Goal: Task Accomplishment & Management: Complete application form

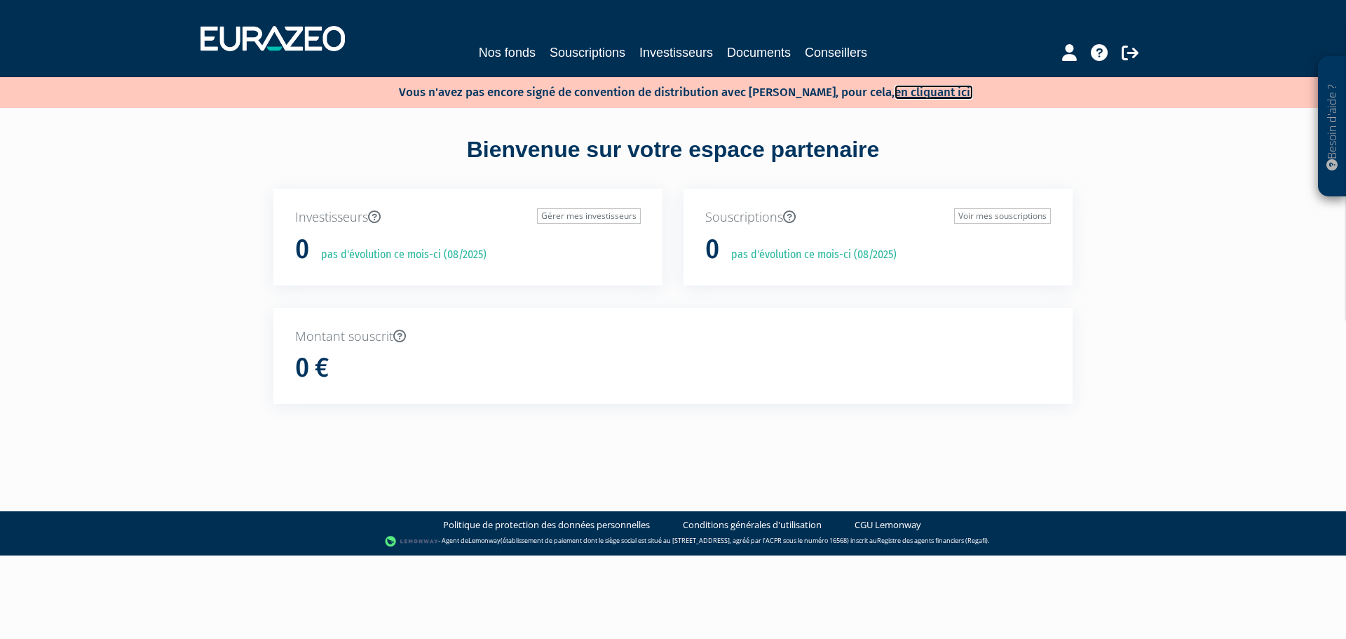
click at [923, 88] on link "en cliquant ici." at bounding box center [934, 92] width 79 height 15
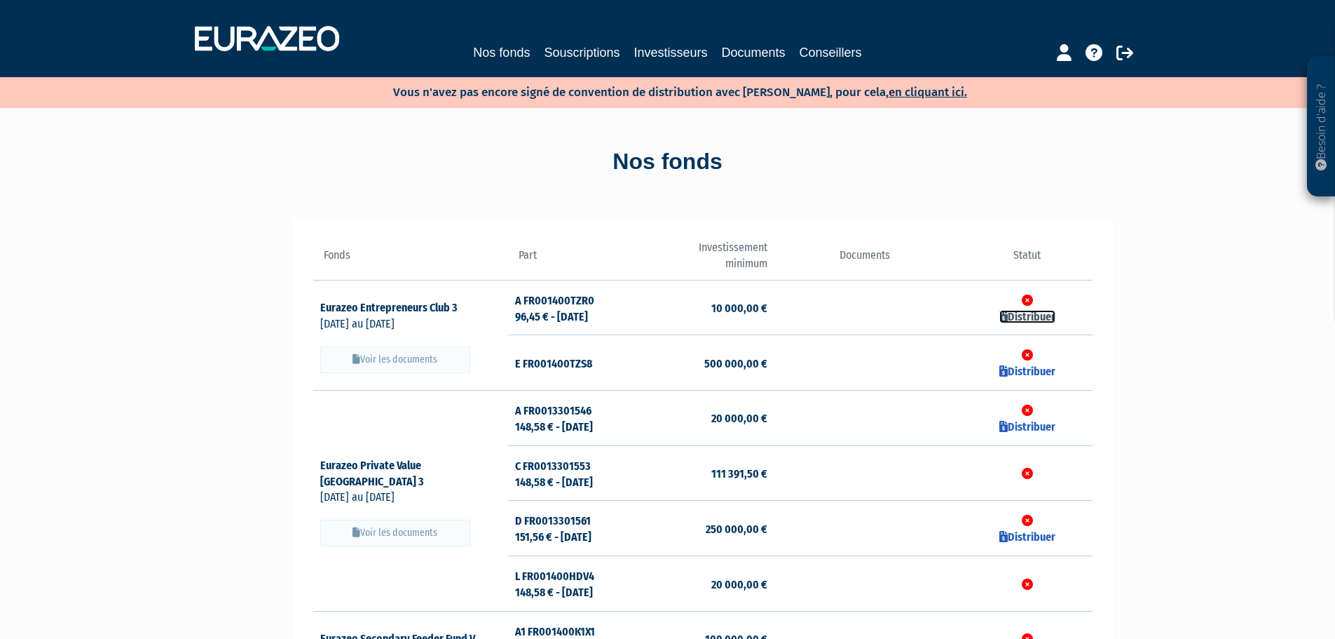
click at [1028, 320] on link "Distribuer" at bounding box center [1028, 316] width 56 height 13
checkbox input "true"
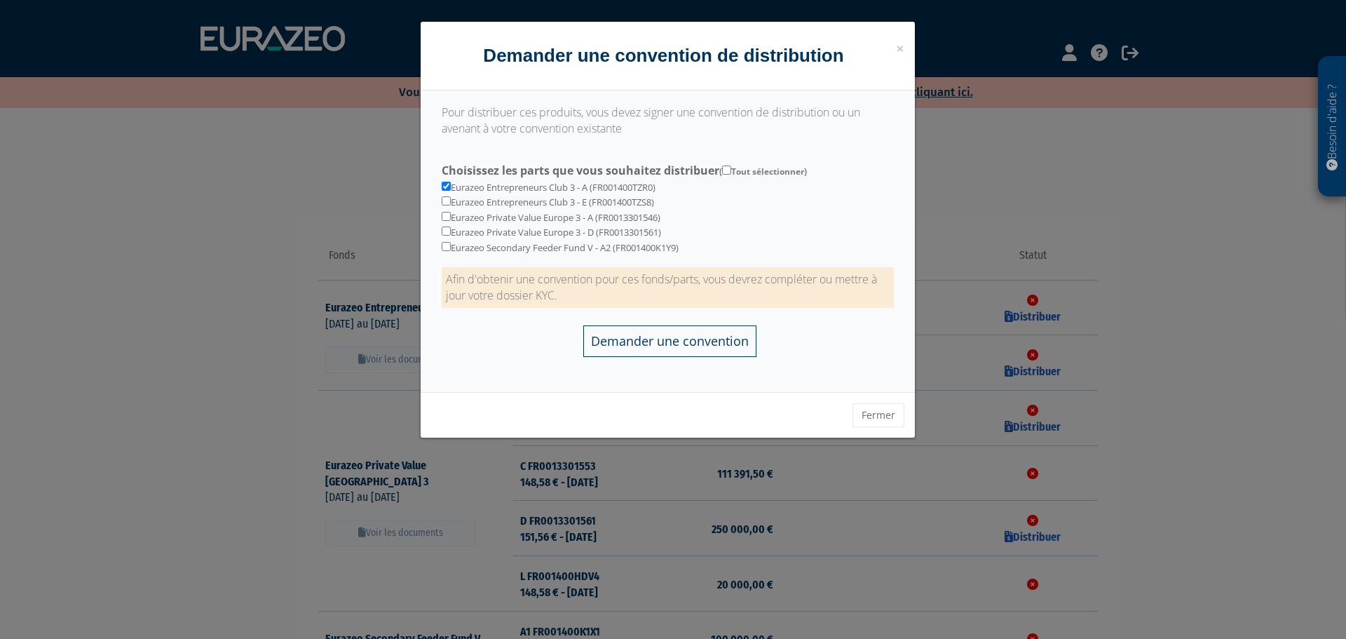
click at [682, 338] on input "Demander une convention" at bounding box center [669, 341] width 173 height 32
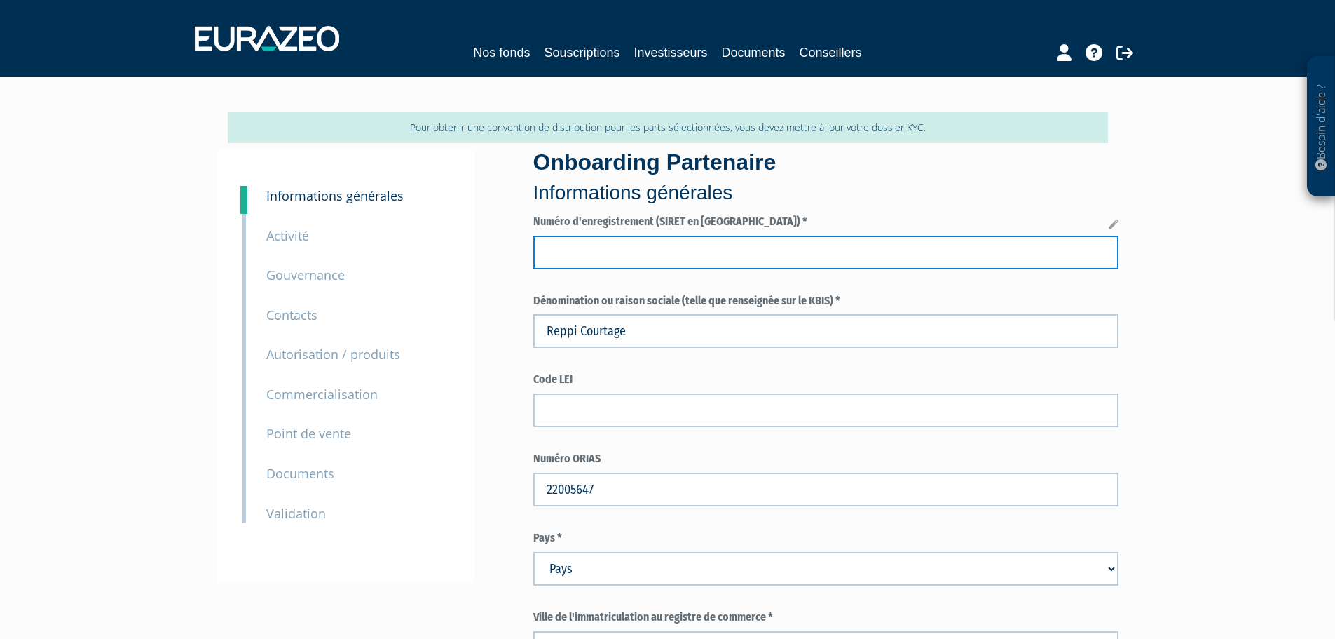
click at [660, 257] on input "text" at bounding box center [825, 253] width 585 height 34
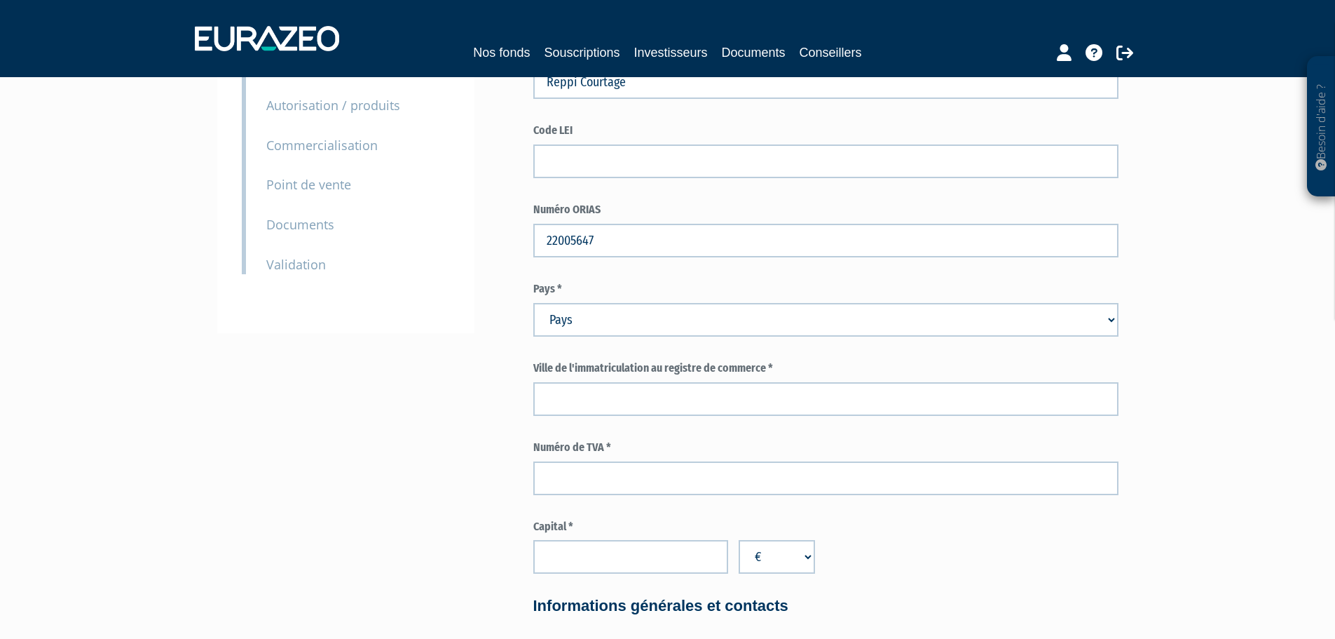
scroll to position [254, 0]
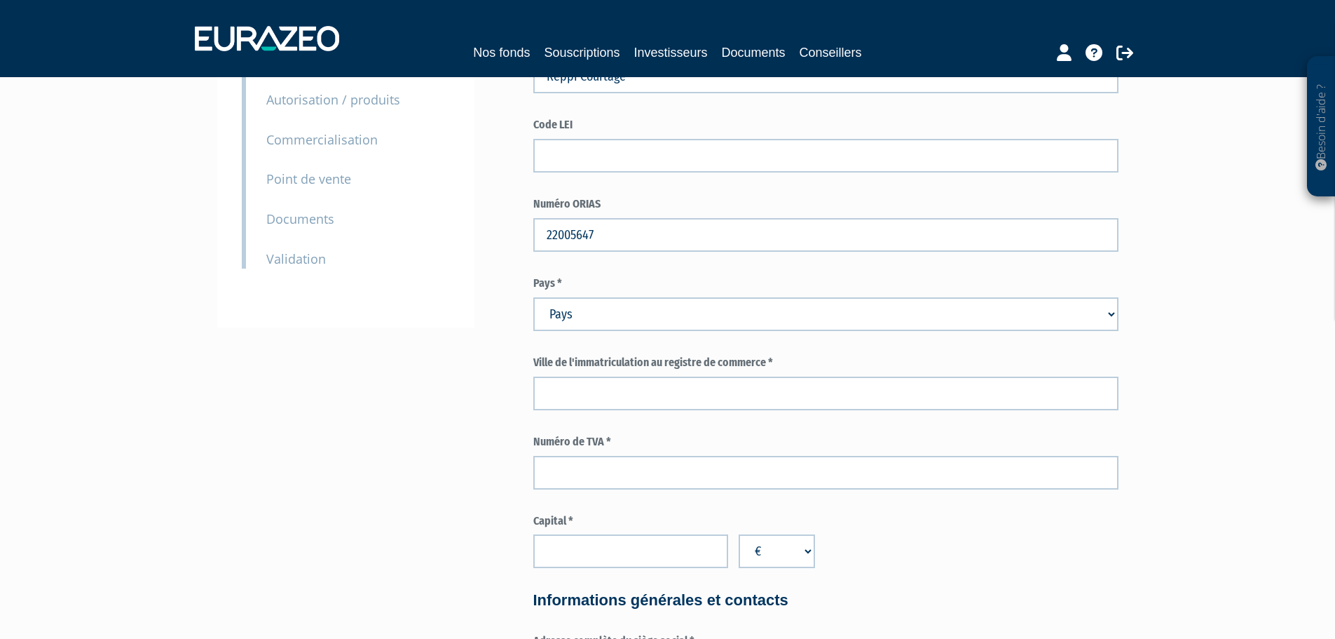
type input "91329144900043"
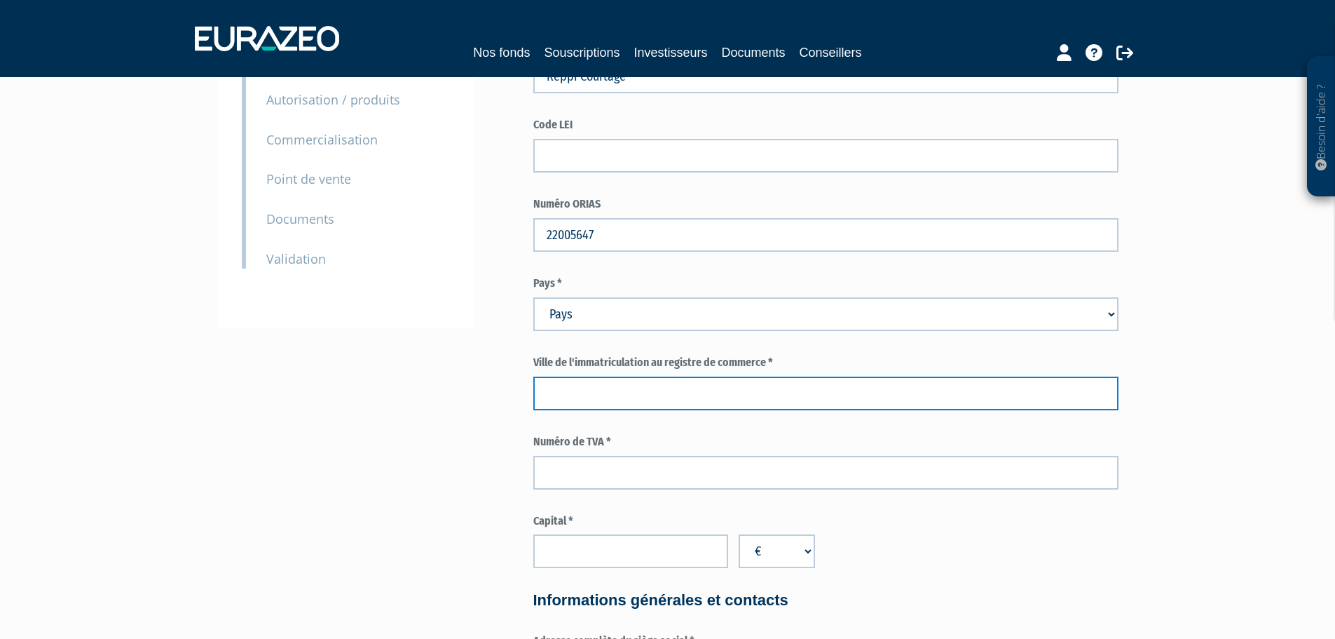
click at [674, 393] on input "text" at bounding box center [825, 393] width 585 height 34
type input "REPPI COURTAGE"
select select "75"
type input "NANTES"
type input "FR40913291449"
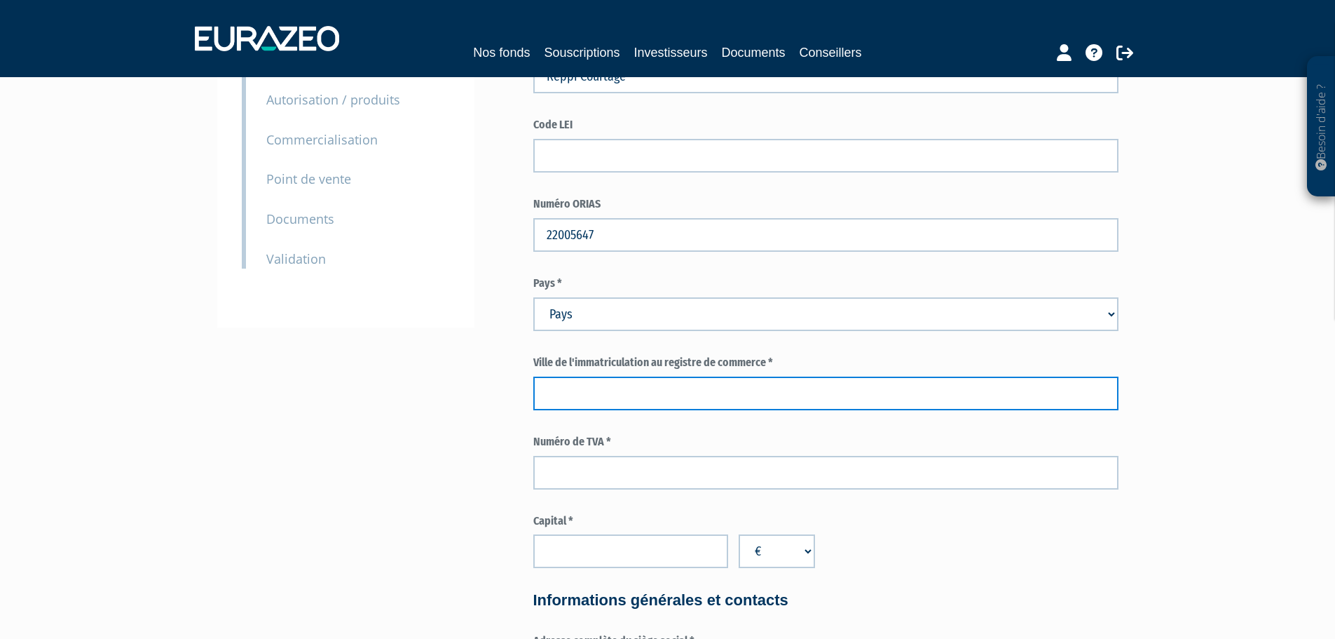
type input "1500"
type input "SARL, société à responsabilité limitée"
type input "NANTES"
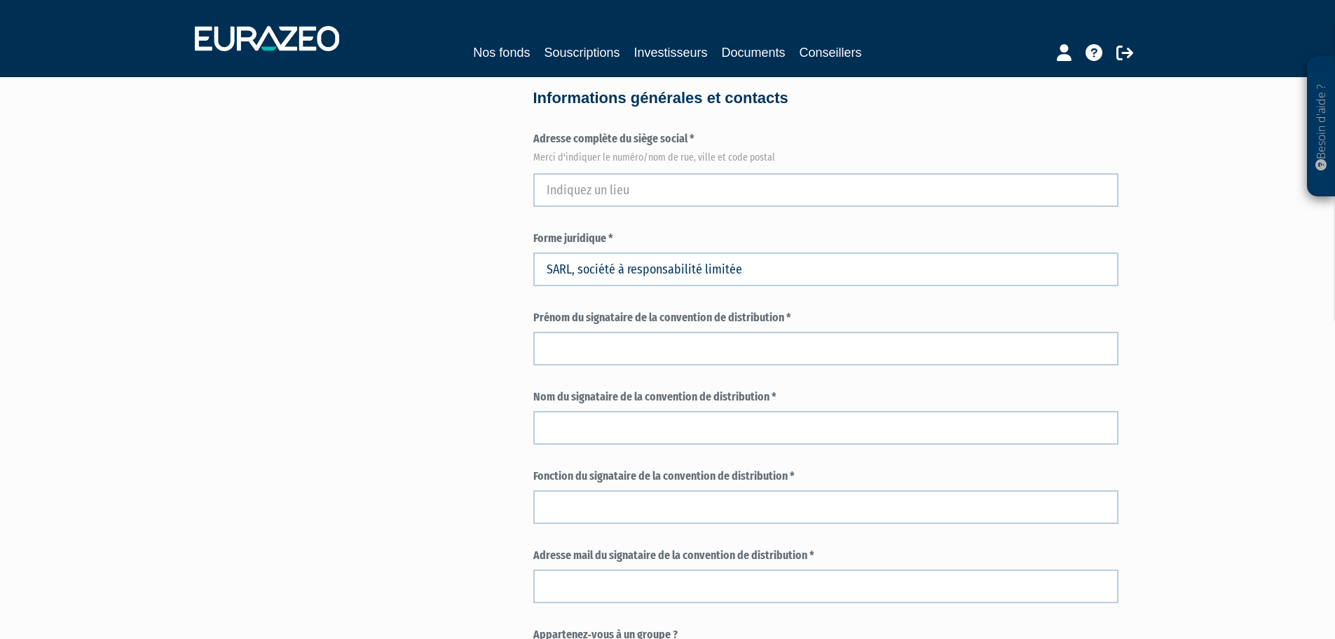
scroll to position [759, 0]
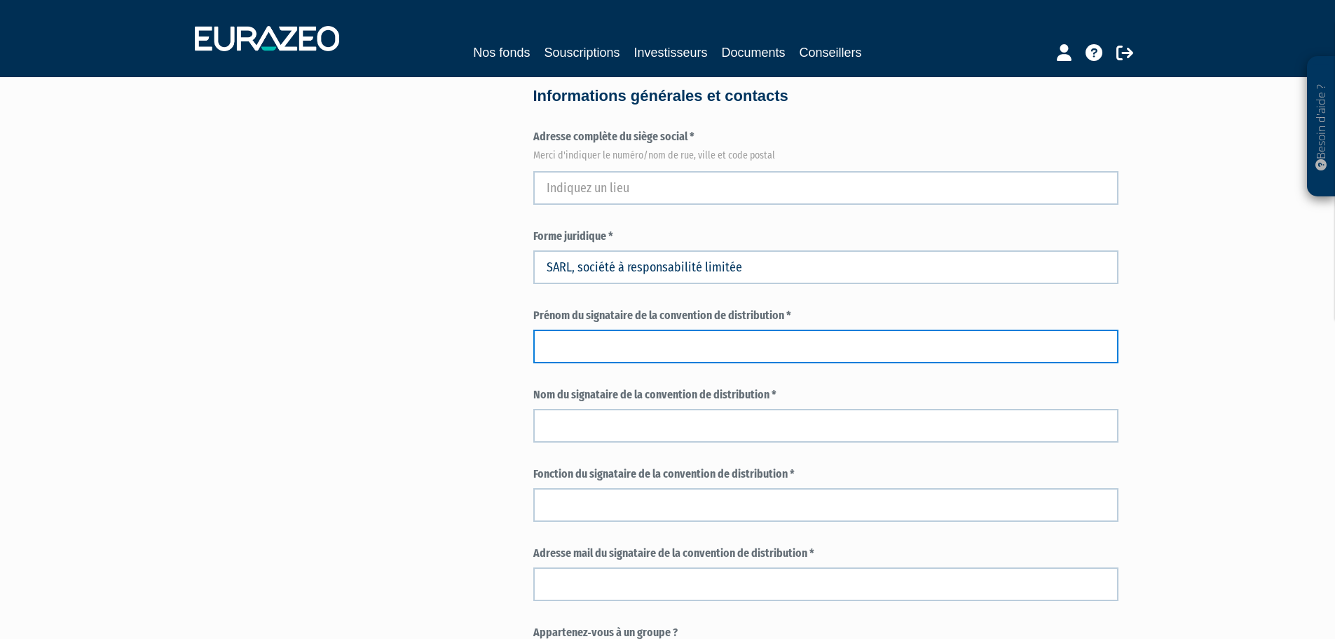
click at [632, 353] on input "text" at bounding box center [825, 346] width 585 height 34
type input "Julien"
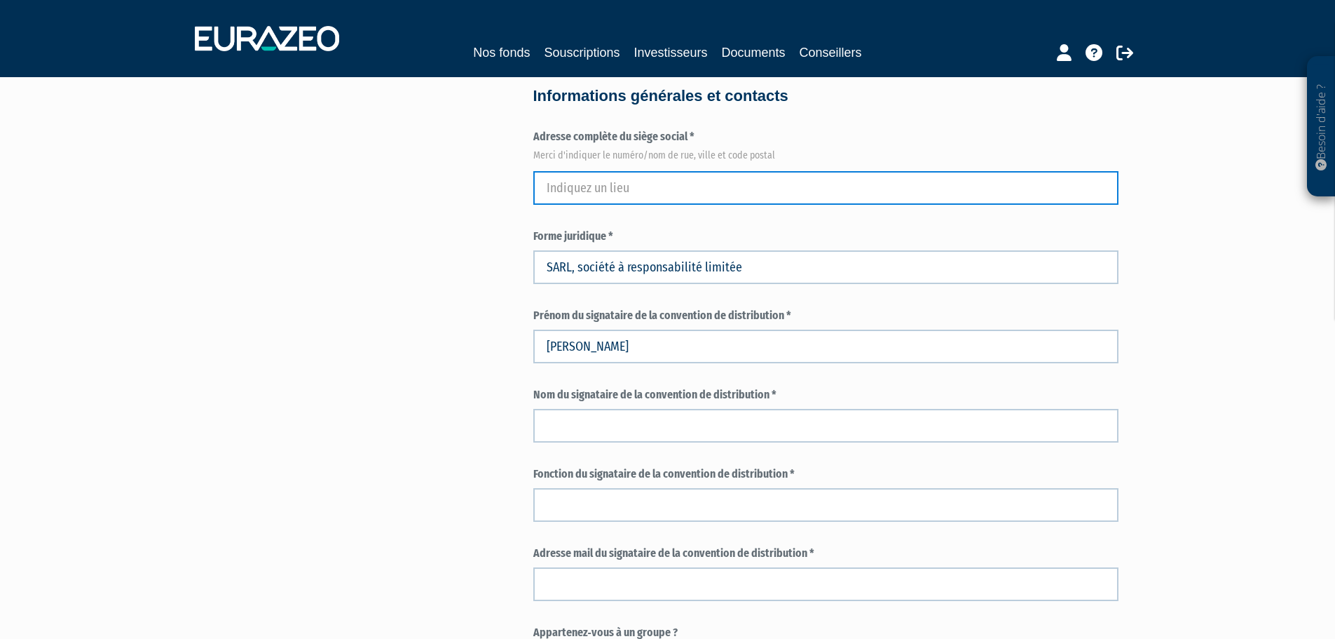
type input "48 bd einstein"
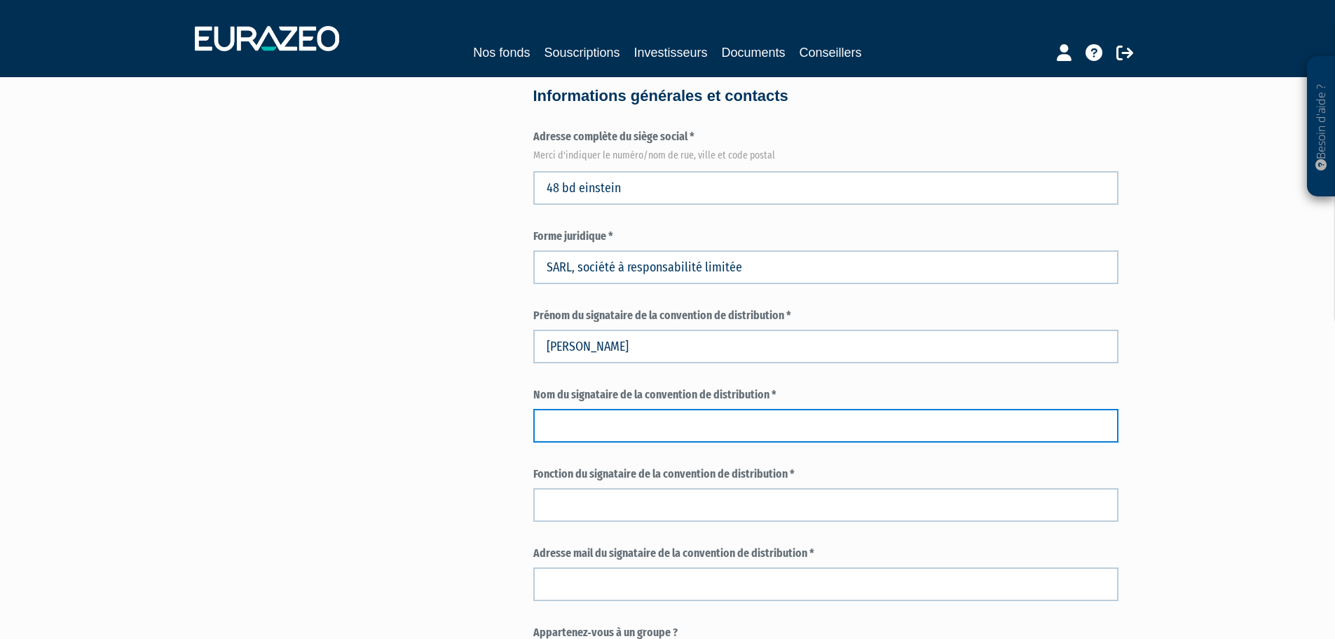
type input "Heintz"
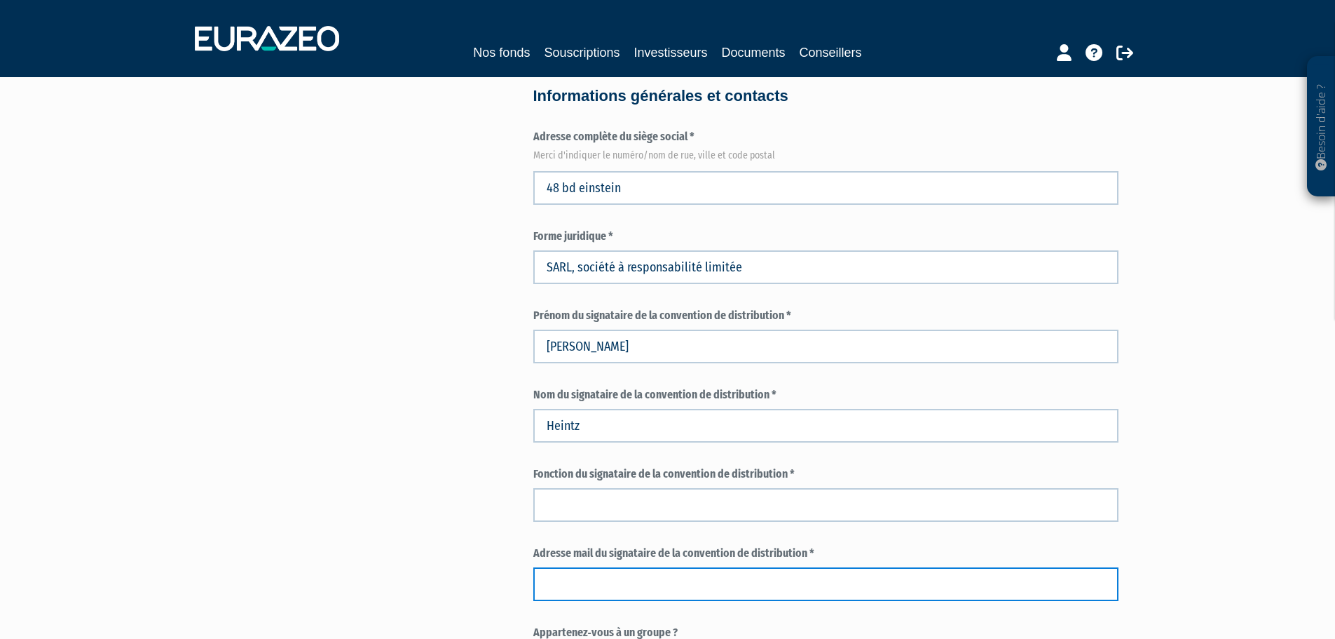
type input "julien.heintz@reppi.fr"
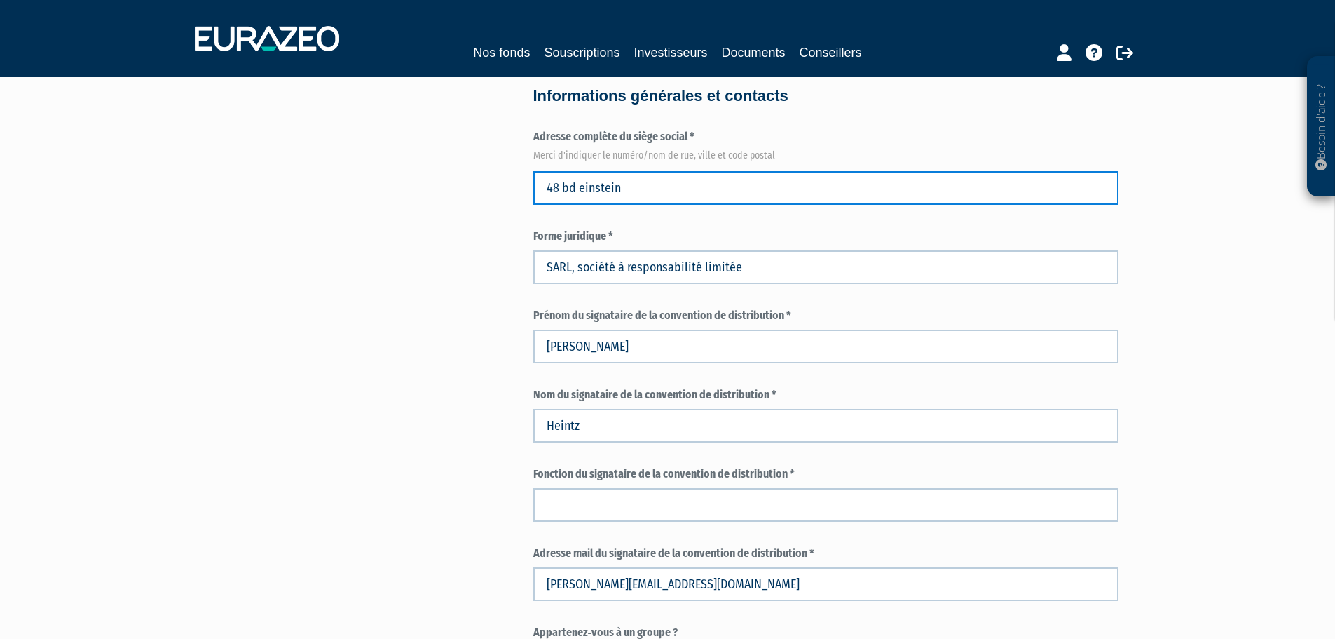
click at [703, 177] on input "48 bd einstein" at bounding box center [825, 188] width 585 height 34
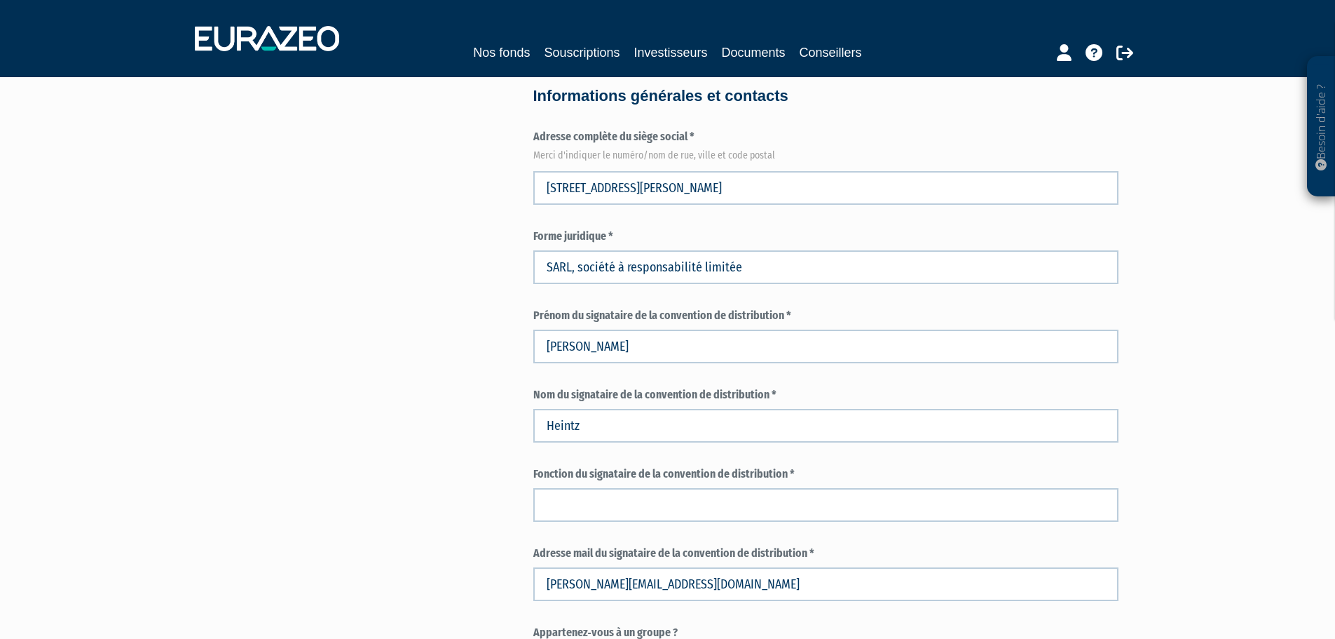
type input "48 Boulevard Albert Einstein"
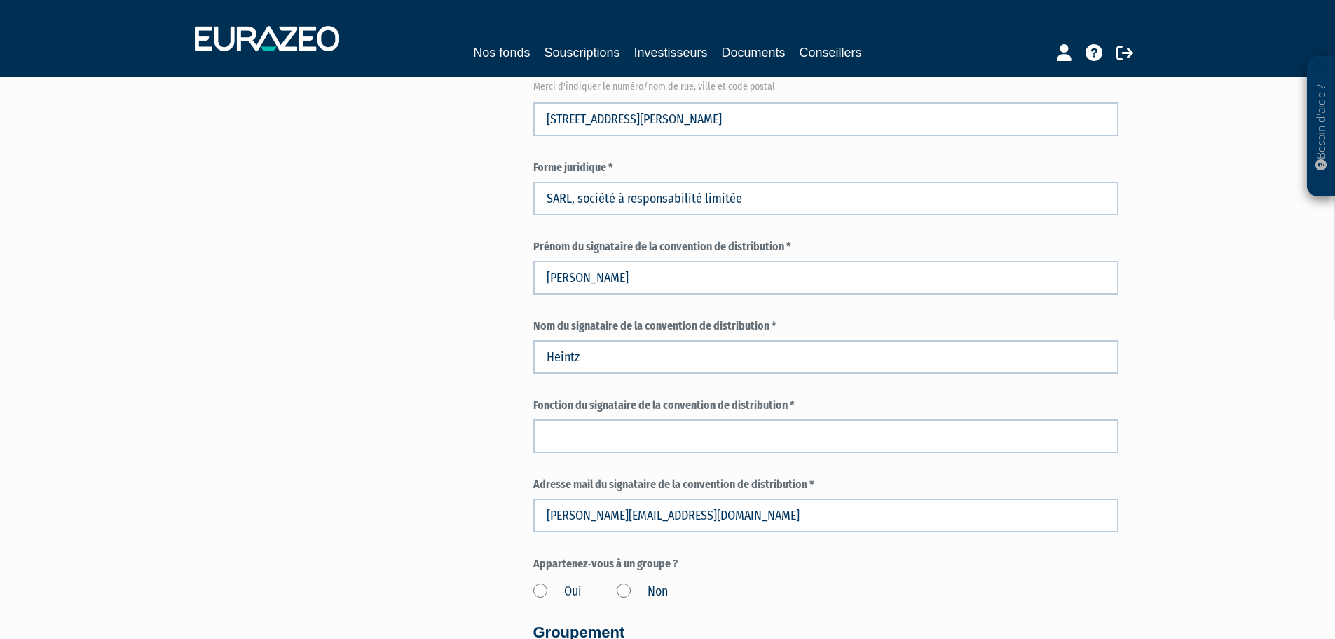
scroll to position [828, 0]
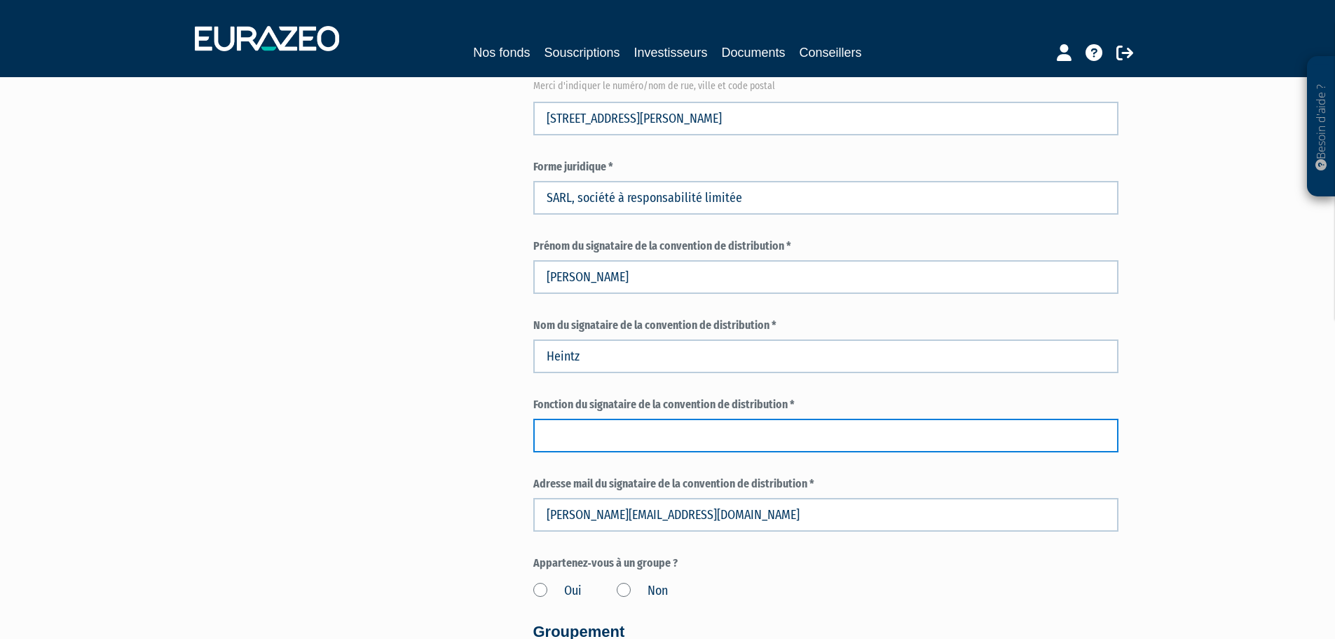
click at [554, 443] on input "text" at bounding box center [825, 436] width 585 height 34
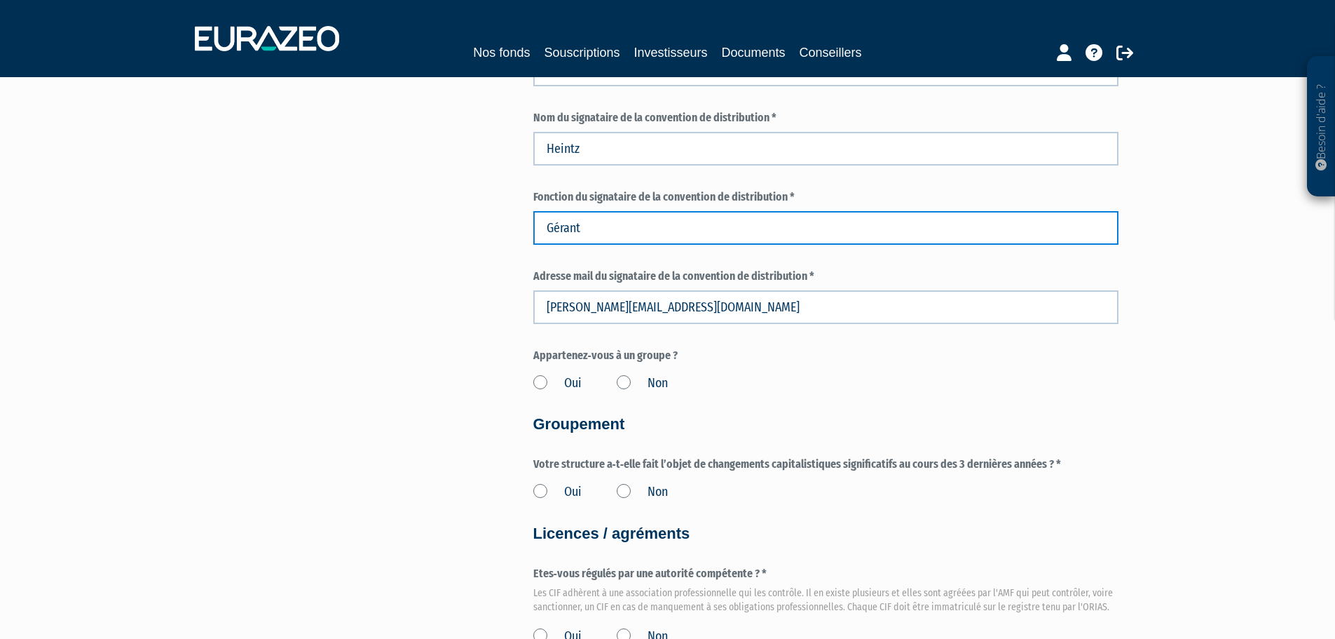
scroll to position [1036, 0]
type input "Gérant"
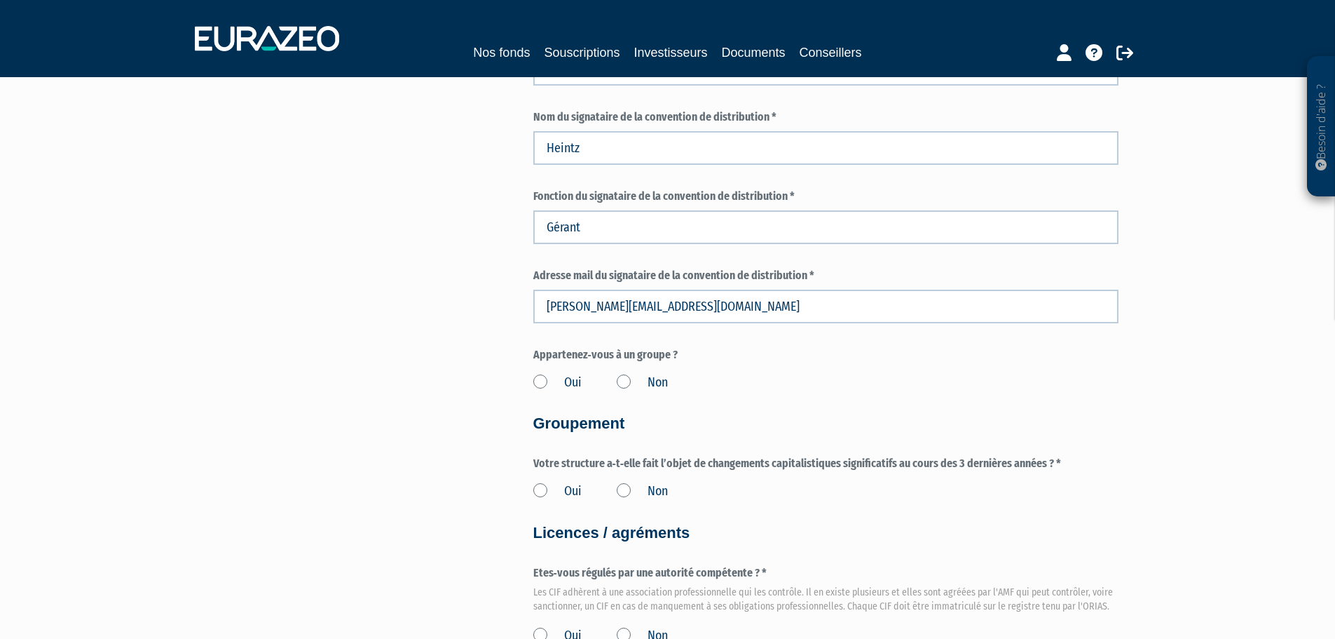
click at [538, 385] on label "Oui" at bounding box center [557, 383] width 48 height 18
click at [0, 0] on input "Oui" at bounding box center [0, 0] width 0 height 0
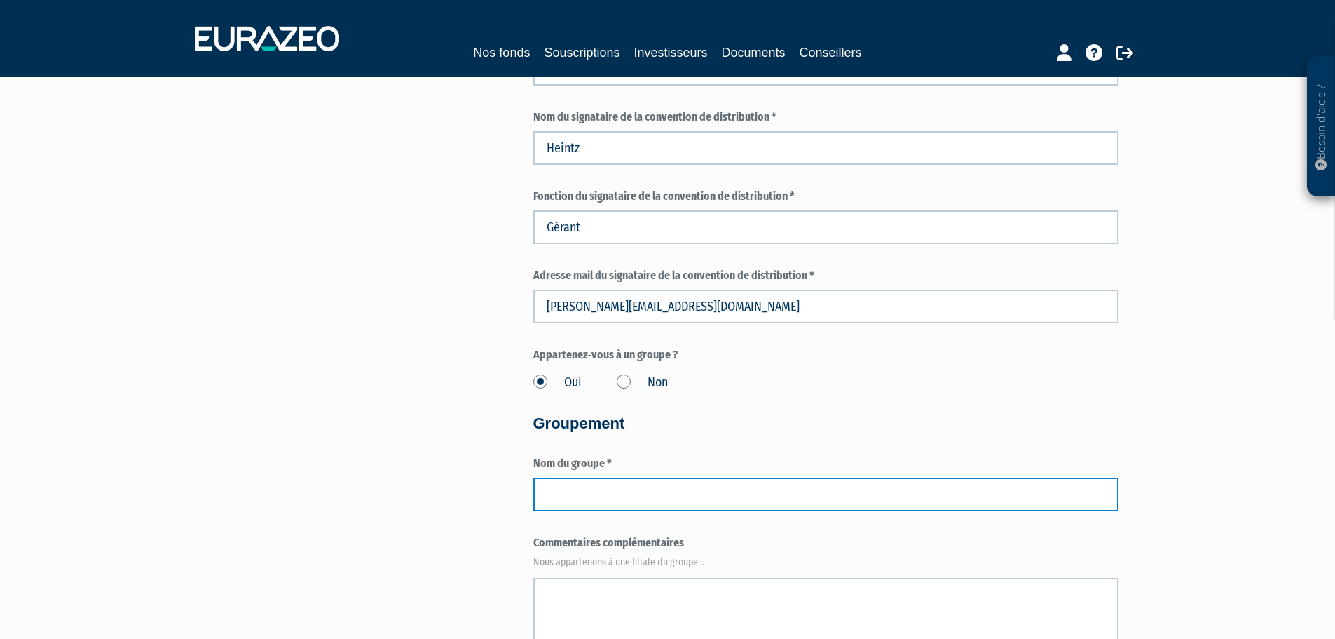
click at [597, 502] on input "text" at bounding box center [825, 494] width 585 height 34
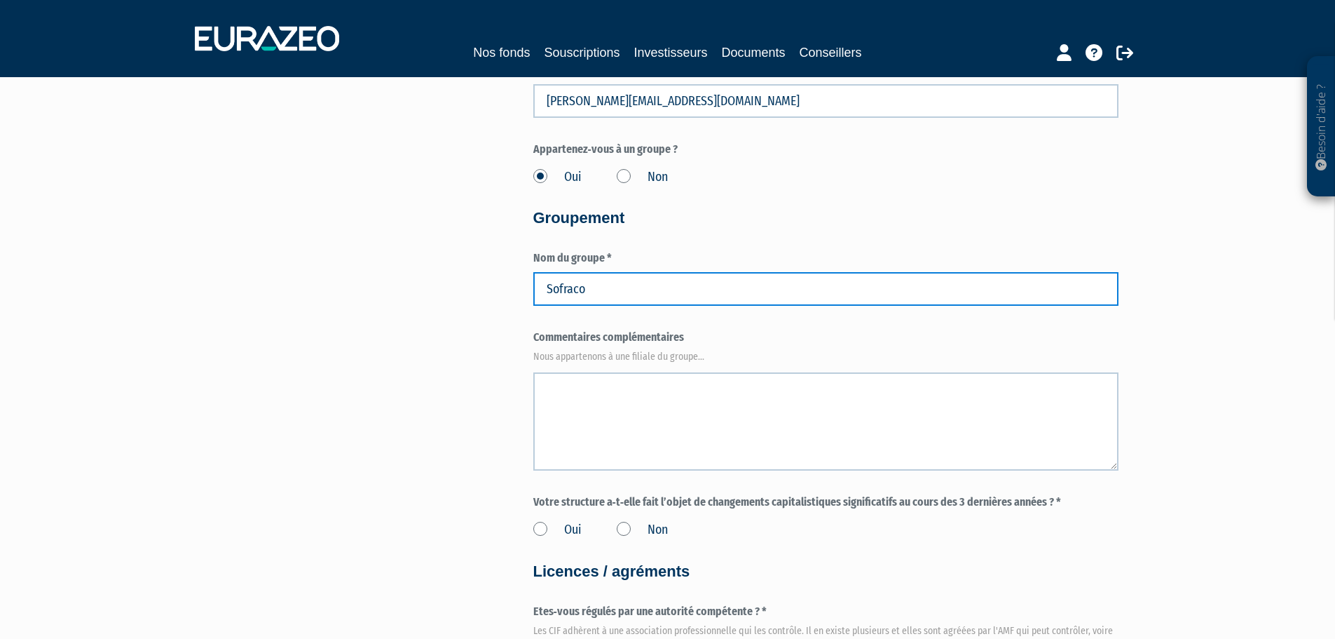
scroll to position [1242, 0]
type input "Sofraco"
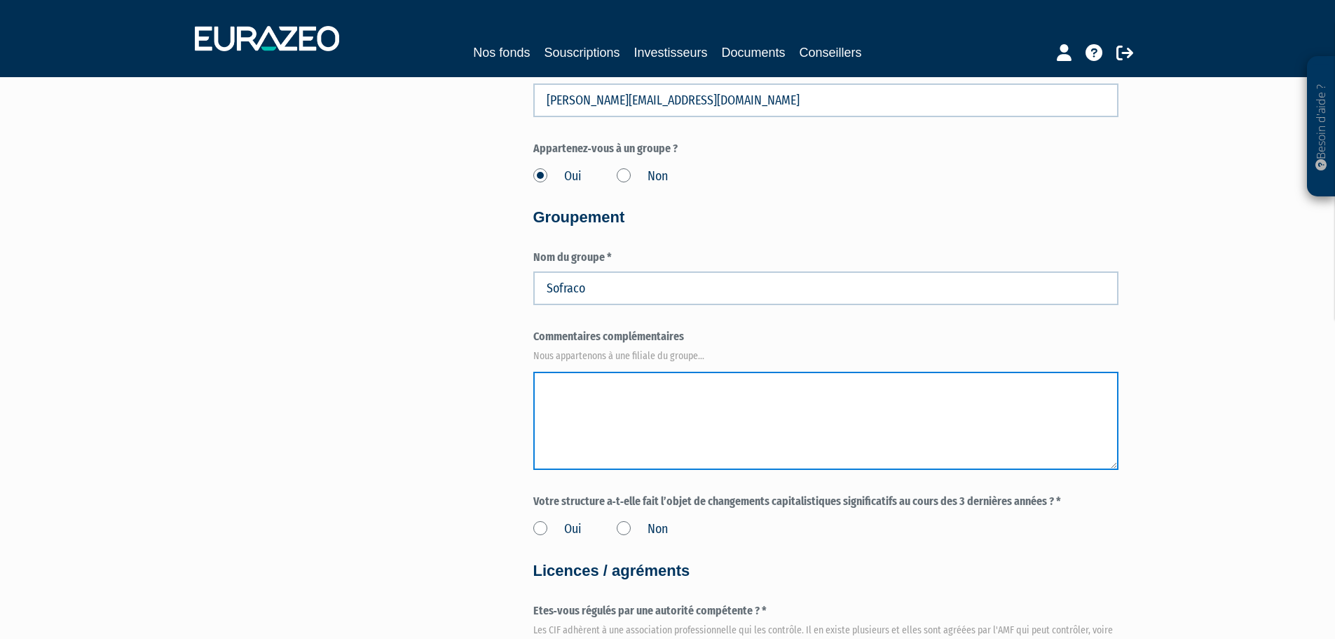
click at [613, 397] on textarea at bounding box center [825, 421] width 585 height 98
click at [886, 386] on textarea "Groupement de Courtier indépendant en protection sociale" at bounding box center [825, 421] width 585 height 98
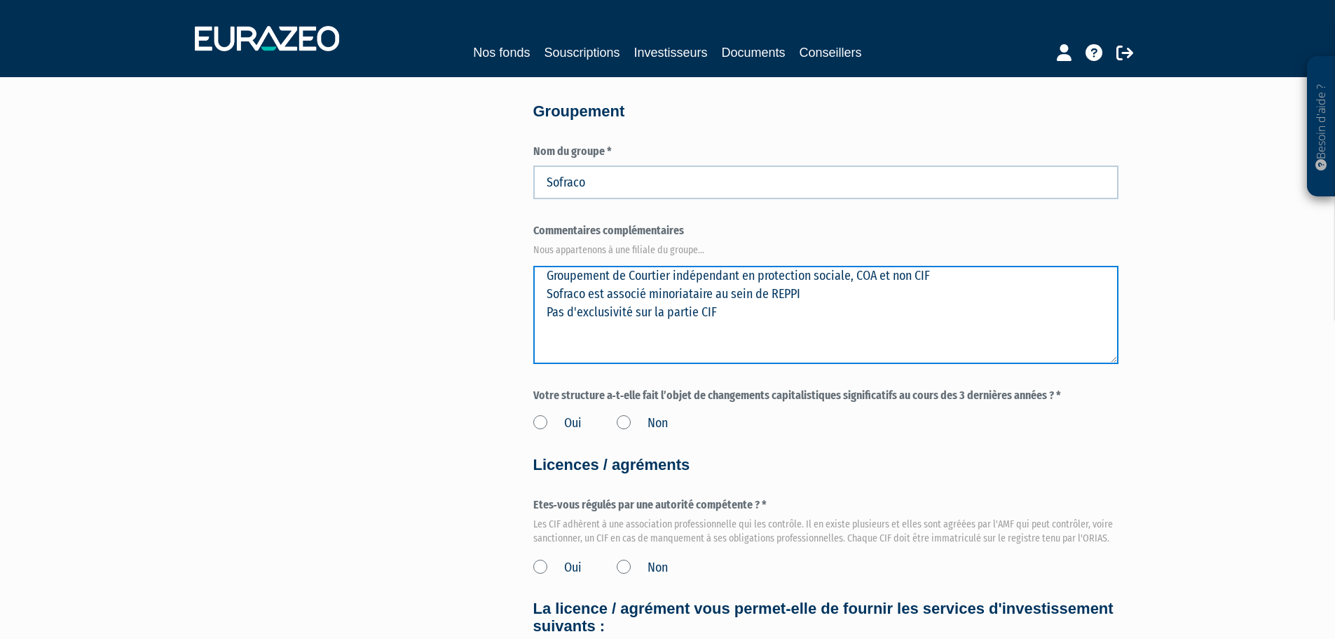
scroll to position [1349, 0]
type textarea "Groupement de Courtier indépendant en protection sociale, COA et non CIF Sofrac…"
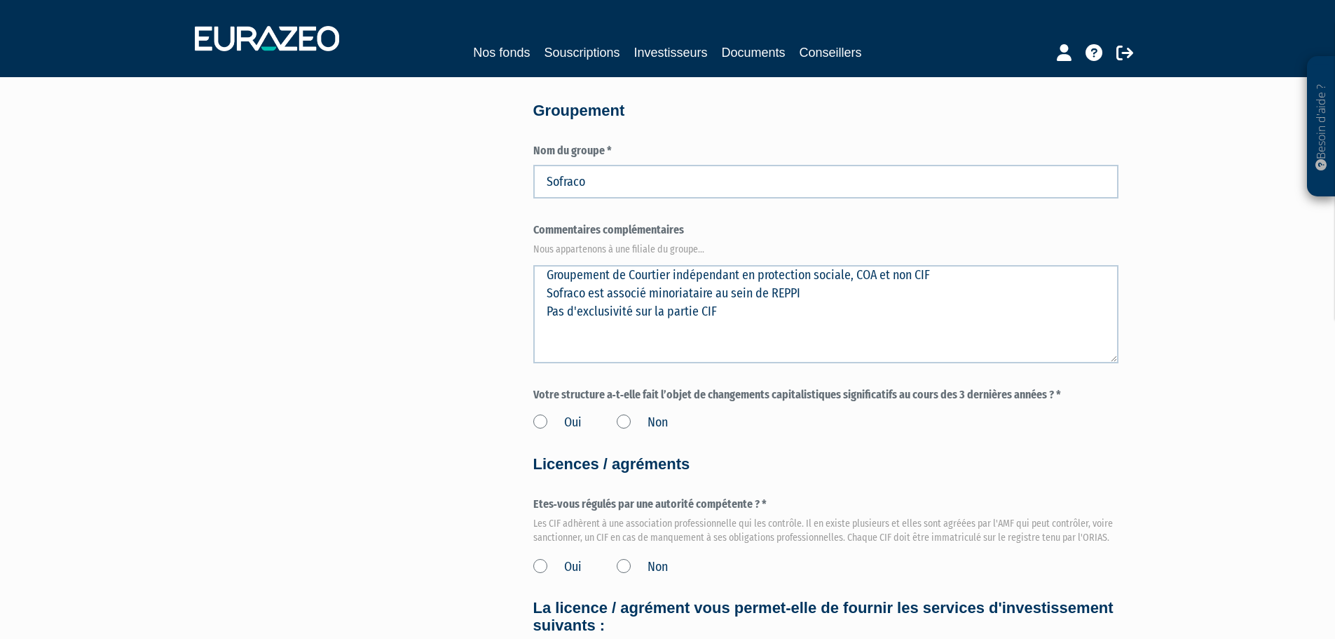
click at [623, 421] on label "Non" at bounding box center [642, 423] width 51 height 18
click at [0, 0] on input "Non" at bounding box center [0, 0] width 0 height 0
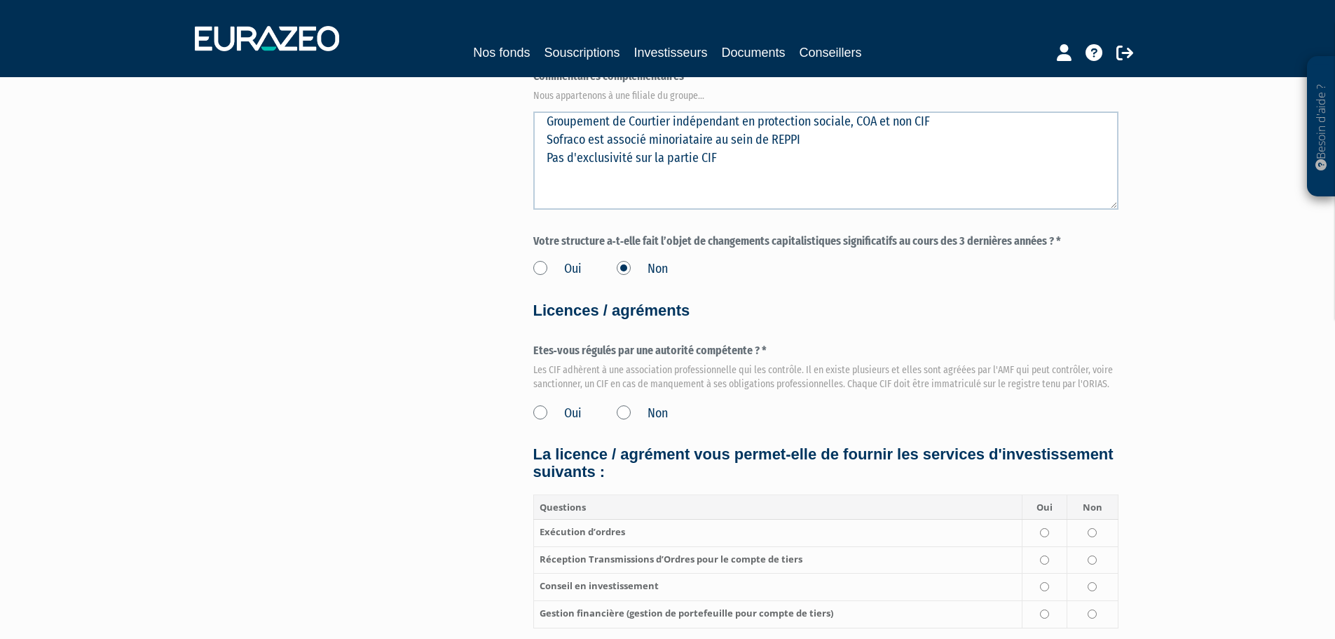
scroll to position [1523, 0]
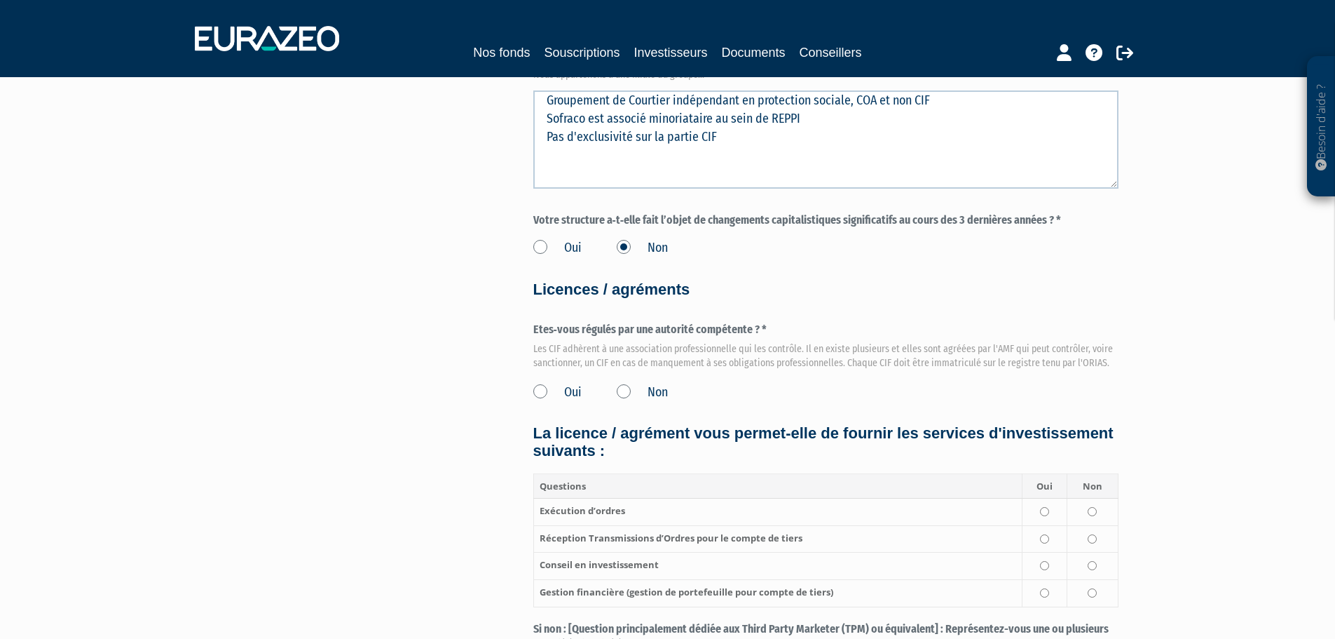
click at [555, 390] on label "Oui" at bounding box center [557, 392] width 48 height 18
click at [0, 0] on input "Oui" at bounding box center [0, 0] width 0 height 0
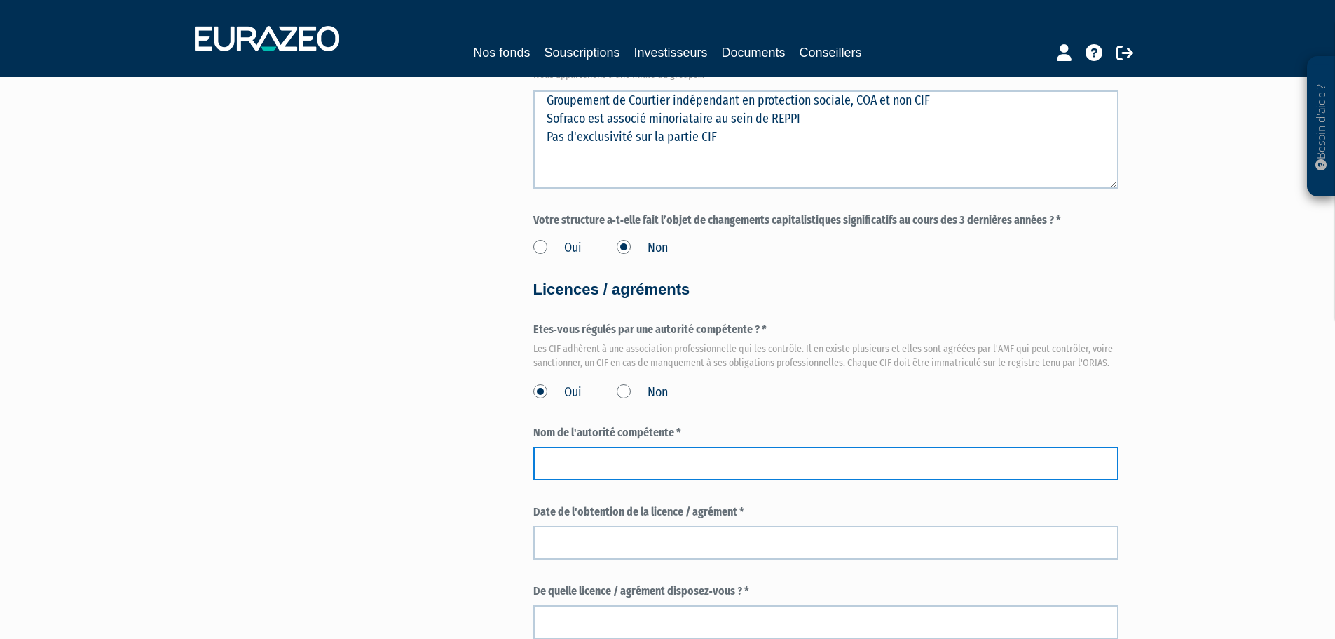
click at [594, 464] on input "text" at bounding box center [825, 464] width 585 height 34
type input "Anacofi"
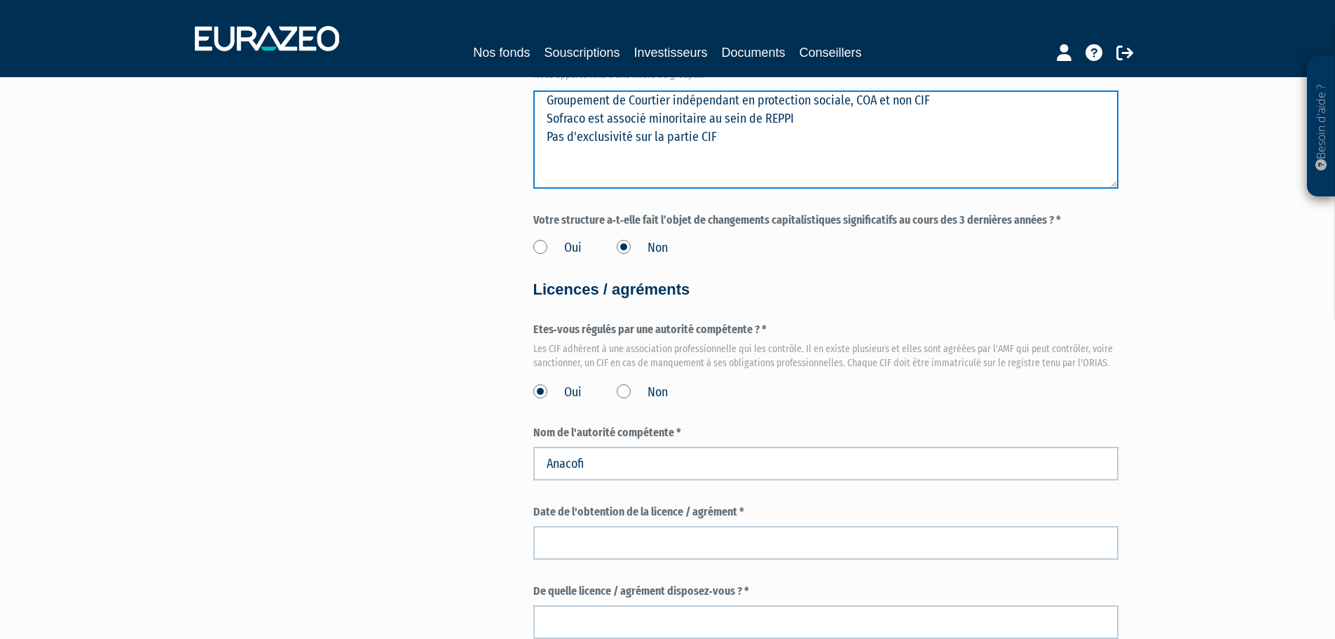
type textarea "Groupement de Courtier indépendant en protection sociale, COA et non CIF Sofrac…"
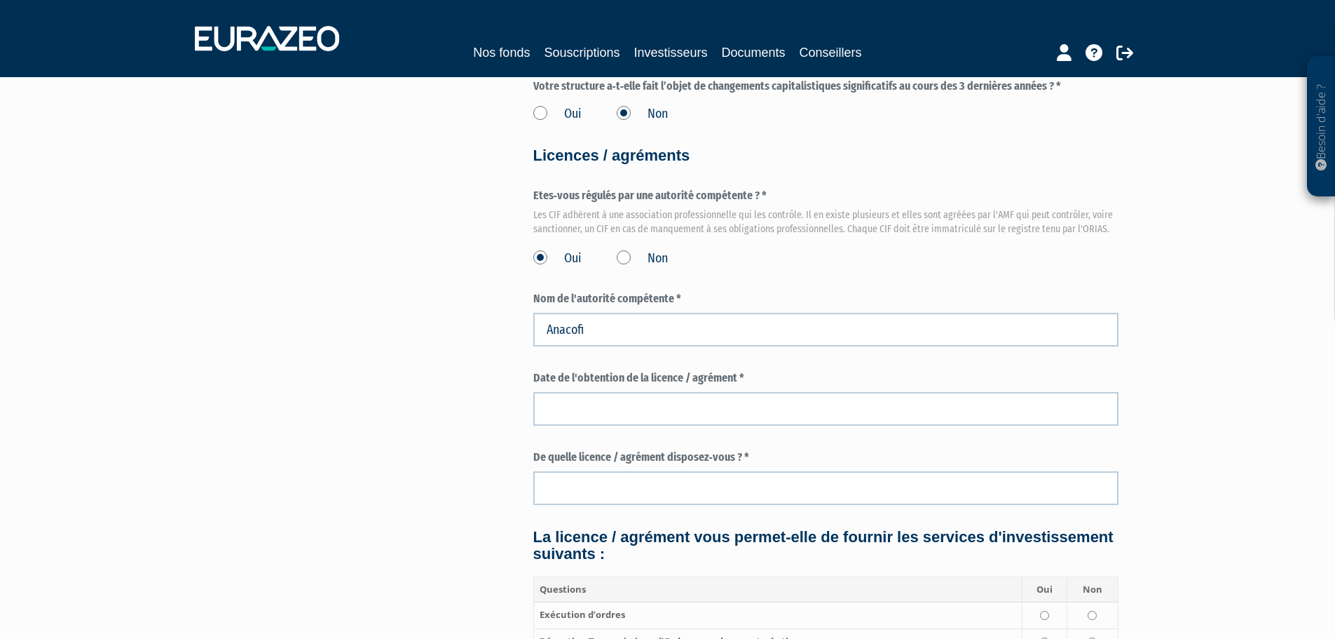
scroll to position [1658, 0]
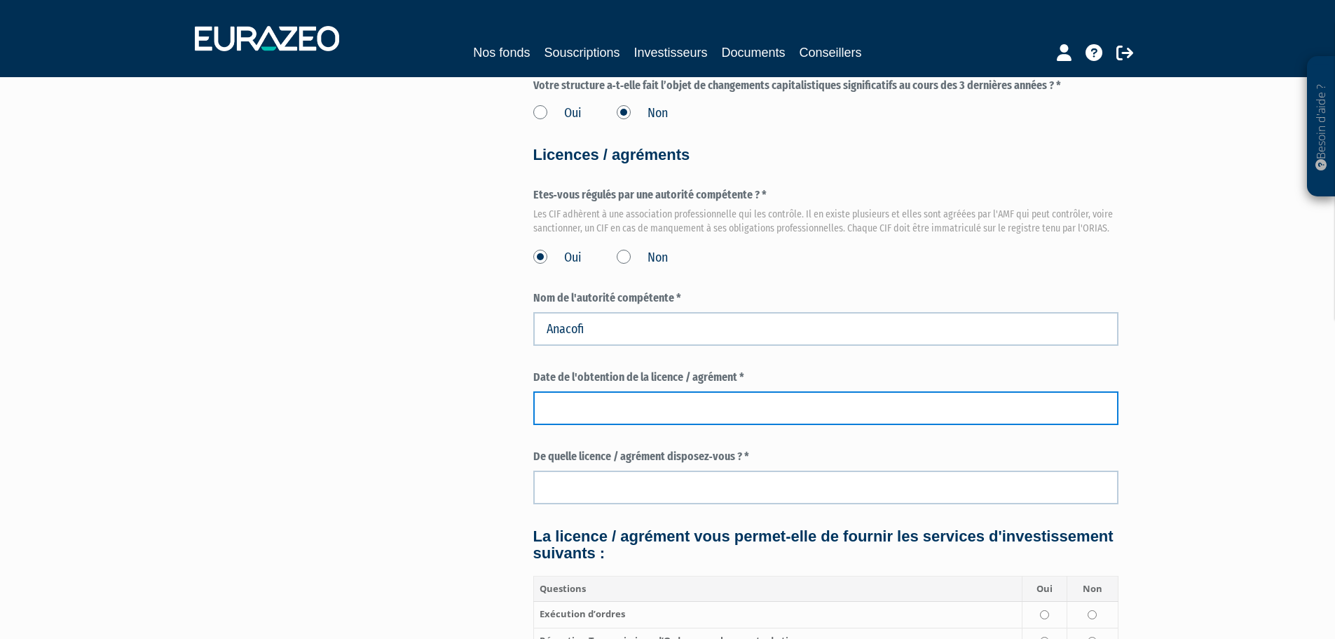
click at [611, 423] on input at bounding box center [825, 408] width 585 height 34
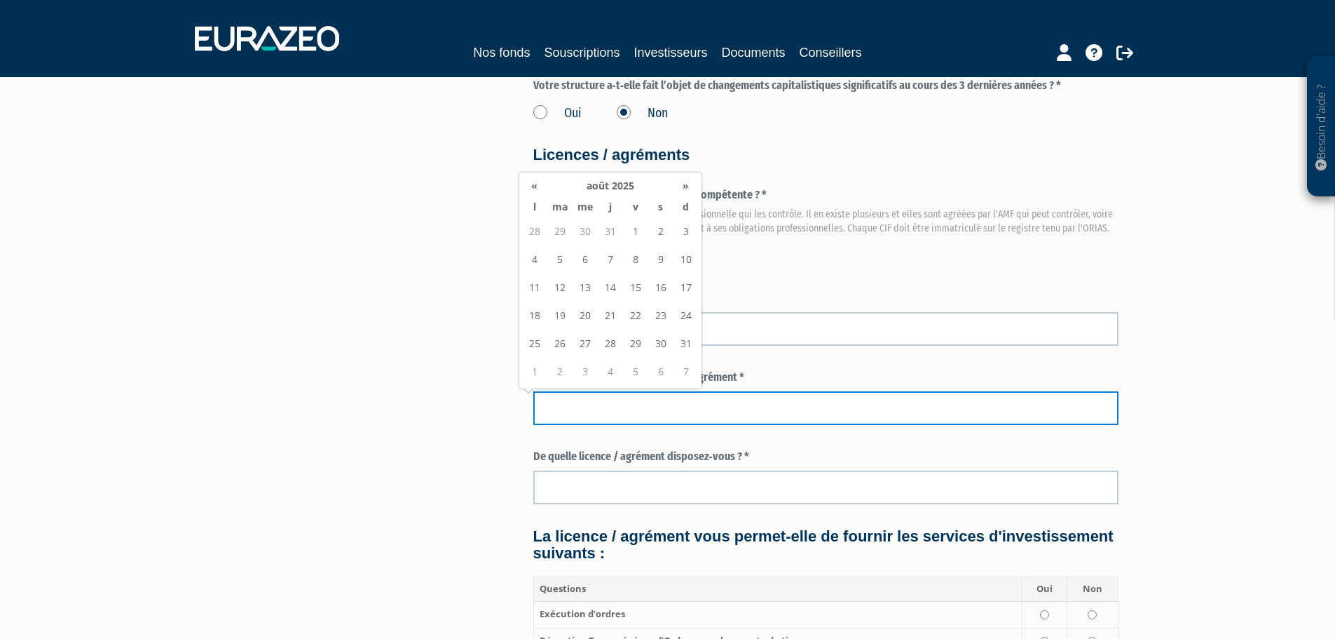
paste input "27/01/2023"
type input "27/01/2023"
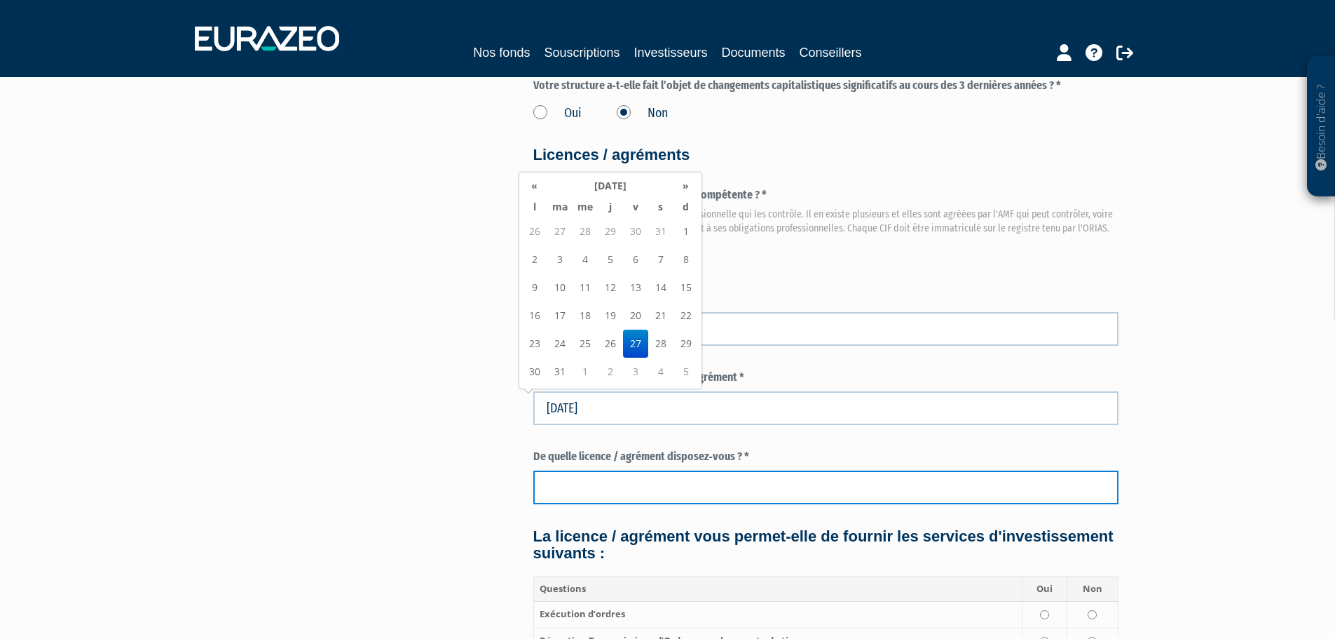
click at [607, 493] on input "text" at bounding box center [825, 487] width 585 height 34
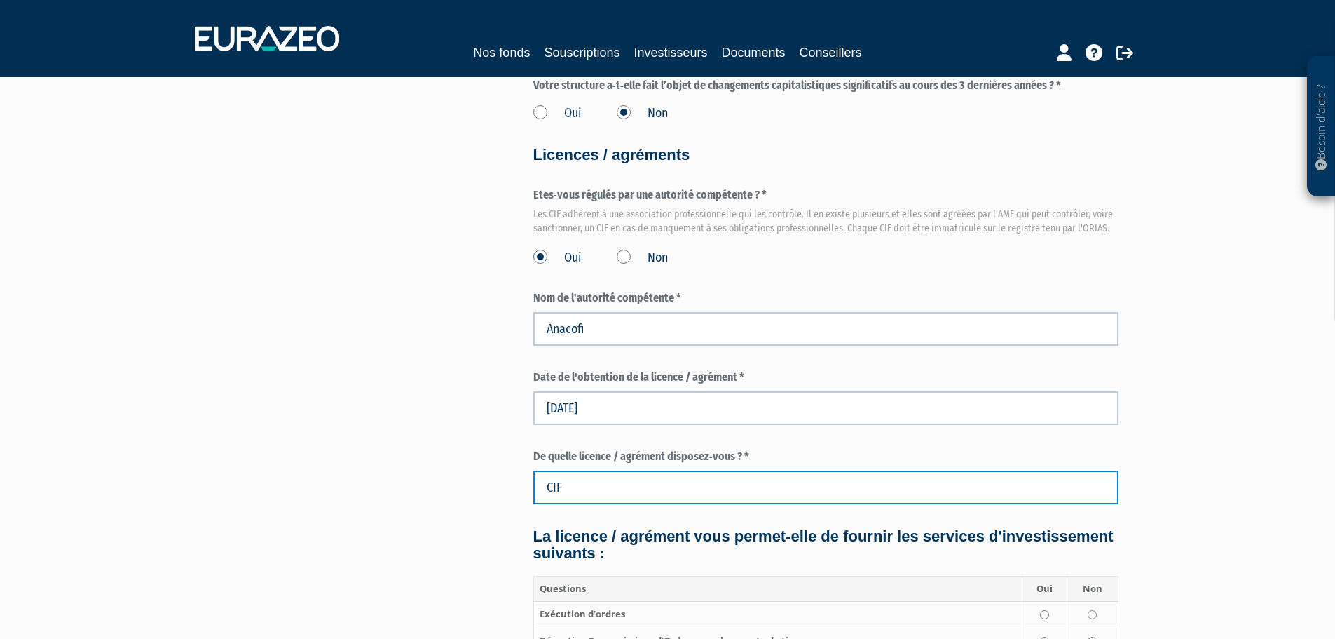
type input "CIF"
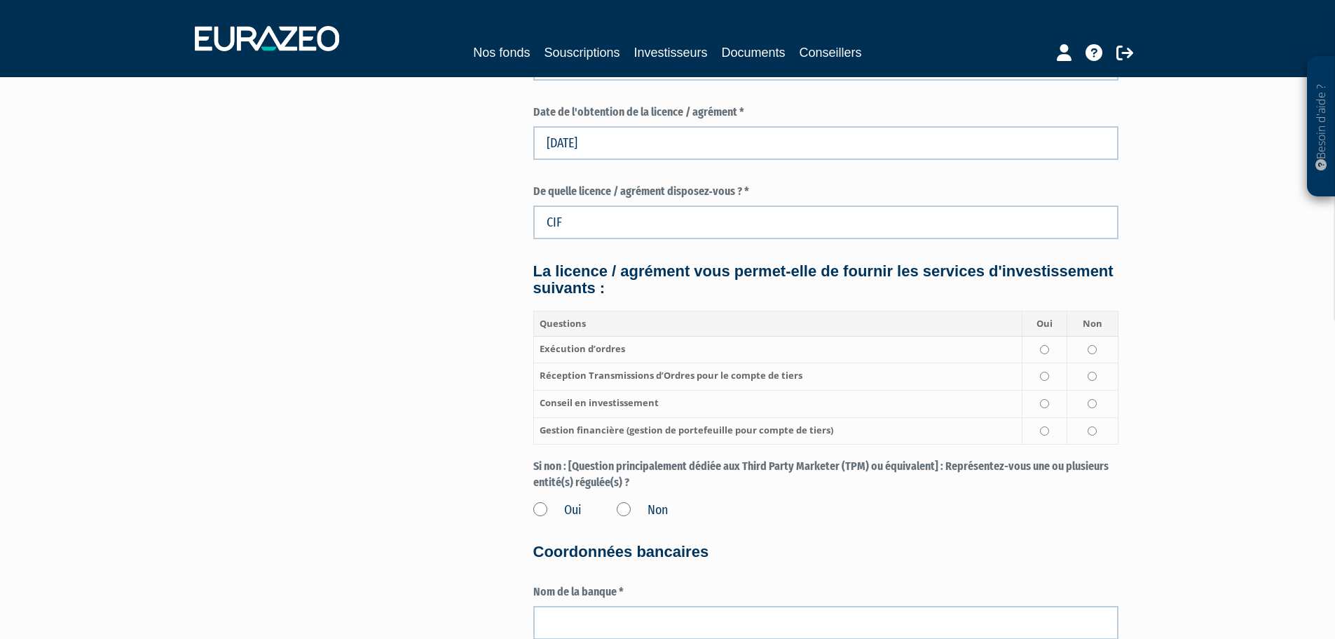
scroll to position [1941, 0]
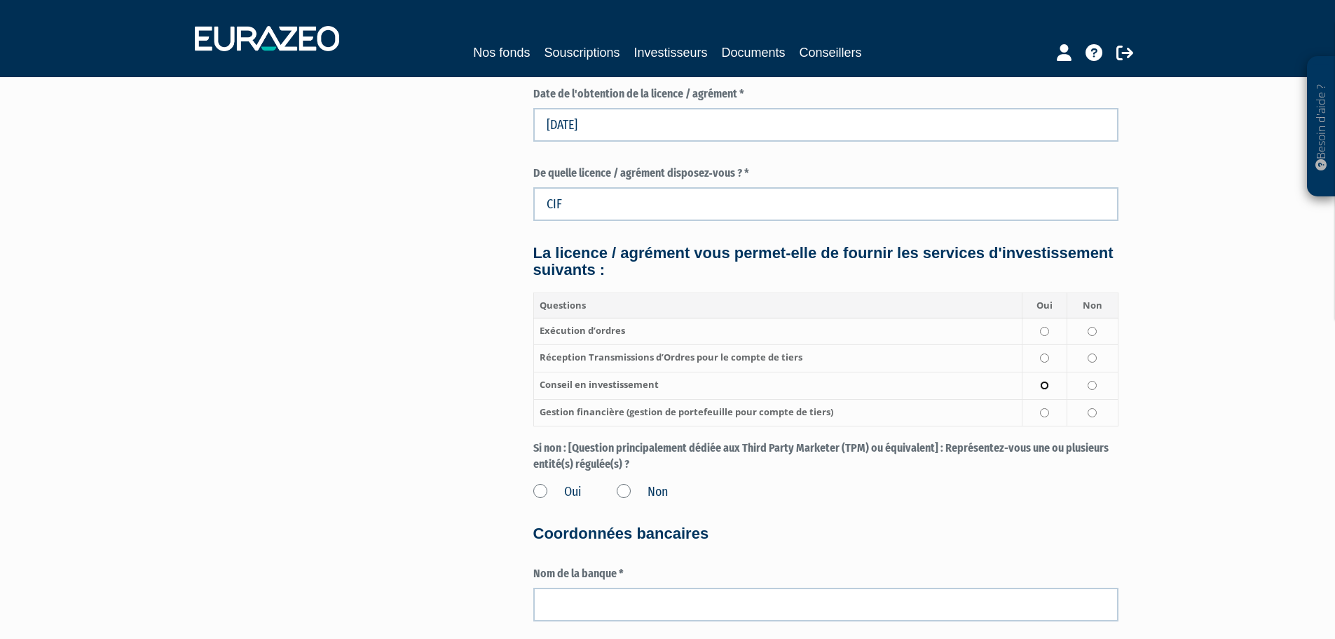
click at [1047, 385] on input "radio" at bounding box center [1044, 385] width 9 height 9
radio input "true"
click at [1092, 416] on input "radio" at bounding box center [1092, 412] width 9 height 9
radio input "true"
click at [1092, 361] on input "radio" at bounding box center [1092, 357] width 9 height 9
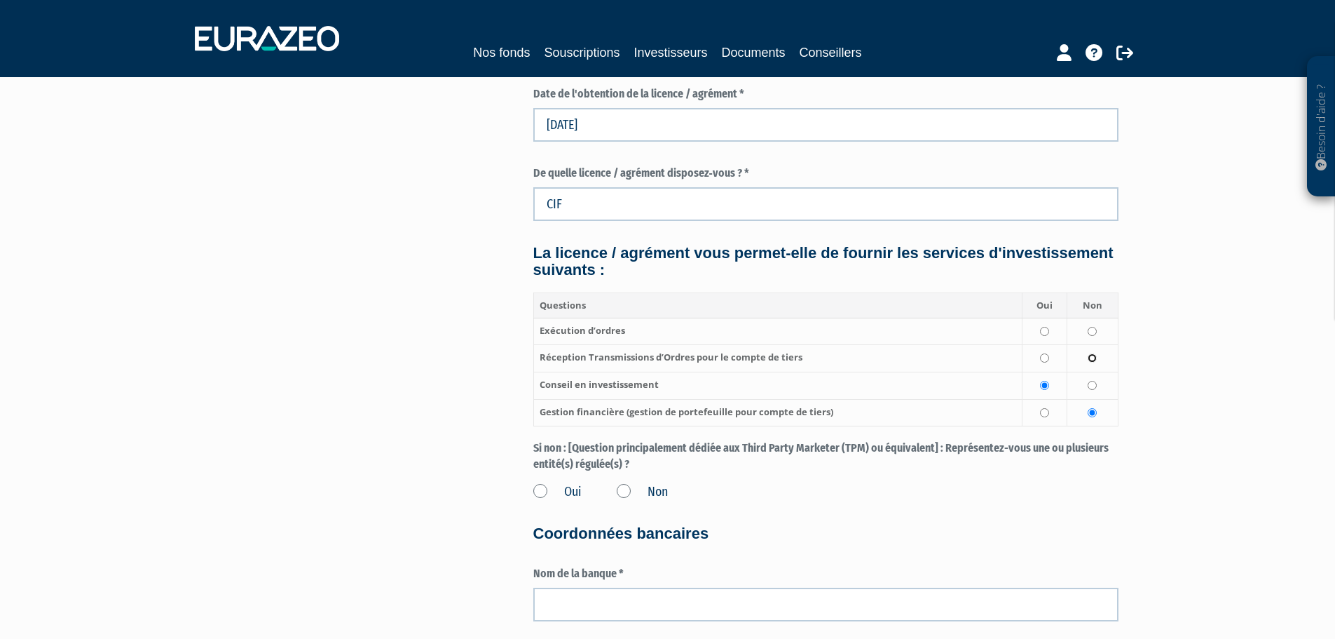
radio input "true"
click at [1092, 331] on input "radio" at bounding box center [1092, 331] width 9 height 9
radio input "true"
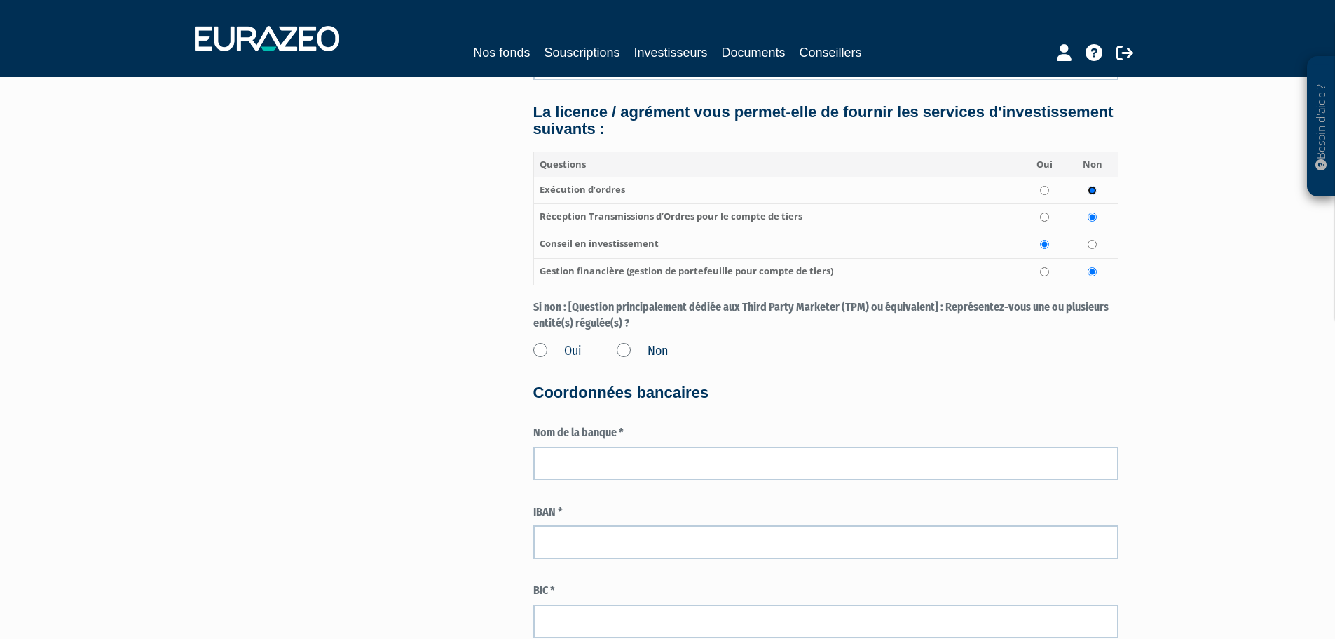
scroll to position [2083, 0]
click at [632, 348] on label "Non" at bounding box center [642, 350] width 51 height 18
click at [0, 0] on input "Non" at bounding box center [0, 0] width 0 height 0
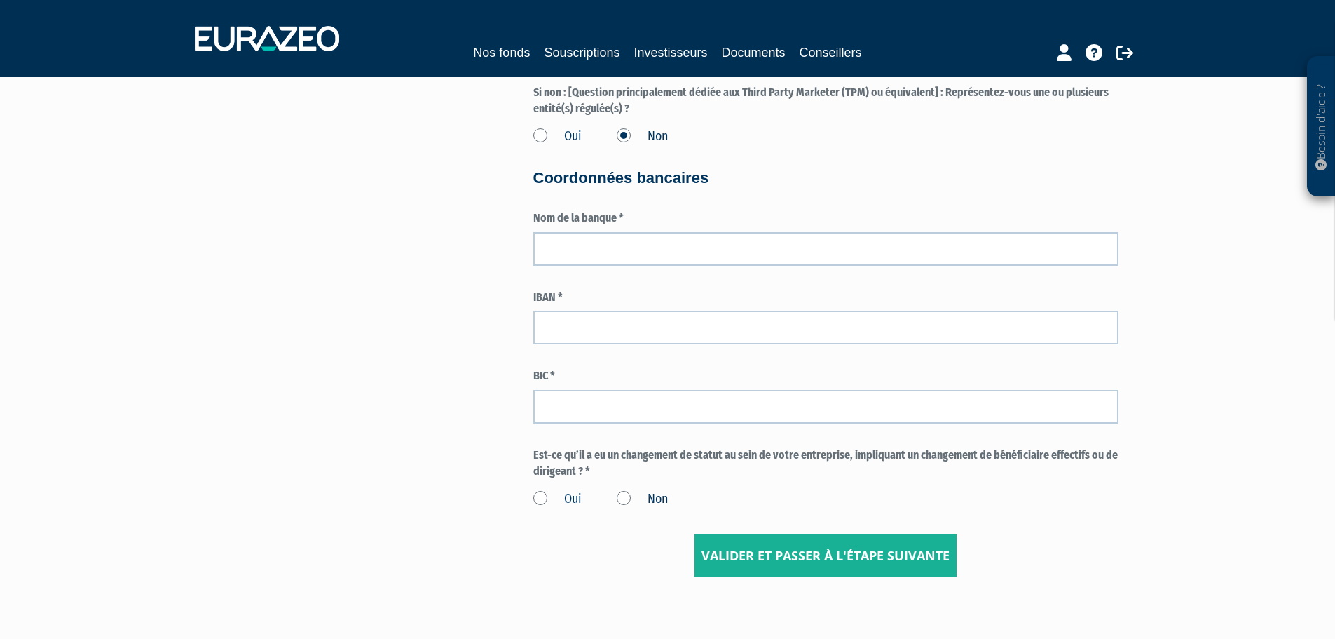
scroll to position [2298, 0]
click at [615, 493] on div "Oui Non" at bounding box center [825, 495] width 585 height 23
click at [624, 498] on label "Non" at bounding box center [642, 498] width 51 height 18
click at [0, 0] on input "Non" at bounding box center [0, 0] width 0 height 0
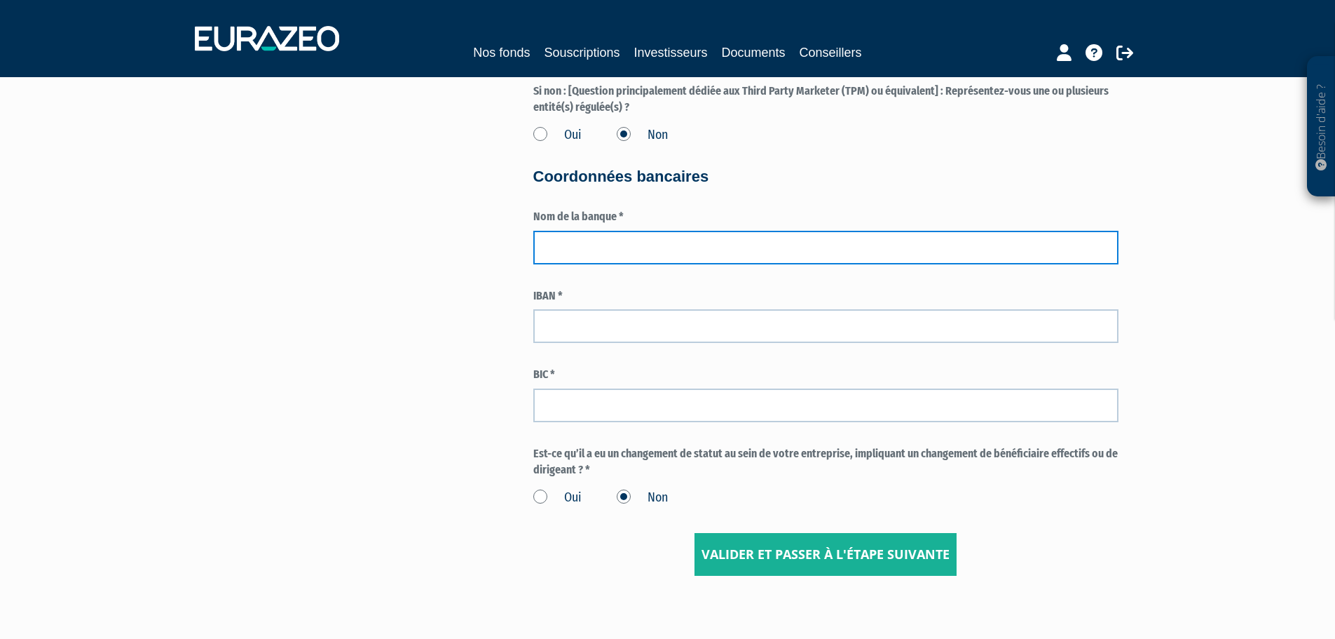
click at [646, 247] on input "text" at bounding box center [825, 248] width 585 height 34
type input "Reppi Courtage"
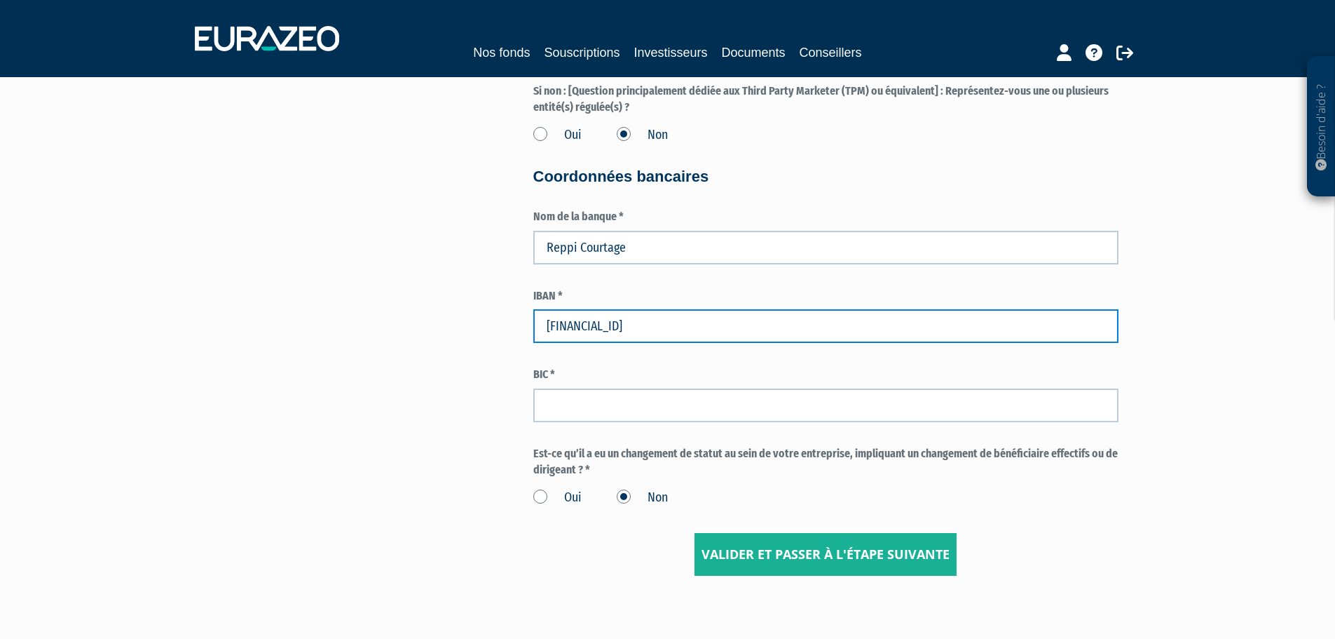
type input "FR7630003014120002030401490"
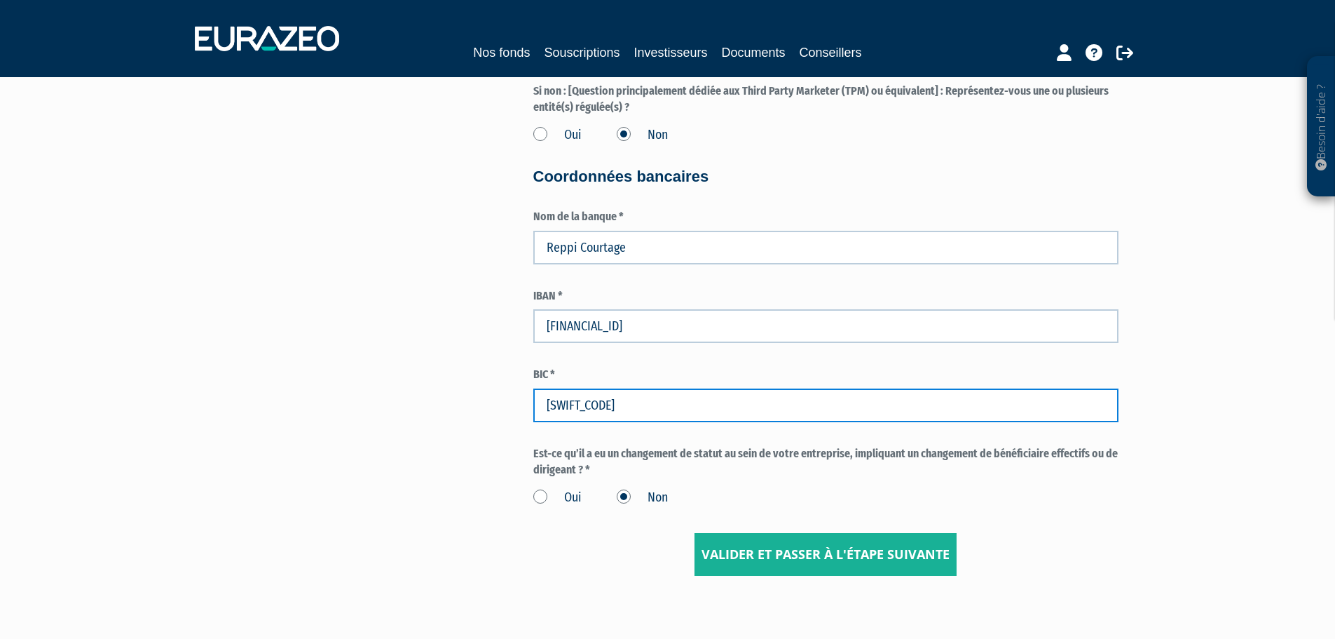
type input "SOGEFRPP"
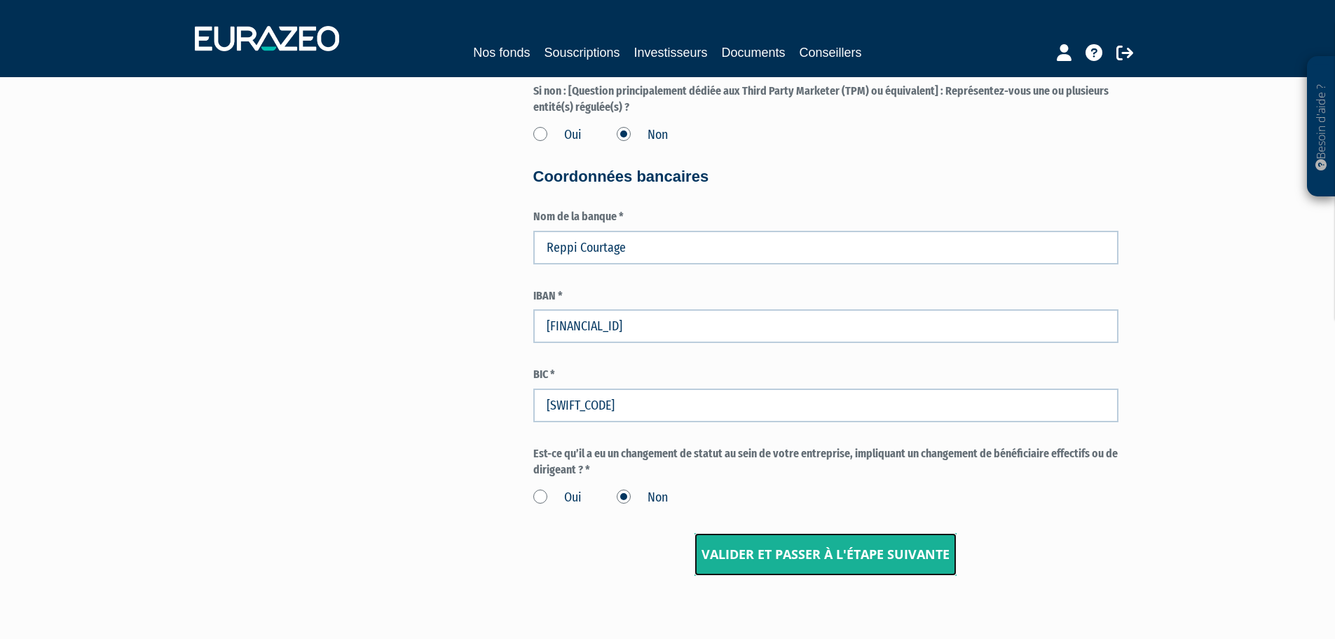
click at [797, 569] on input "Valider et passer à l'étape suivante" at bounding box center [826, 554] width 262 height 43
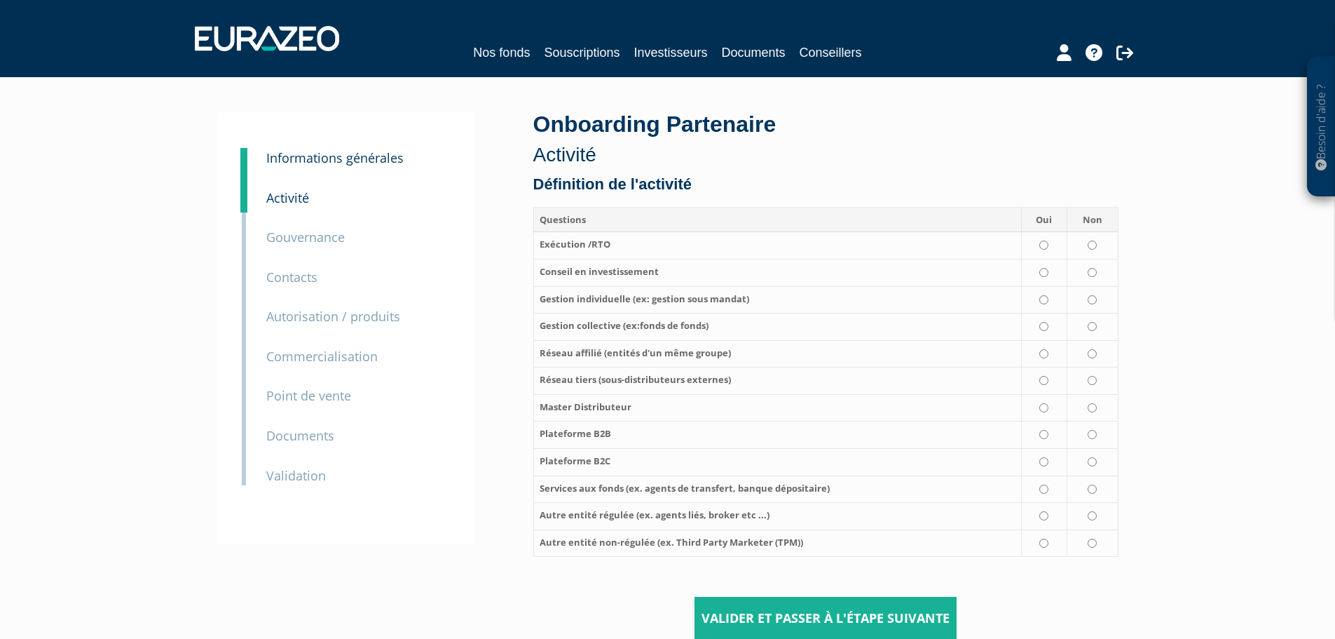
scroll to position [7, 0]
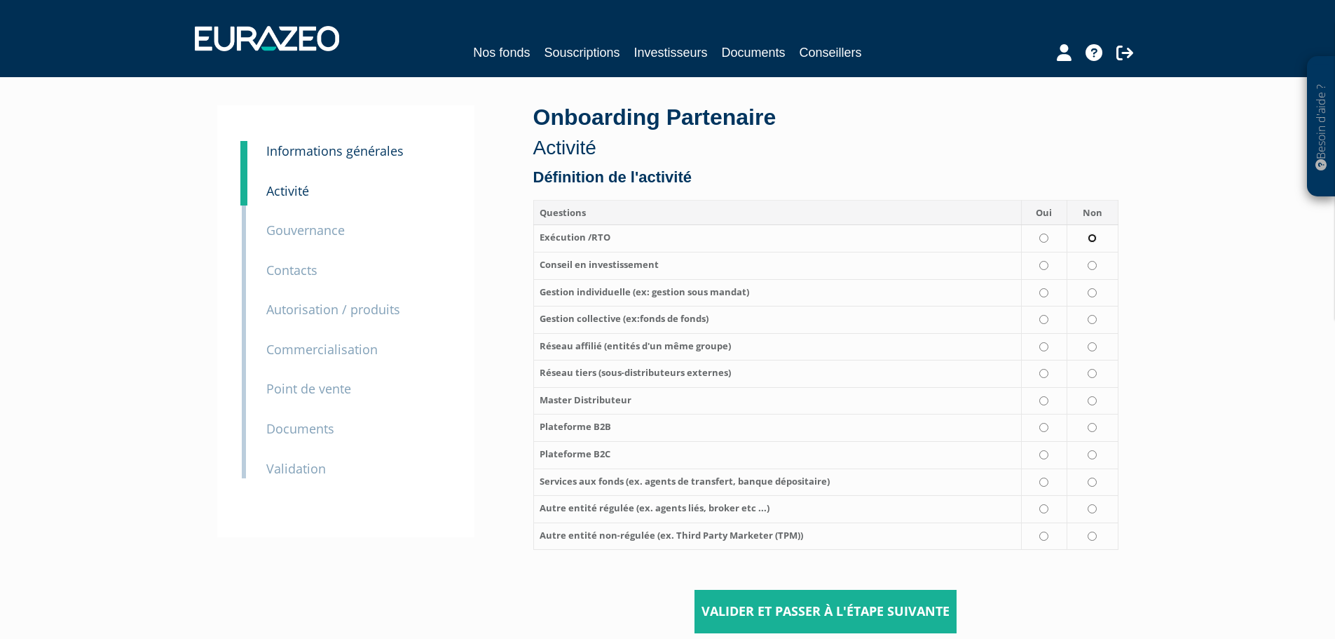
click at [1093, 242] on input "radio" at bounding box center [1092, 237] width 9 height 9
radio input "true"
click at [1049, 266] on input "radio" at bounding box center [1044, 265] width 9 height 9
radio input "true"
click at [1092, 295] on input "radio" at bounding box center [1092, 292] width 9 height 9
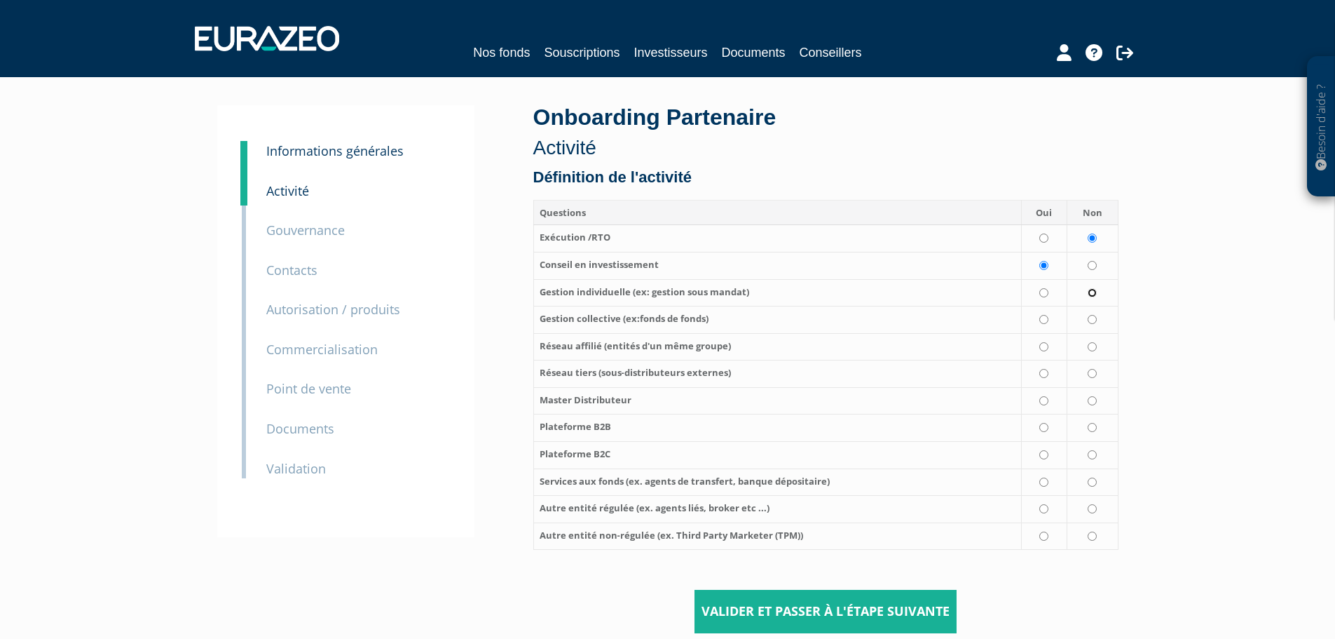
radio input "true"
click at [1092, 325] on td at bounding box center [1092, 319] width 51 height 27
radio input "true"
click at [1092, 346] on input "radio" at bounding box center [1092, 346] width 9 height 9
radio input "true"
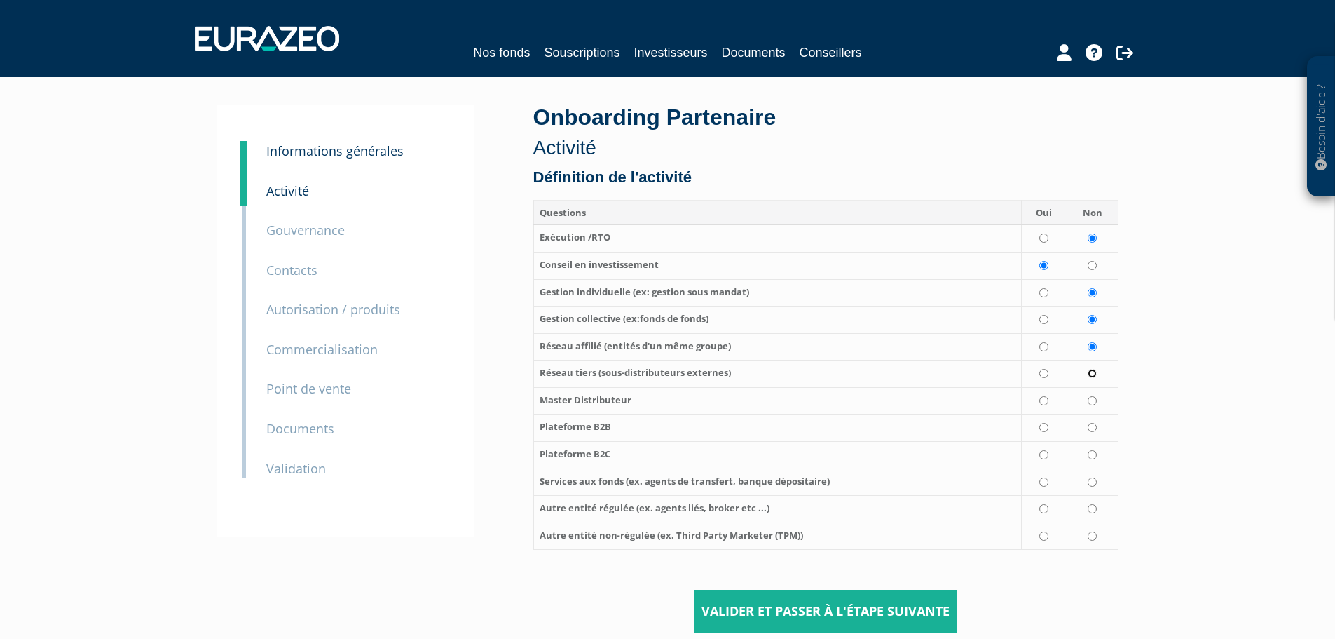
click at [1092, 372] on input "radio" at bounding box center [1092, 373] width 9 height 9
radio input "true"
click at [1094, 401] on input "radio" at bounding box center [1092, 400] width 9 height 9
radio input "true"
click at [1089, 430] on input "radio" at bounding box center [1092, 427] width 9 height 9
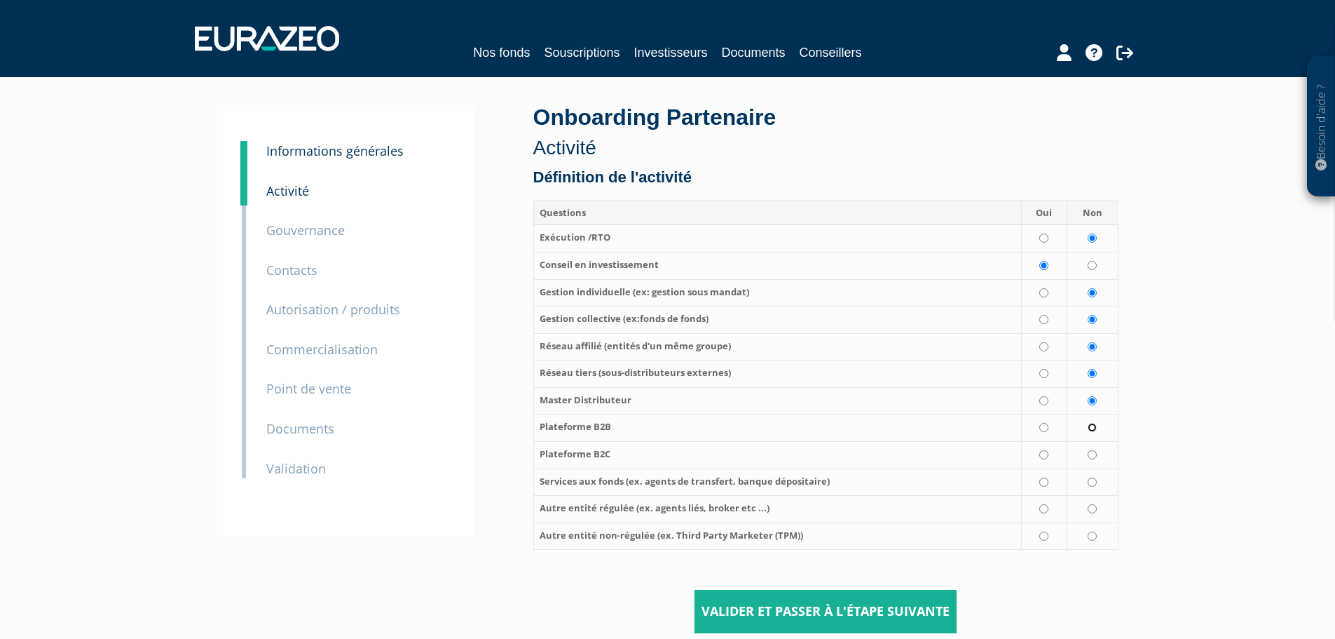
radio input "true"
click at [1093, 456] on input "radio" at bounding box center [1092, 454] width 9 height 9
radio input "true"
click at [1092, 485] on input "radio" at bounding box center [1092, 481] width 9 height 9
radio input "true"
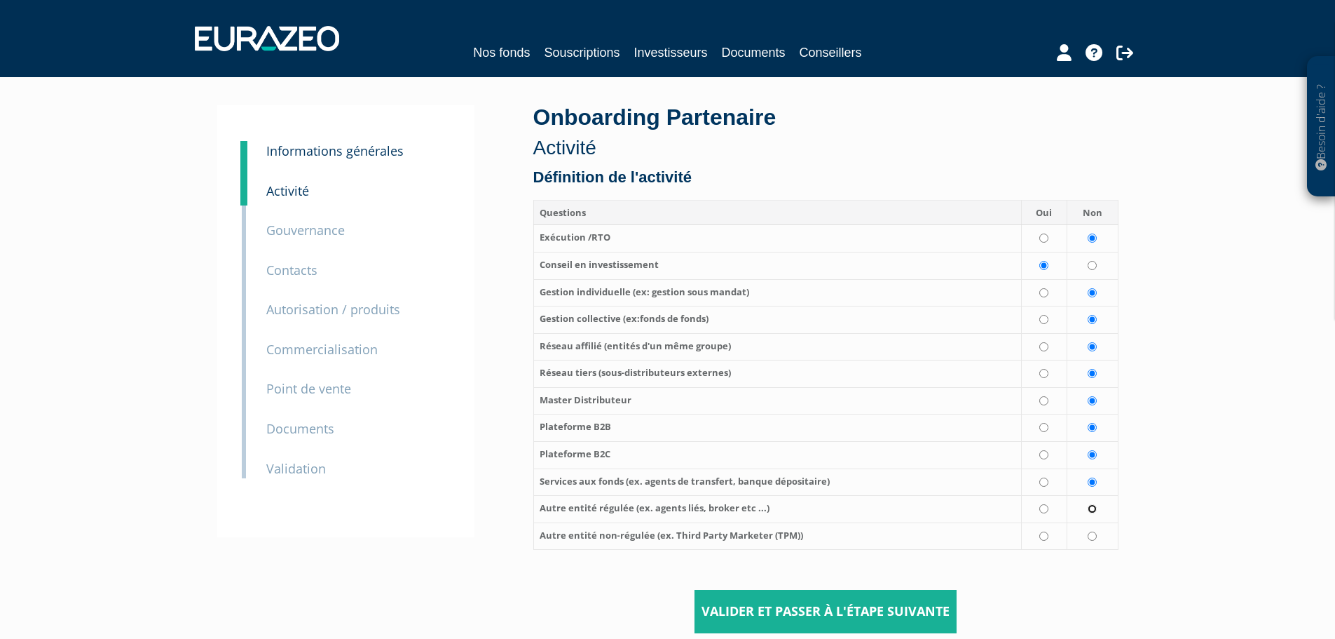
click at [1091, 508] on input "radio" at bounding box center [1092, 508] width 9 height 9
radio input "true"
click at [1092, 542] on td at bounding box center [1092, 535] width 51 height 27
radio input "true"
click at [876, 611] on input "Valider et passer à l'étape suivante" at bounding box center [826, 611] width 262 height 43
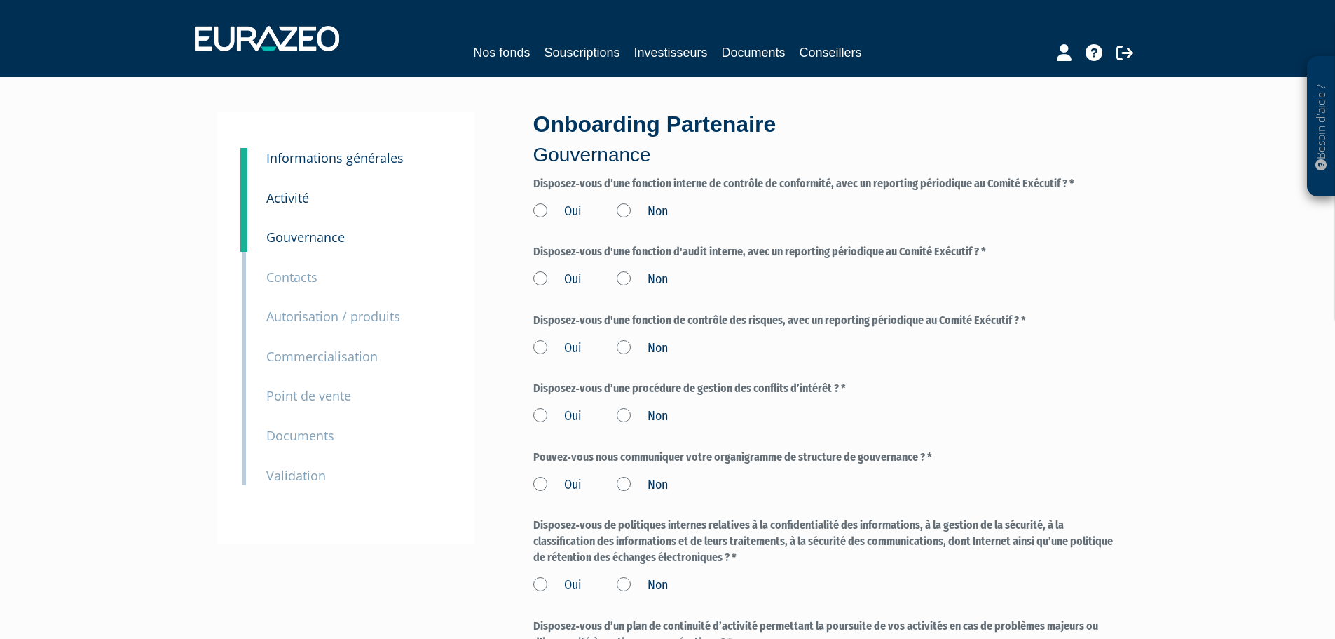
click at [628, 212] on label "Non" at bounding box center [642, 212] width 51 height 18
click at [0, 0] on input "Non" at bounding box center [0, 0] width 0 height 0
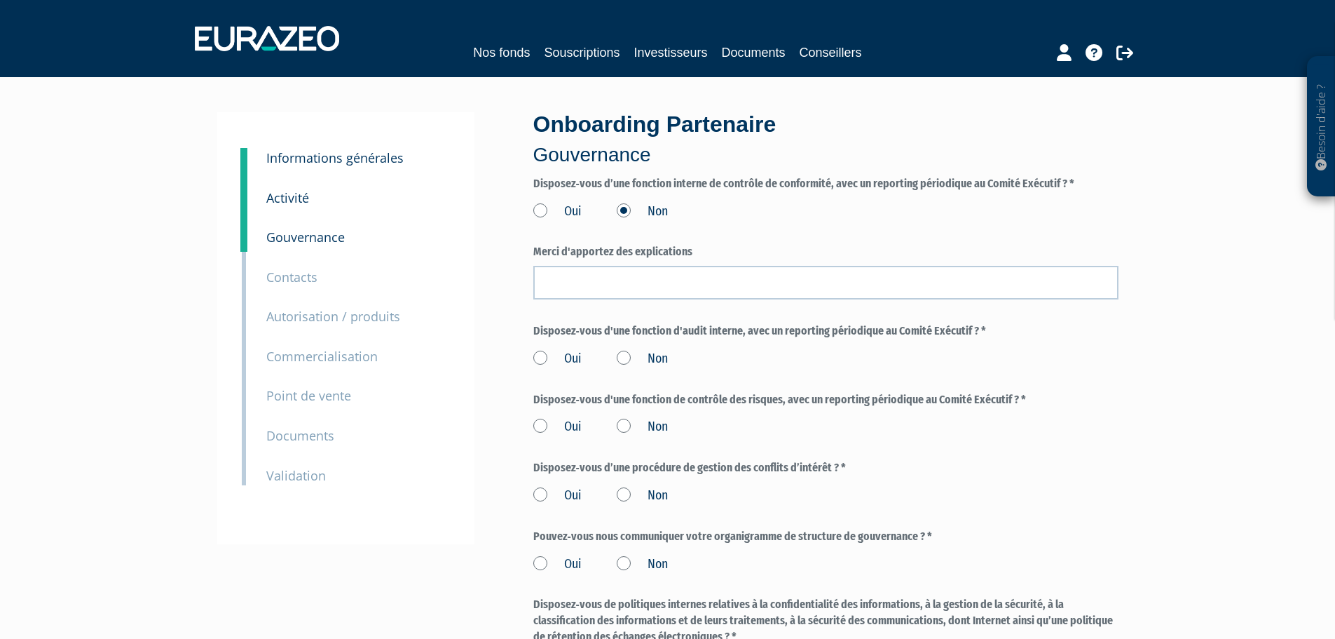
click at [548, 208] on label "Oui" at bounding box center [557, 212] width 48 height 18
click at [0, 0] on input "Oui" at bounding box center [0, 0] width 0 height 0
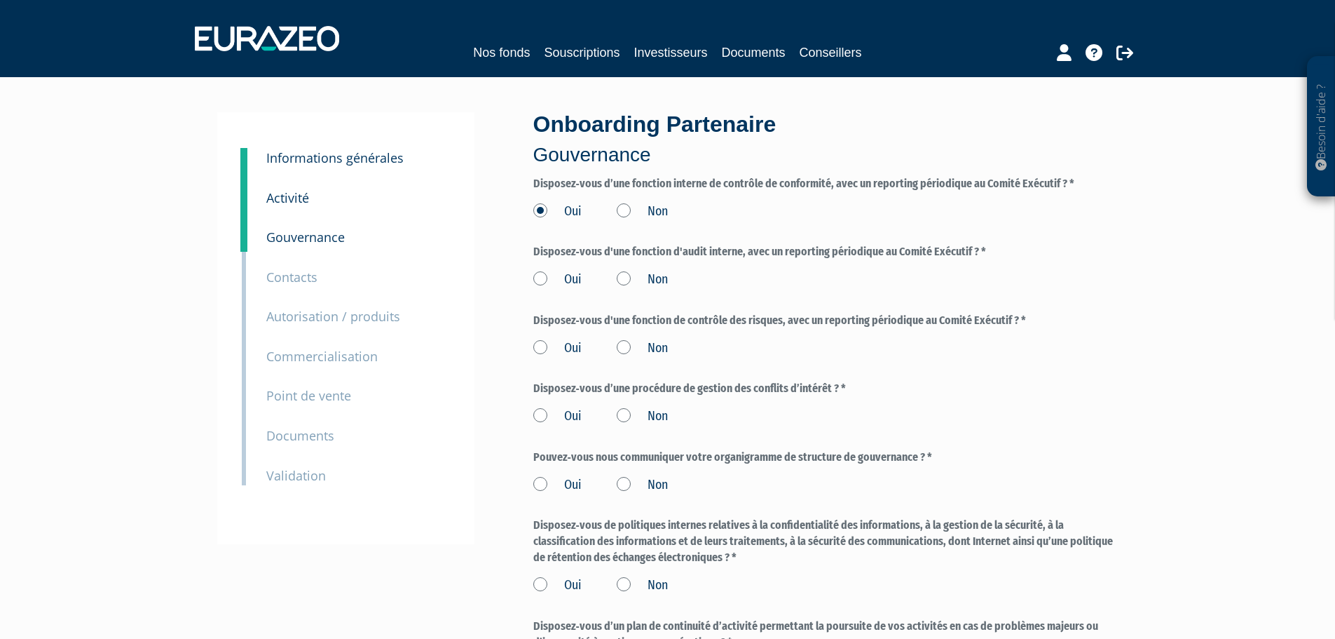
click at [622, 212] on label "Non" at bounding box center [642, 212] width 51 height 18
click at [0, 0] on input "Non" at bounding box center [0, 0] width 0 height 0
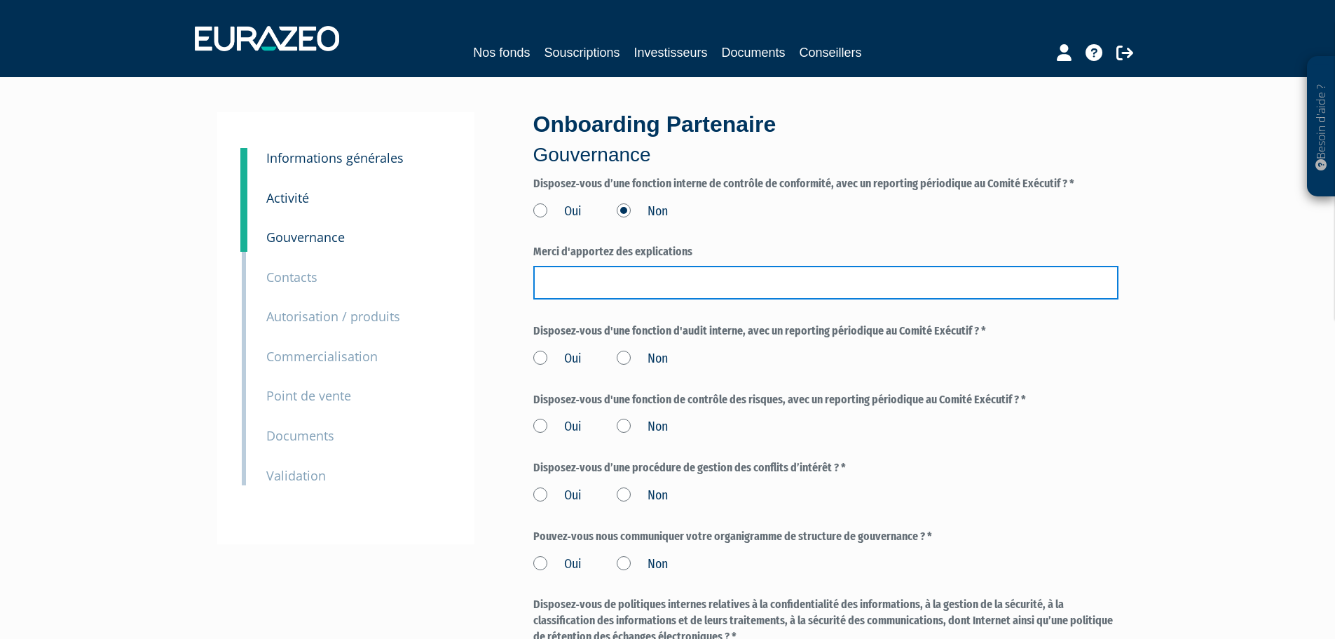
click at [849, 291] on input "text" at bounding box center [825, 283] width 585 height 34
drag, startPoint x: 752, startPoint y: 285, endPoint x: 434, endPoint y: 301, distance: 318.7
click at [434, 301] on div "3 Informations générales 4 Activité 5 Gouvernance 6 Contacts 7 Autorisation / p…" at bounding box center [668, 469] width 880 height 715
type input "Pas de Comité Exécutif"
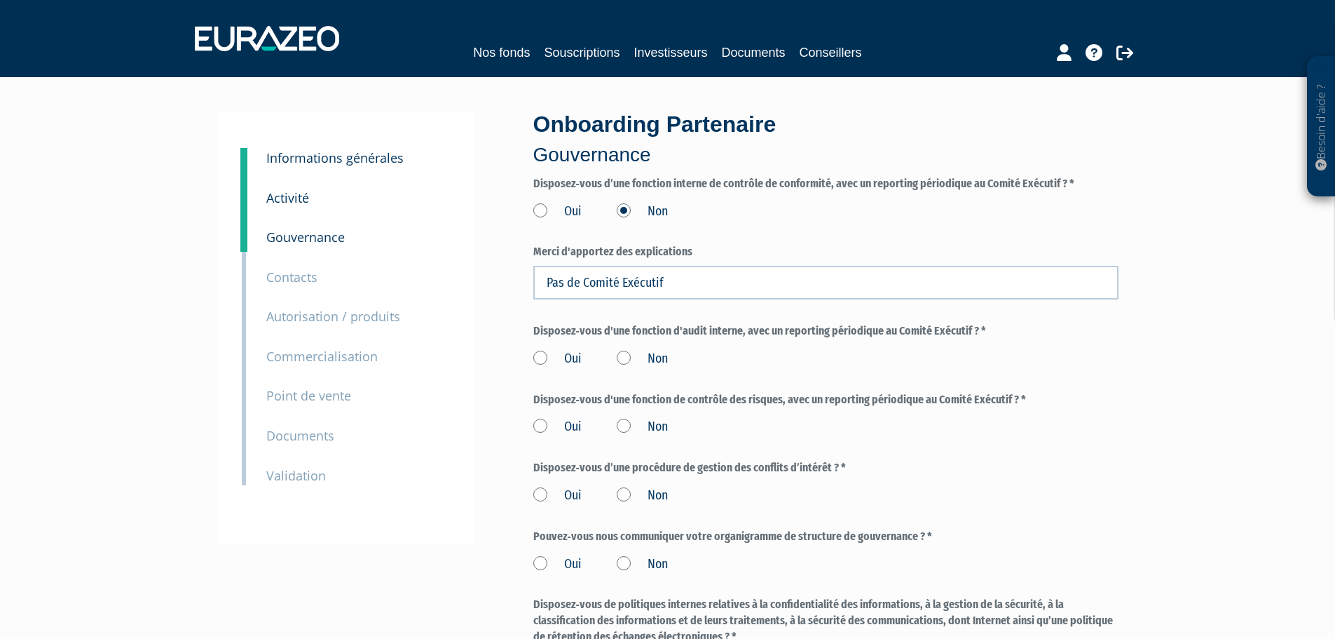
click at [625, 358] on label "Non" at bounding box center [642, 359] width 51 height 18
click at [0, 0] on input "Non" at bounding box center [0, 0] width 0 height 0
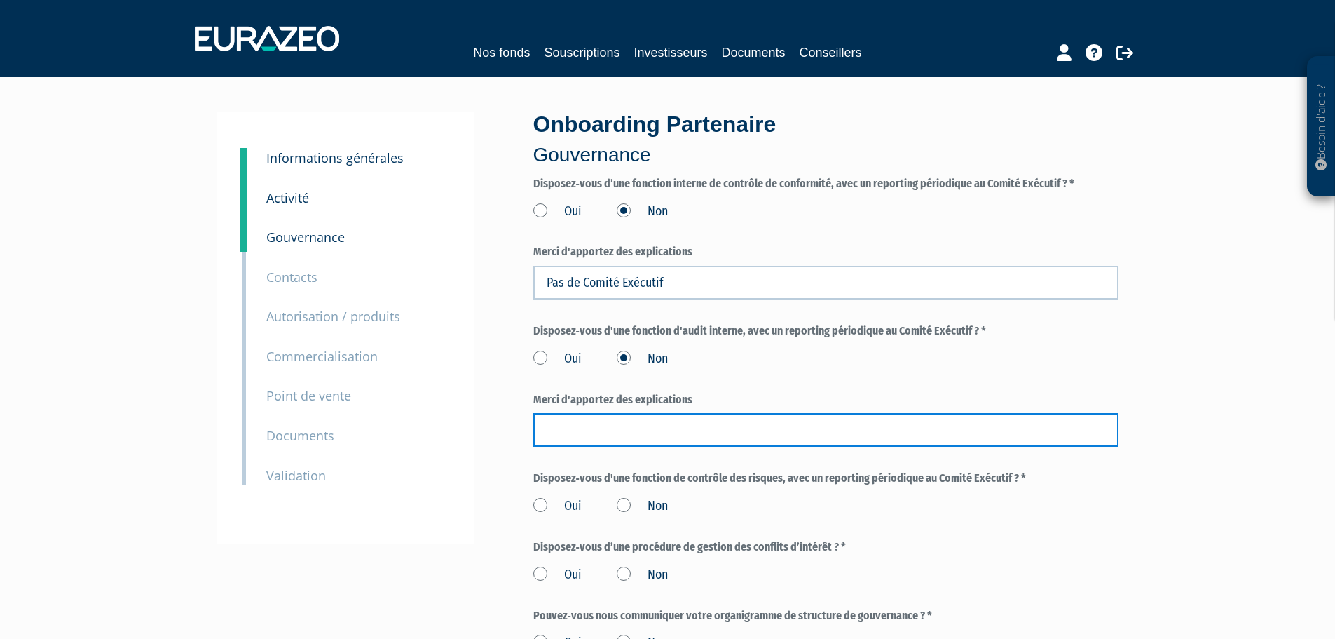
click at [605, 435] on input "text" at bounding box center [825, 430] width 585 height 34
paste input "Pas de Comité Exécutif"
type input "Pas de Comité Exécutif"
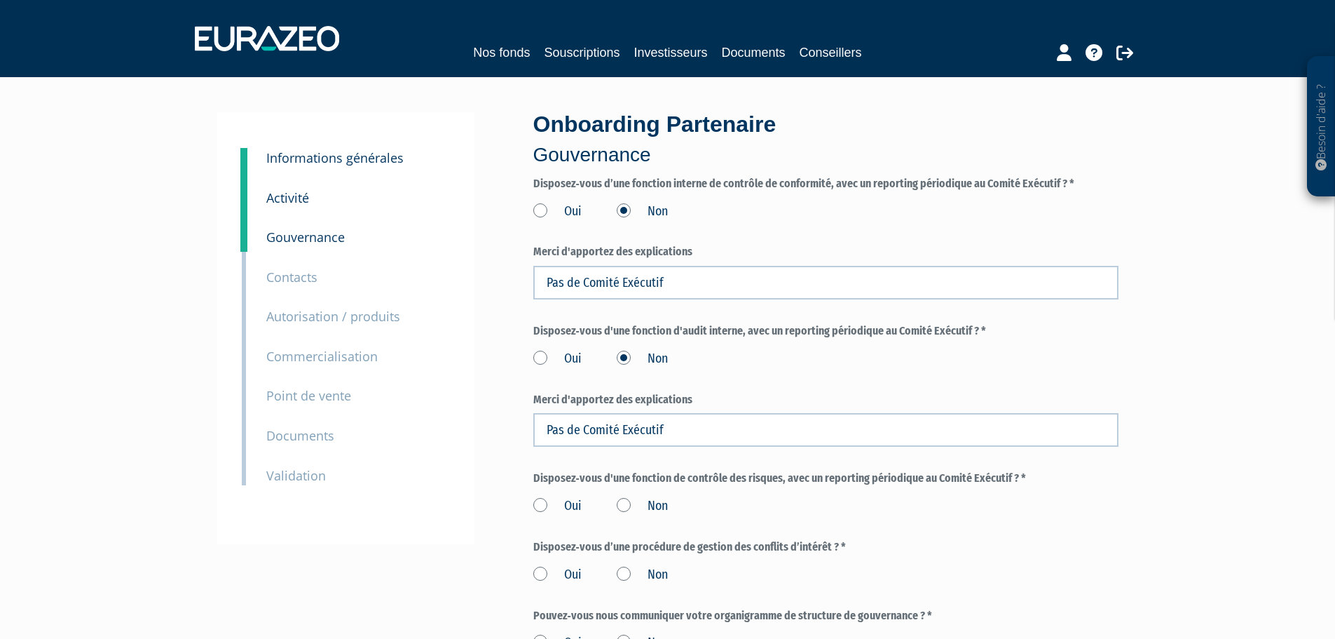
click at [627, 507] on label "Non" at bounding box center [642, 506] width 51 height 18
click at [0, 0] on input "Non" at bounding box center [0, 0] width 0 height 0
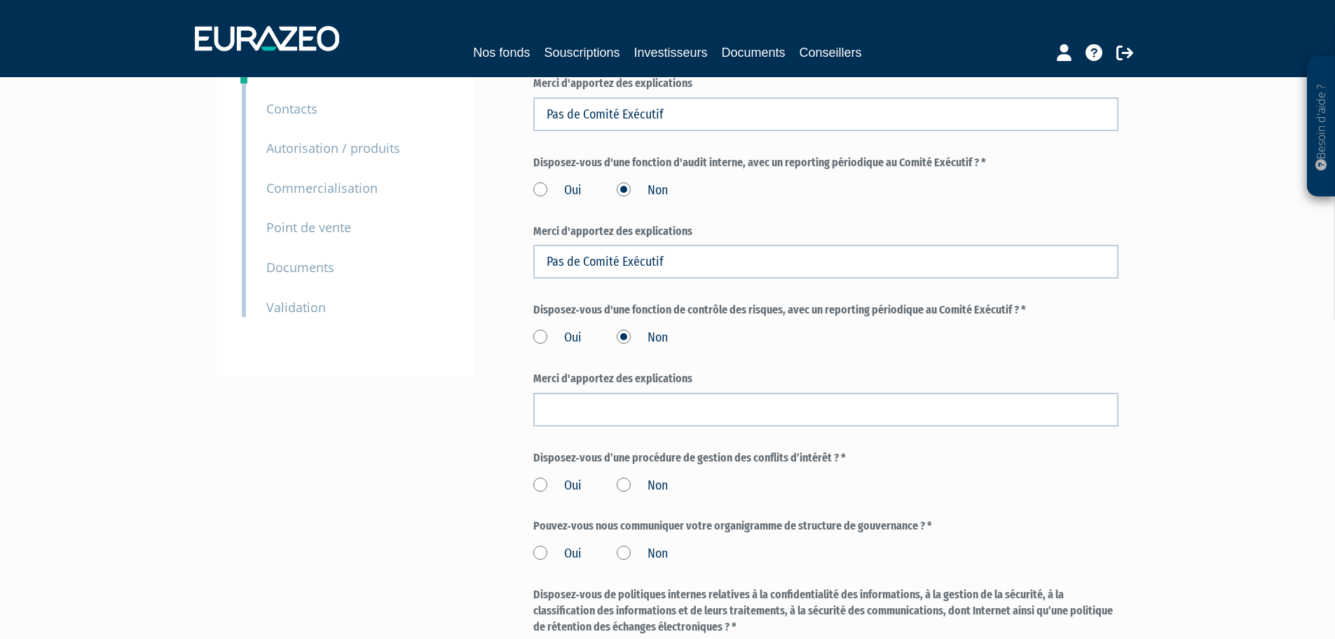
scroll to position [178, 0]
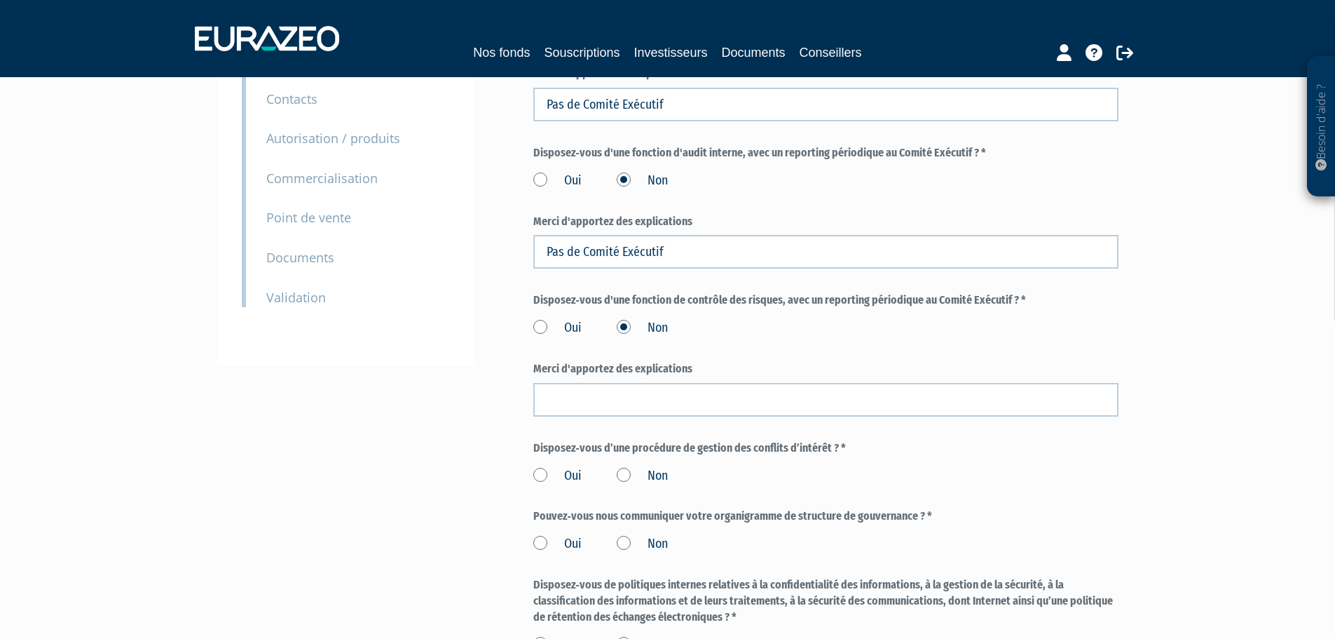
click at [541, 326] on label "Oui" at bounding box center [557, 328] width 48 height 18
click at [0, 0] on input "Oui" at bounding box center [0, 0] width 0 height 0
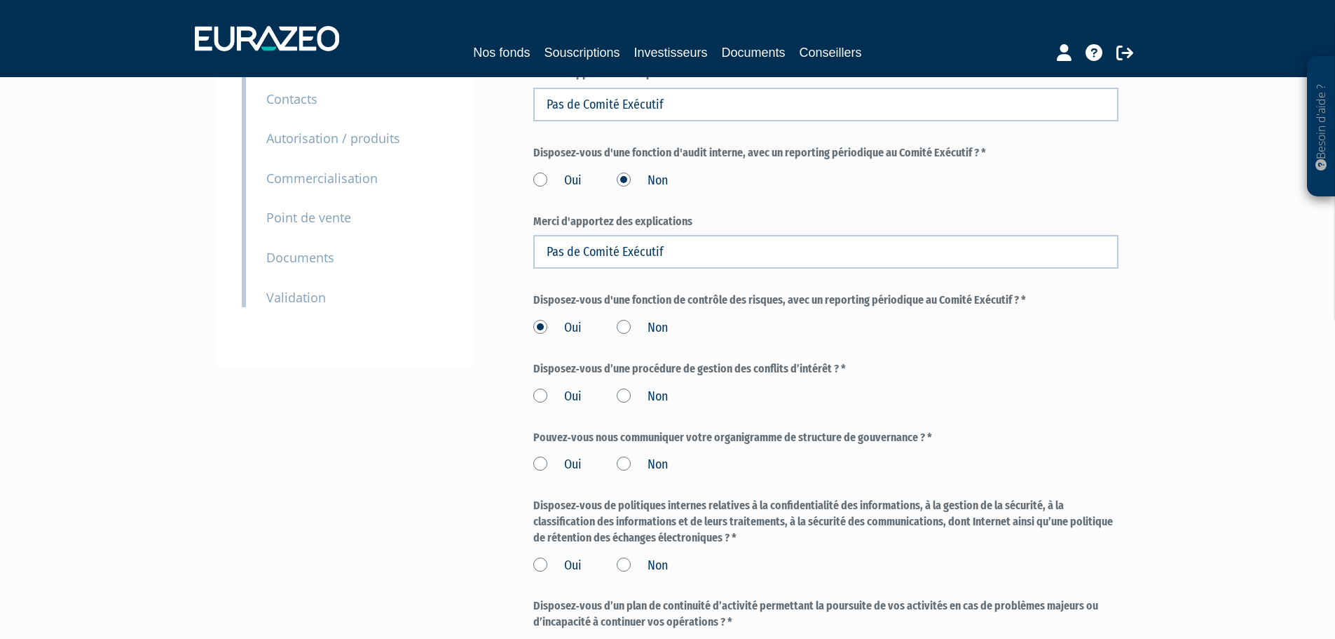
click at [540, 395] on label "Oui" at bounding box center [557, 397] width 48 height 18
click at [0, 0] on input "Oui" at bounding box center [0, 0] width 0 height 0
click at [538, 464] on label "Oui" at bounding box center [557, 465] width 48 height 18
click at [0, 0] on input "Oui" at bounding box center [0, 0] width 0 height 0
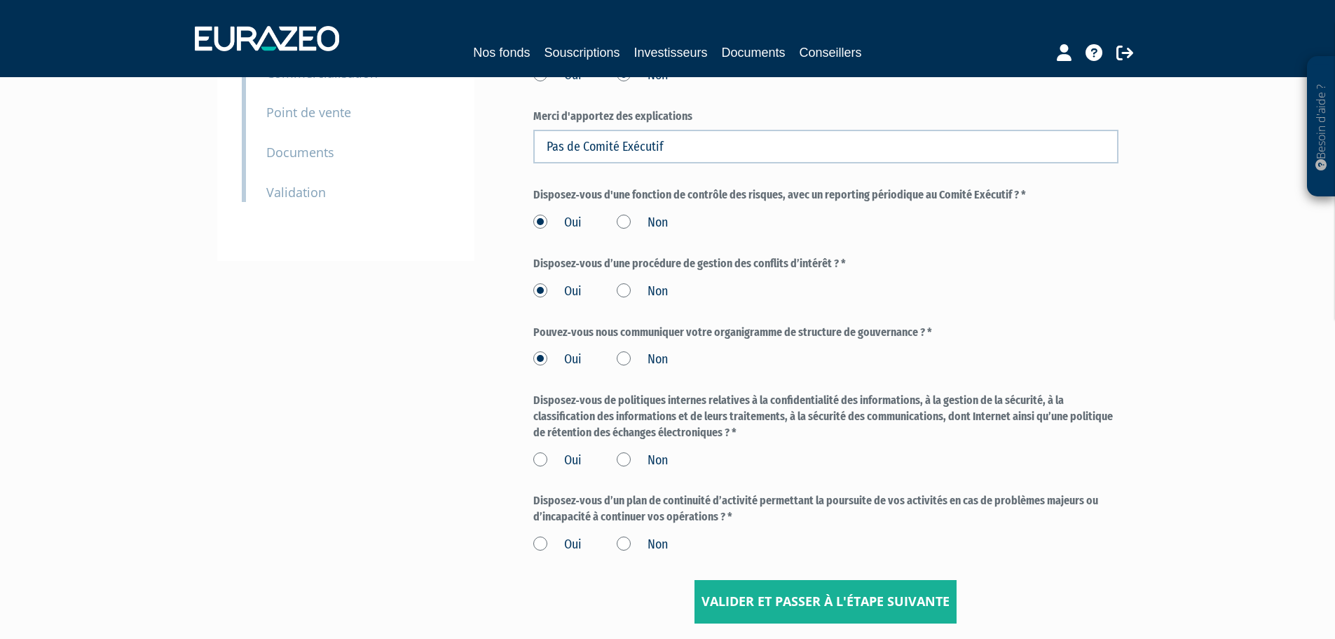
scroll to position [285, 0]
click at [543, 463] on label "Oui" at bounding box center [557, 459] width 48 height 18
click at [0, 0] on input "Oui" at bounding box center [0, 0] width 0 height 0
click at [544, 546] on label "Oui" at bounding box center [557, 543] width 48 height 18
click at [0, 0] on input "Oui" at bounding box center [0, 0] width 0 height 0
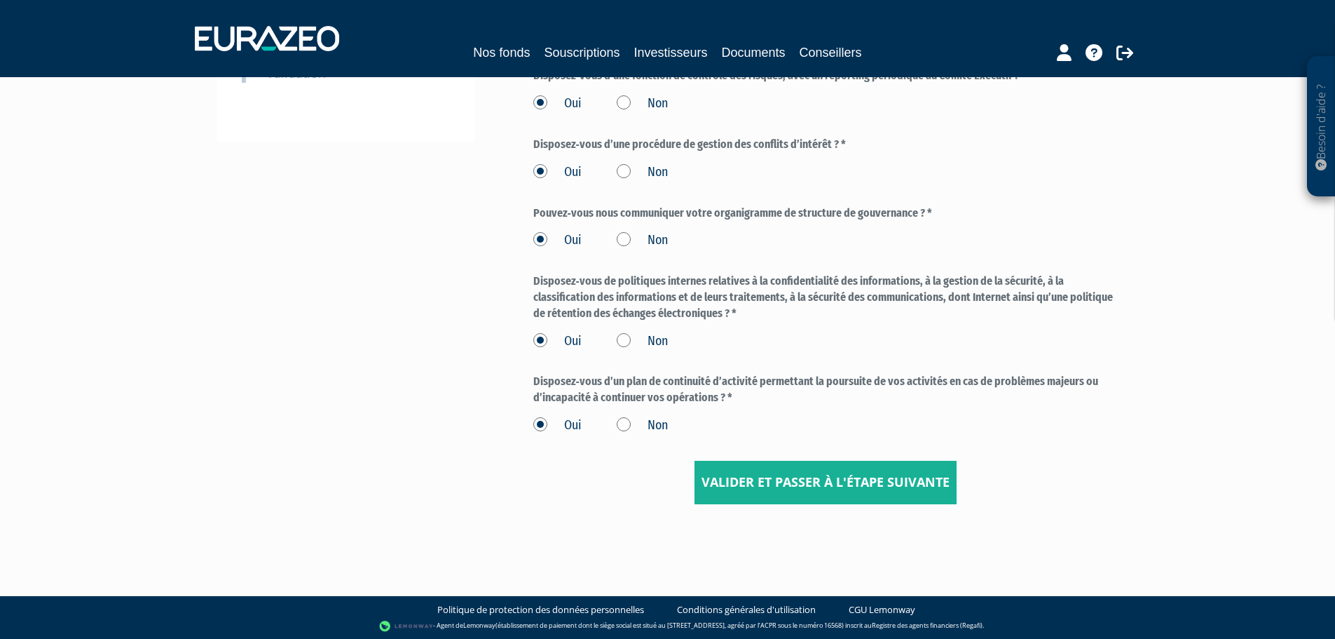
scroll to position [403, 0]
click at [845, 486] on input "Valider et passer à l'étape suivante" at bounding box center [826, 481] width 262 height 43
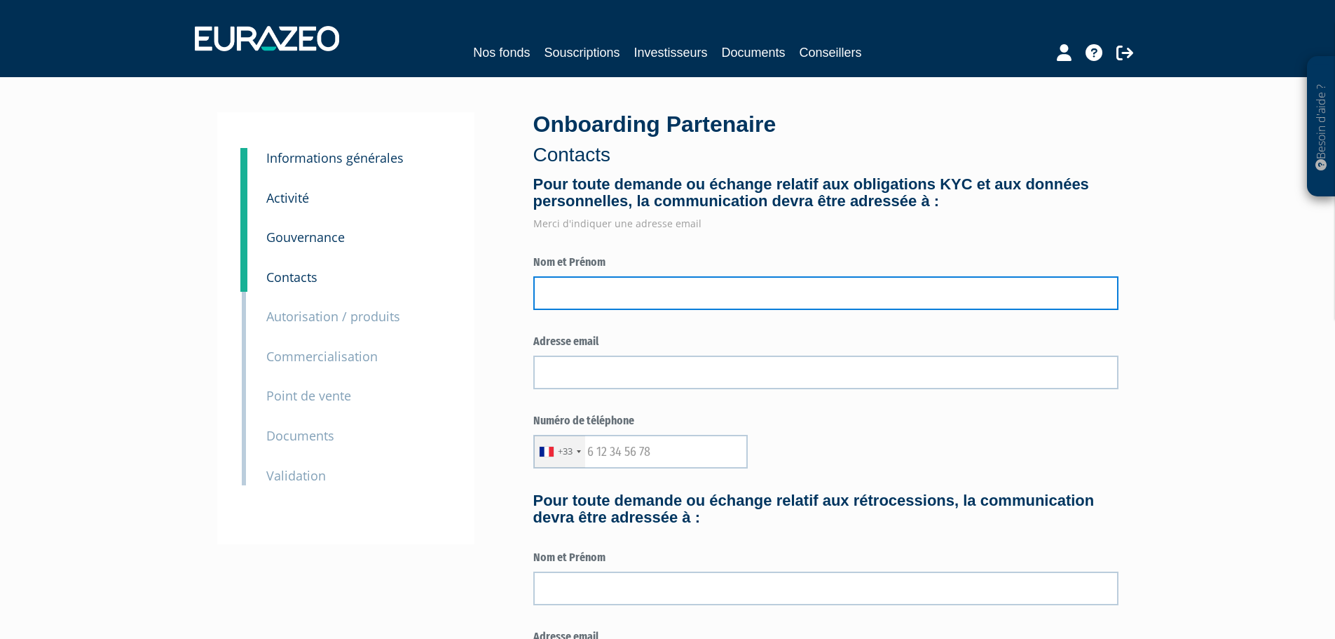
click at [587, 285] on input "text" at bounding box center [825, 293] width 585 height 34
type input "[PERSON_NAME]"
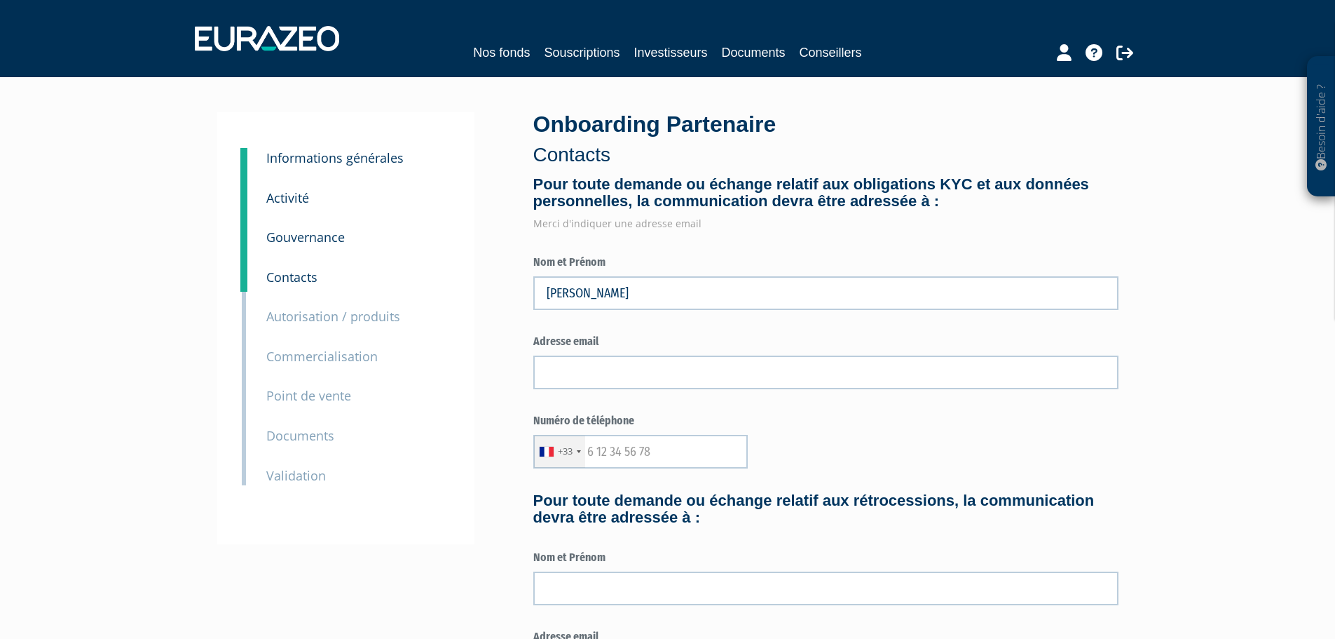
type input "[PERSON_NAME][EMAIL_ADDRESS][PERSON_NAME][DOMAIN_NAME]"
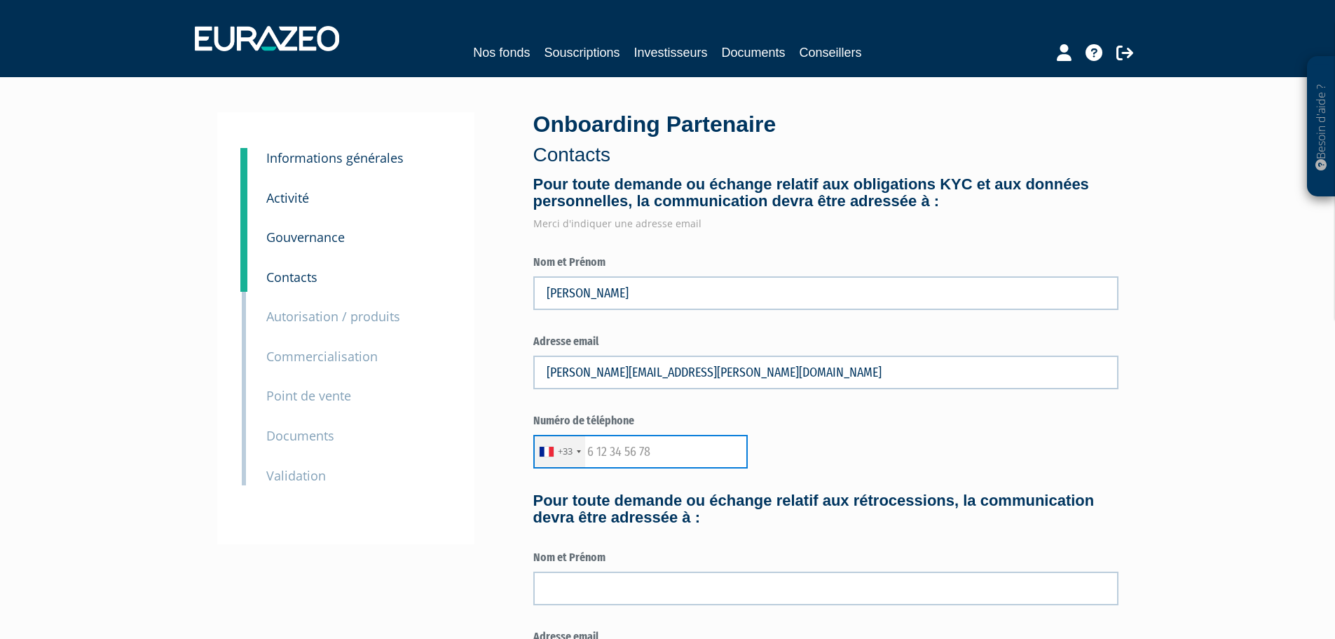
type input "0642259211"
click at [862, 451] on div "+33 [GEOGRAPHIC_DATA] +33 [GEOGRAPHIC_DATA] ([GEOGRAPHIC_DATA]) +49 [GEOGRAPHIC…" at bounding box center [825, 452] width 585 height 34
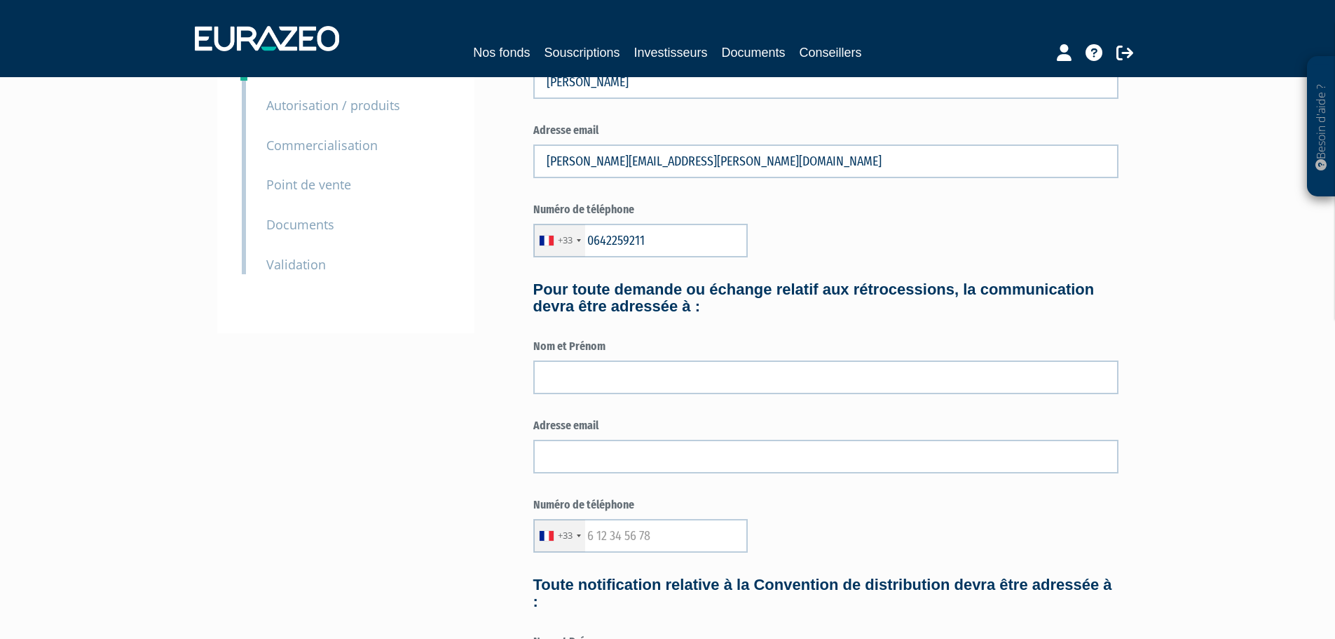
scroll to position [214, 0]
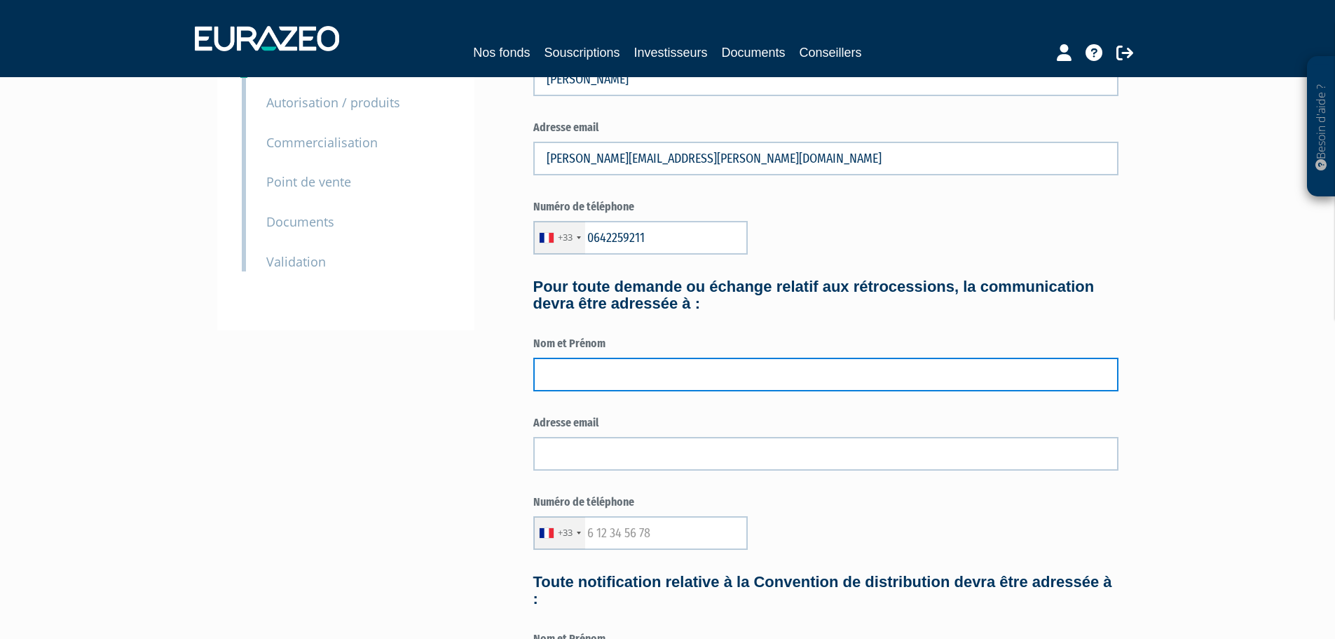
click at [707, 377] on input "text" at bounding box center [825, 375] width 585 height 34
type input "Julien Heintz"
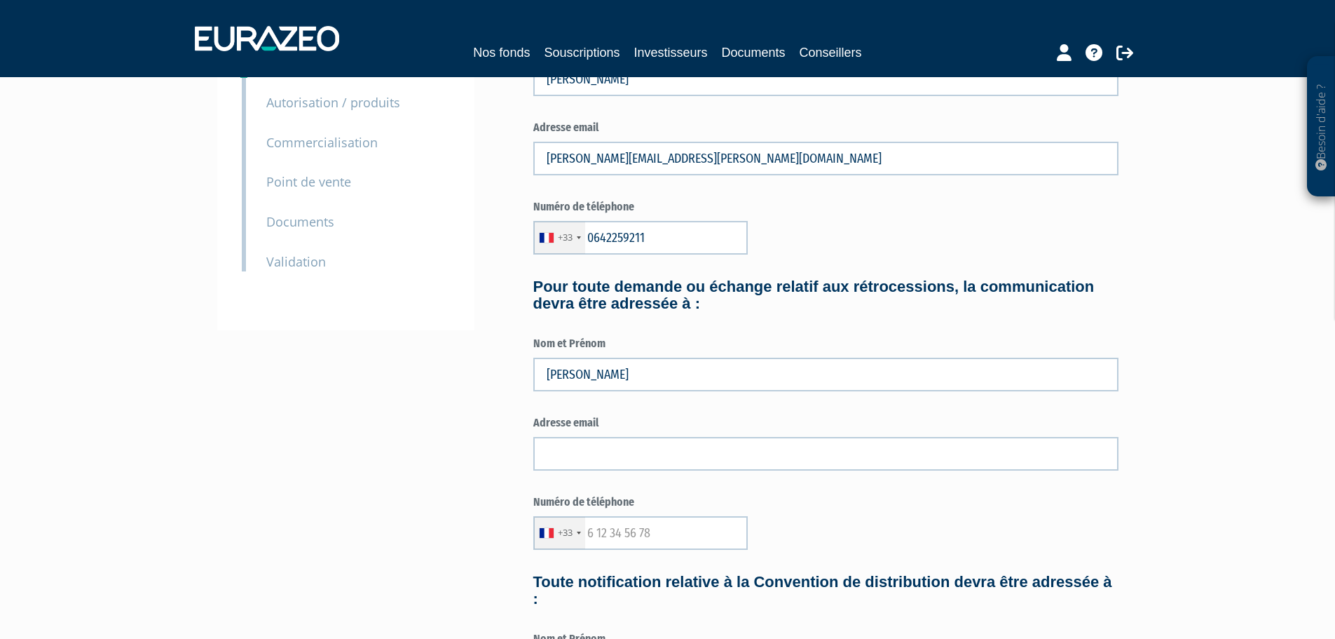
type input "julien.heintz@reppi.fr"
type input "0642259211"
click at [781, 541] on div "+33 France +33 Germany (Deutschland) +49 Switzerland (Schweiz) +41 Belgium (Bel…" at bounding box center [825, 533] width 585 height 34
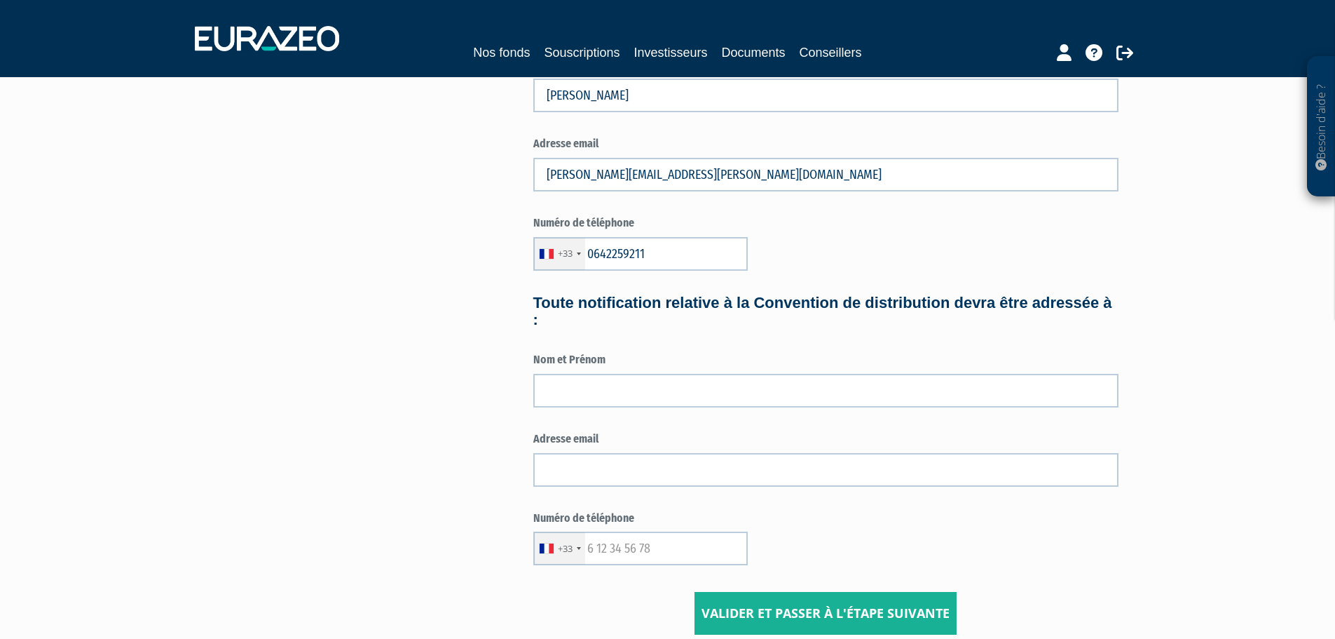
scroll to position [523, 0]
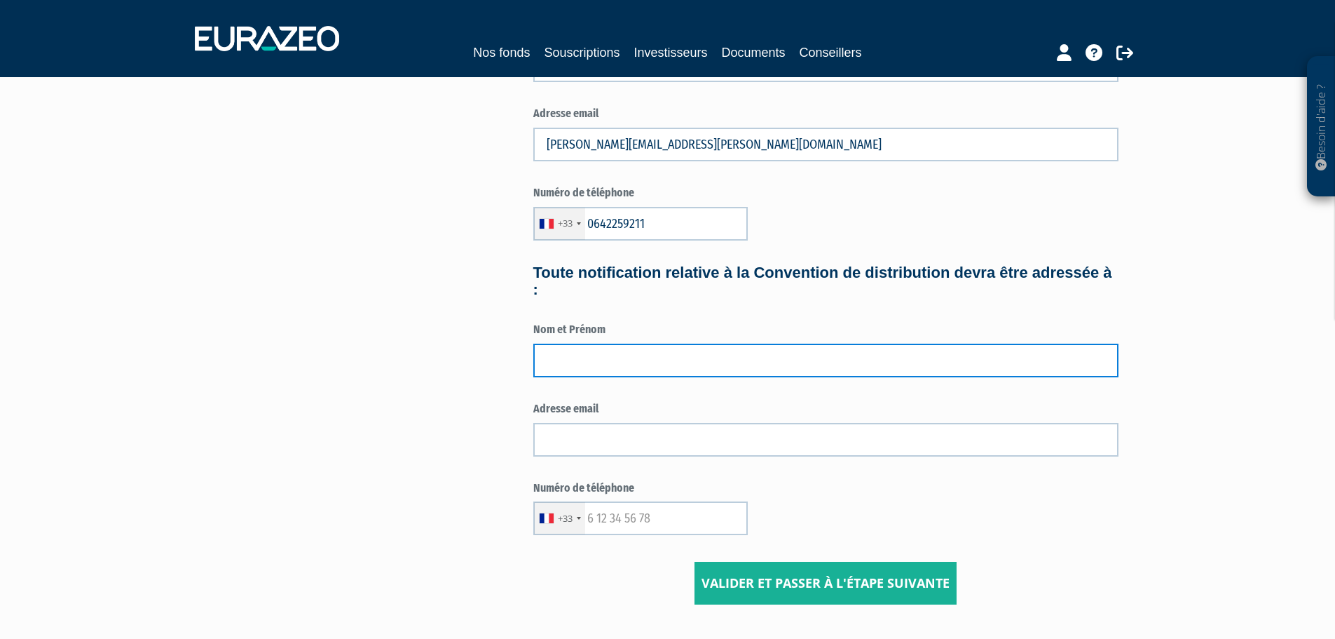
click at [629, 365] on input "text" at bounding box center [825, 361] width 585 height 34
type input "Julien Heintz"
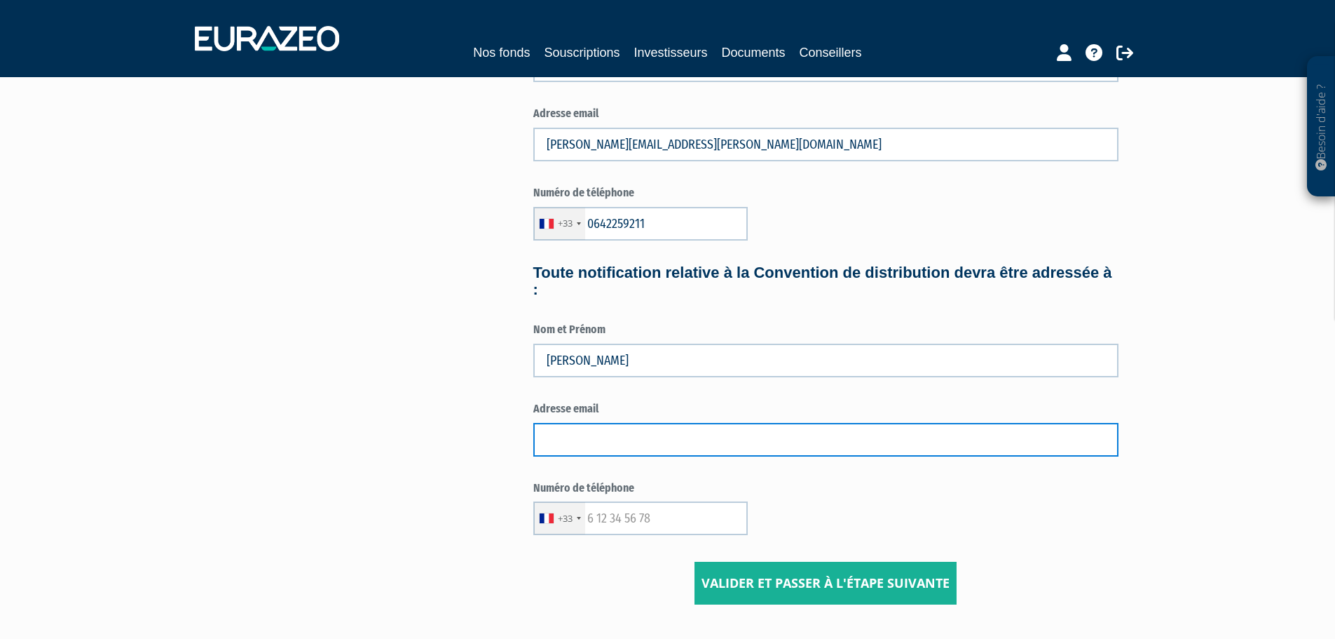
type input "julien.heintz@reppi.fr"
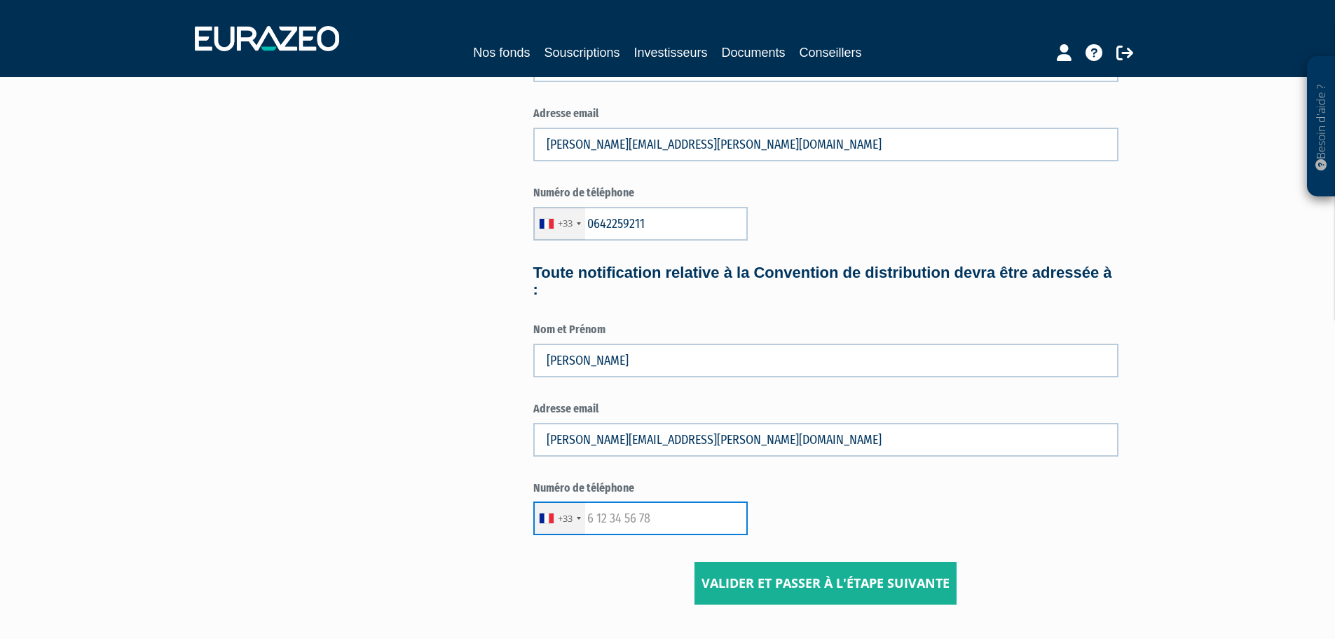
type input "0642259211"
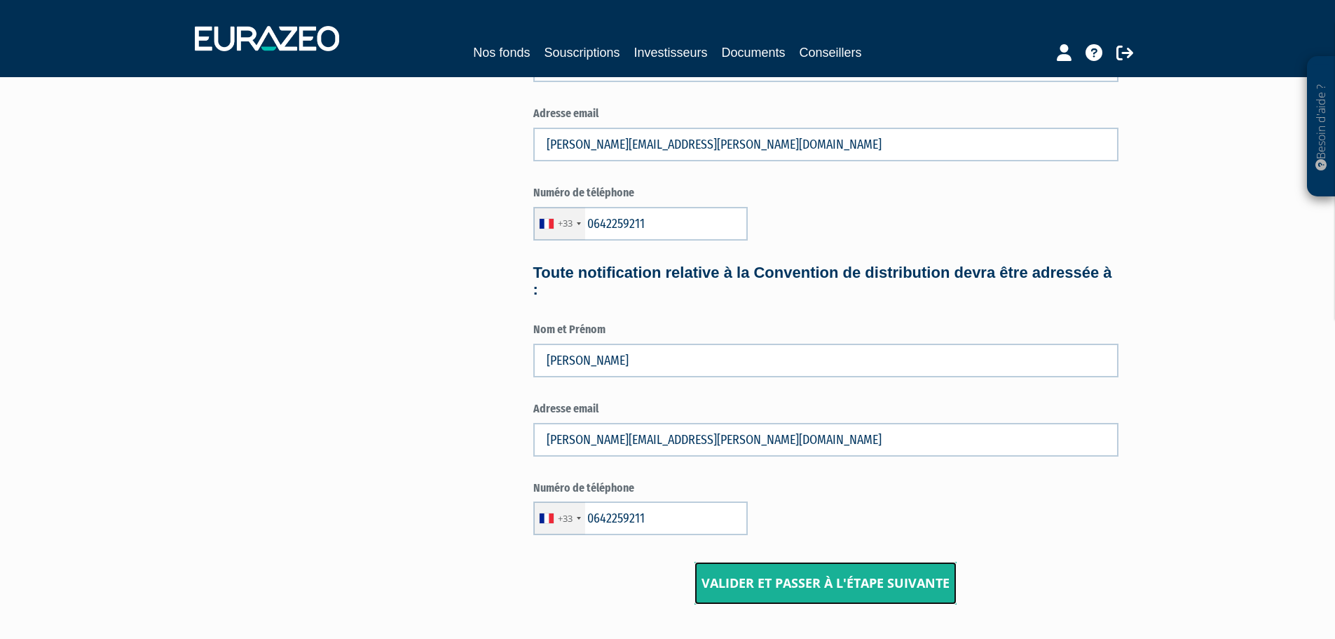
click at [793, 587] on input "Valider et passer à l'étape suivante" at bounding box center [826, 583] width 262 height 43
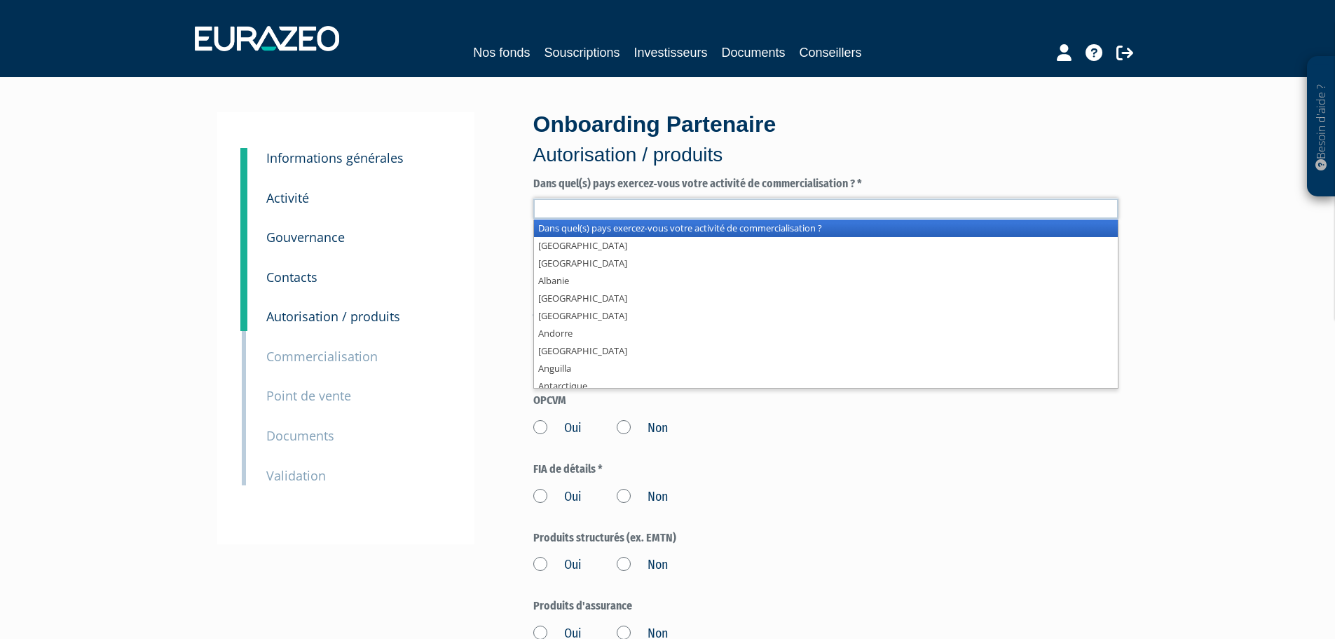
click at [637, 210] on input "text" at bounding box center [825, 208] width 585 height 20
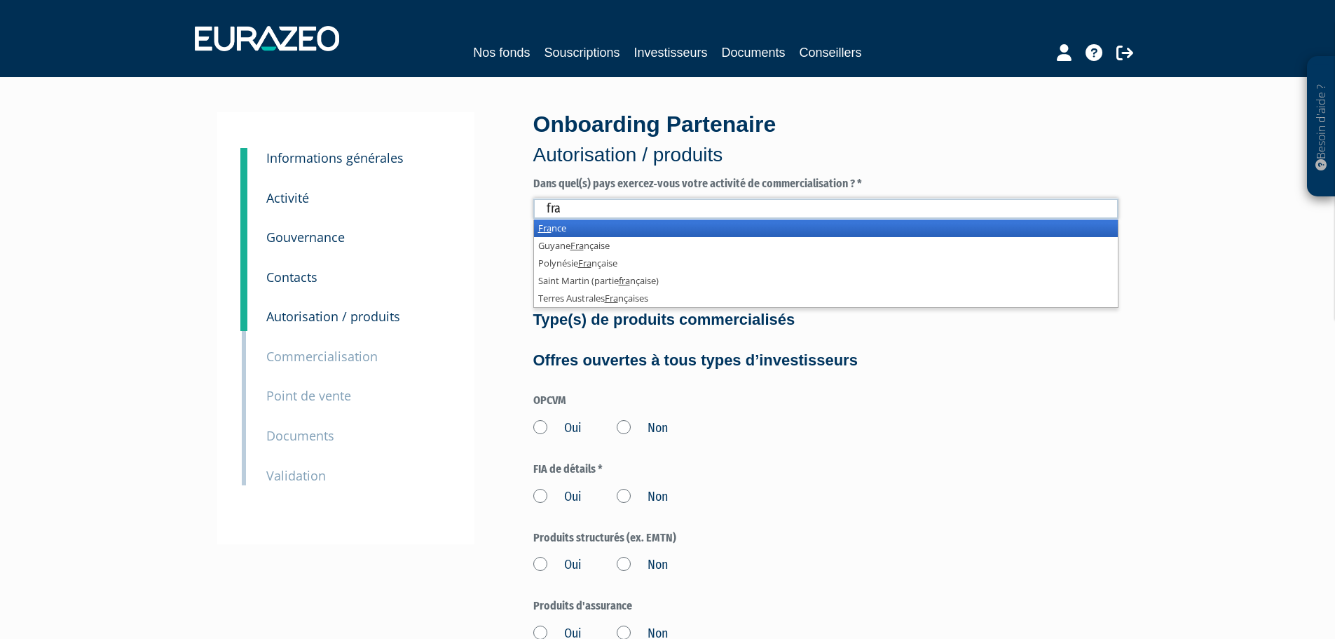
type input "fra"
click at [607, 226] on li "Fra nce" at bounding box center [826, 228] width 584 height 18
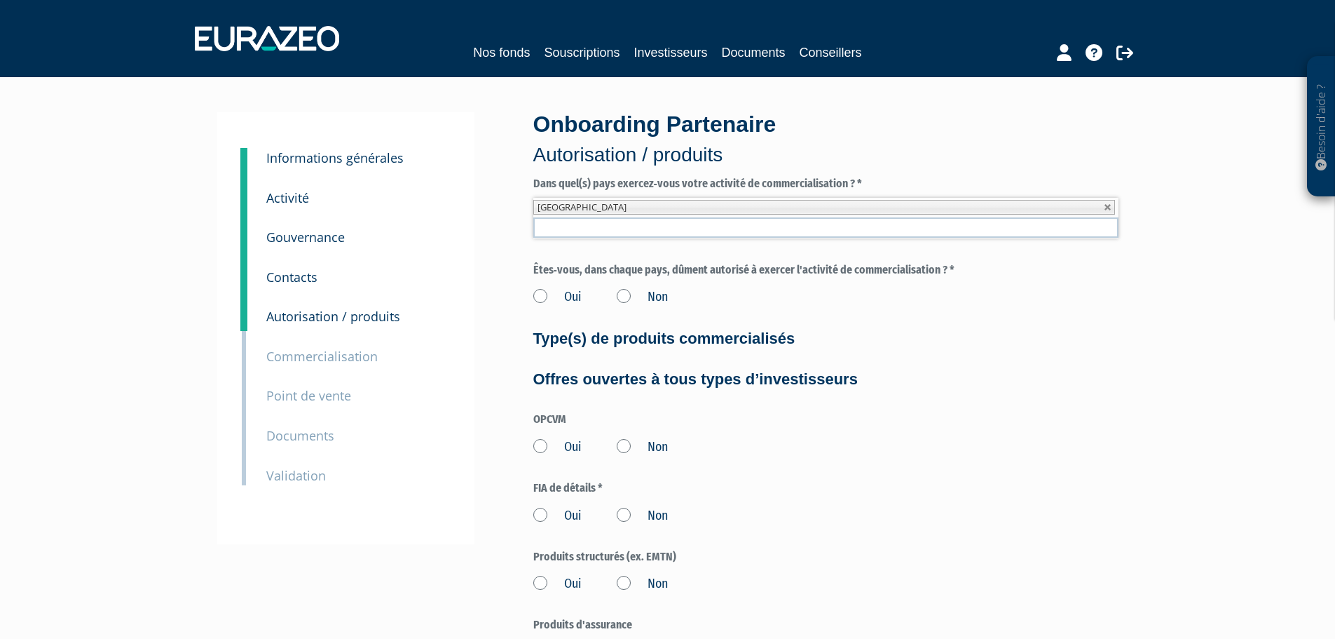
click at [537, 294] on label "Oui" at bounding box center [557, 297] width 48 height 18
click at [0, 0] on input "Oui" at bounding box center [0, 0] width 0 height 0
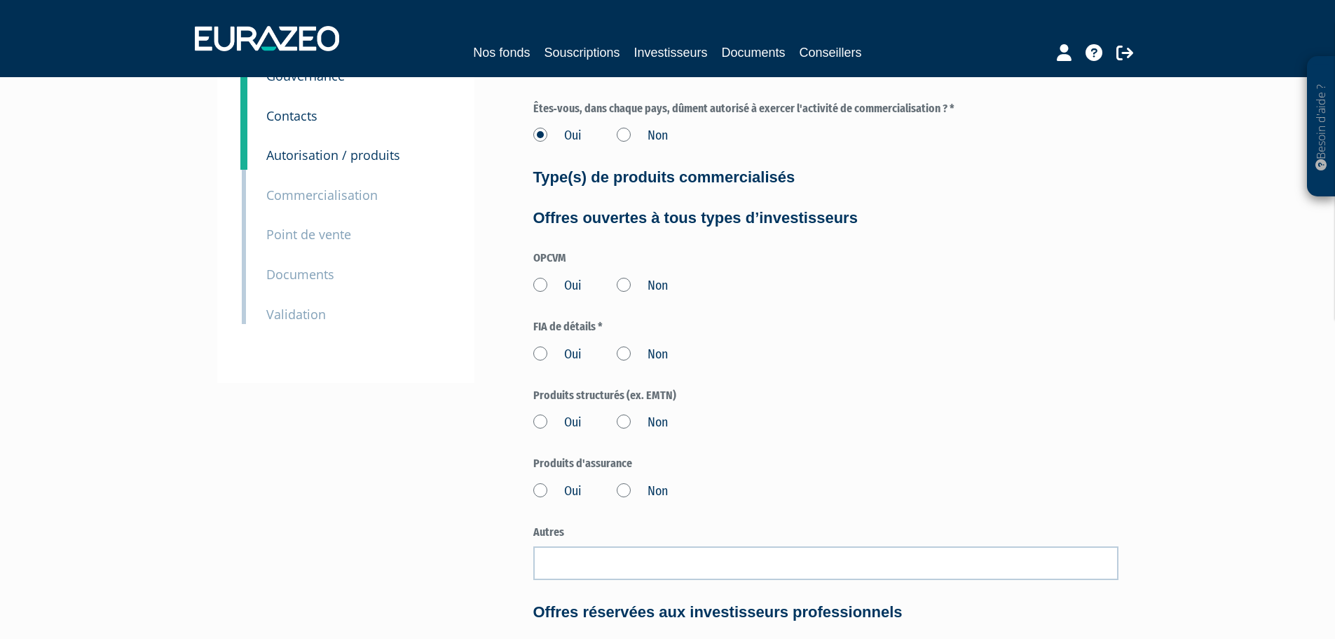
scroll to position [169, 0]
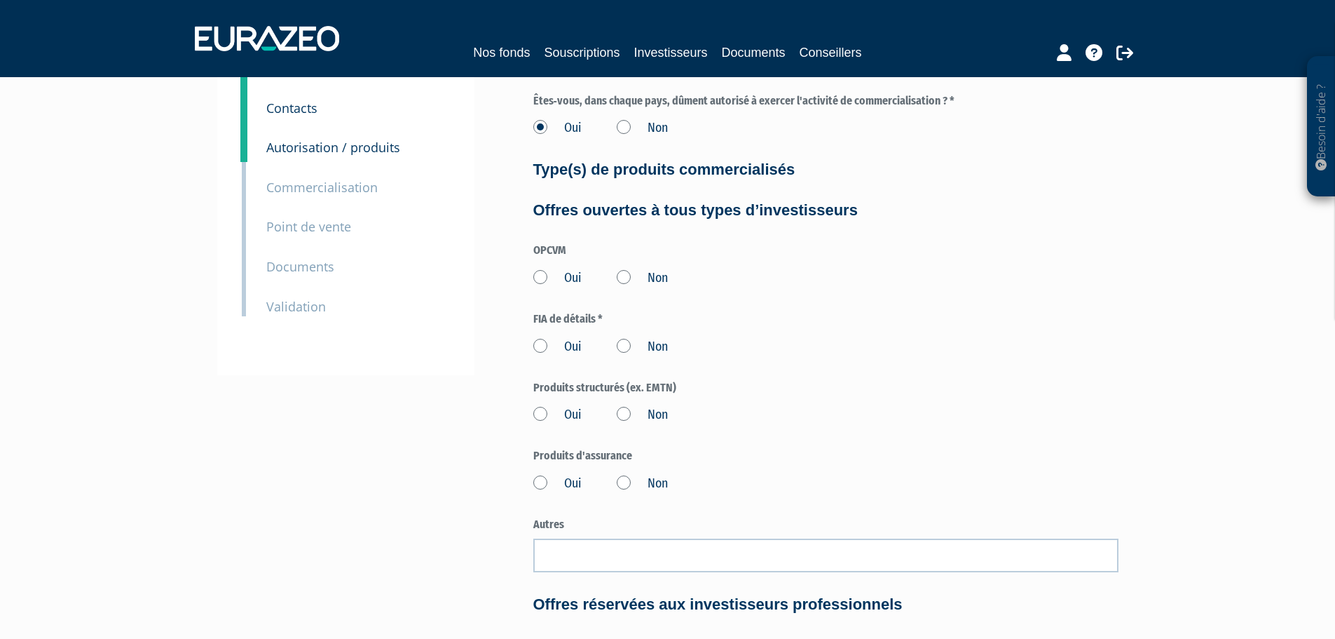
click at [541, 273] on label "Oui" at bounding box center [557, 278] width 48 height 18
click at [0, 0] on input "Oui" at bounding box center [0, 0] width 0 height 0
click at [628, 353] on label "Non" at bounding box center [642, 347] width 51 height 18
click at [0, 0] on input "Non" at bounding box center [0, 0] width 0 height 0
click at [545, 415] on label "Oui" at bounding box center [557, 415] width 48 height 18
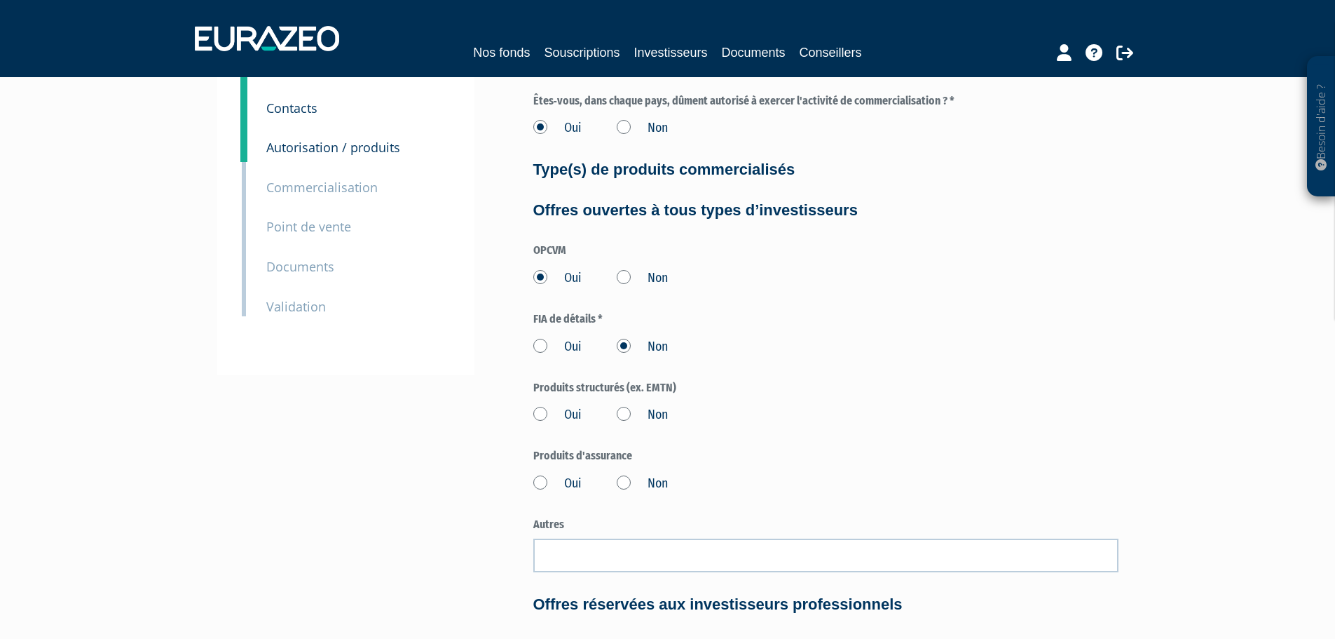
click at [0, 0] on input "Oui" at bounding box center [0, 0] width 0 height 0
click at [539, 481] on label "Oui" at bounding box center [557, 484] width 48 height 18
click at [0, 0] on input "Oui" at bounding box center [0, 0] width 0 height 0
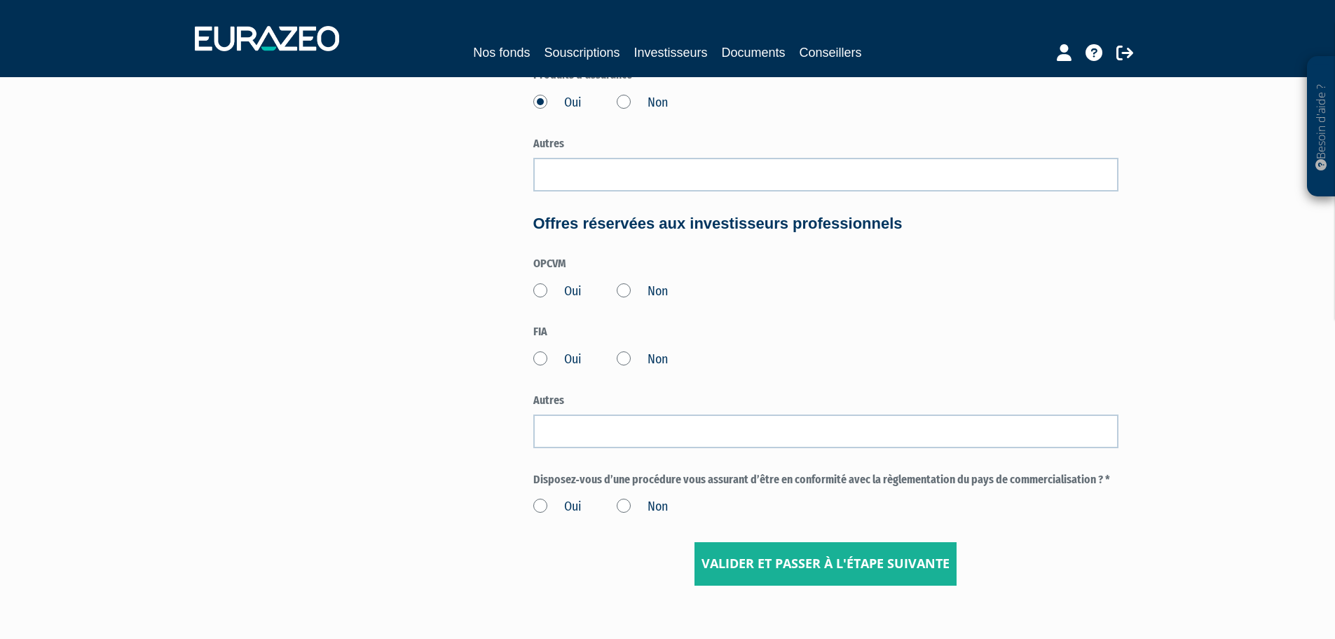
scroll to position [550, 0]
click at [542, 289] on label "Oui" at bounding box center [557, 291] width 48 height 18
click at [0, 0] on input "Oui" at bounding box center [0, 0] width 0 height 0
click at [623, 358] on label "Non" at bounding box center [642, 359] width 51 height 18
click at [0, 0] on input "Non" at bounding box center [0, 0] width 0 height 0
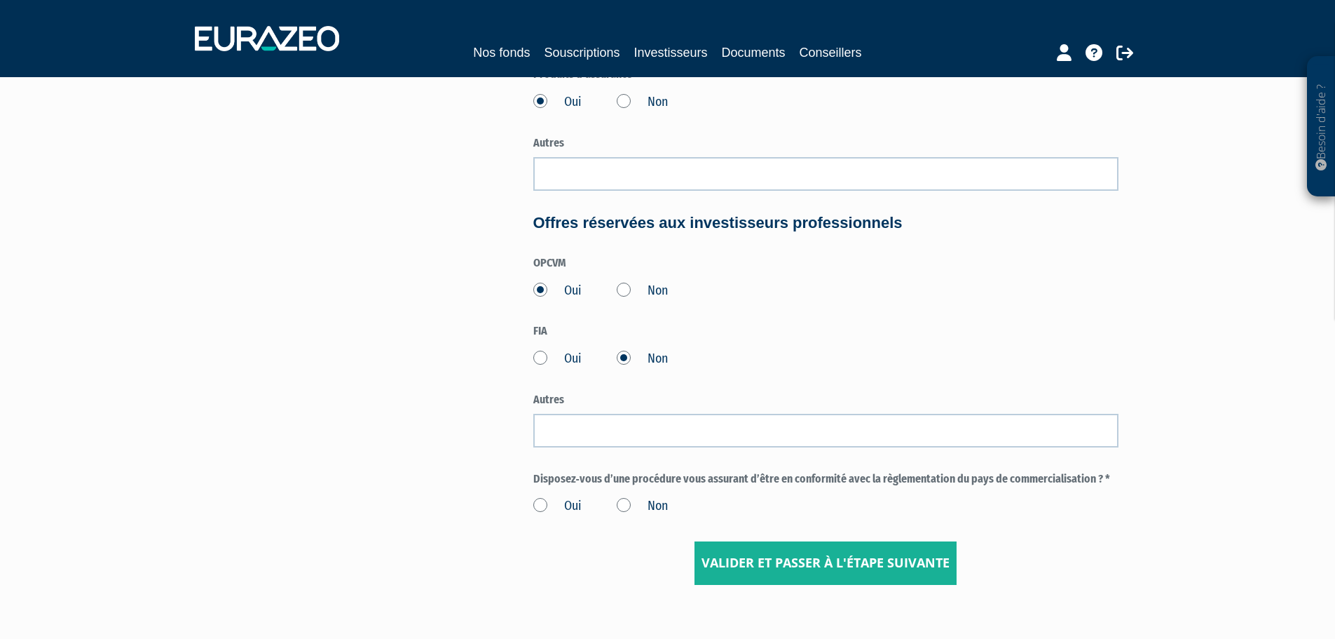
click at [540, 503] on label "Oui" at bounding box center [557, 506] width 48 height 18
click at [0, 0] on input "Oui" at bounding box center [0, 0] width 0 height 0
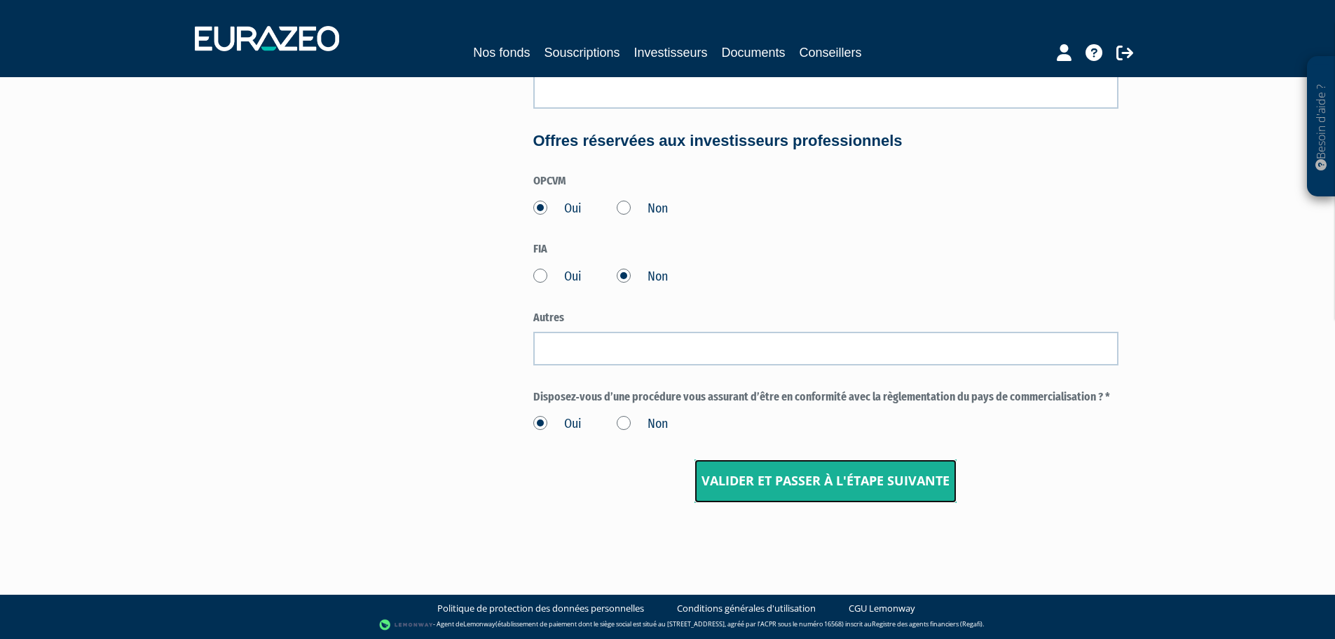
click at [820, 487] on input "Valider et passer à l'étape suivante" at bounding box center [826, 480] width 262 height 43
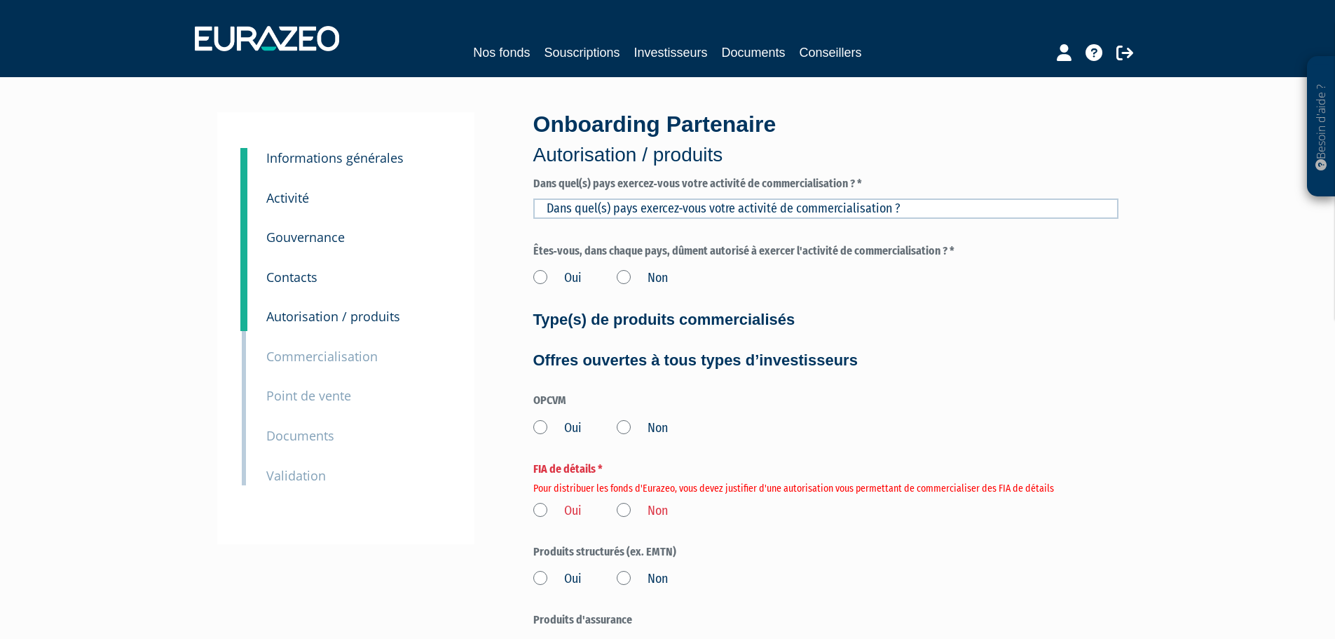
click at [622, 510] on label "Non" at bounding box center [642, 511] width 51 height 18
click at [0, 0] on input "Non" at bounding box center [0, 0] width 0 height 0
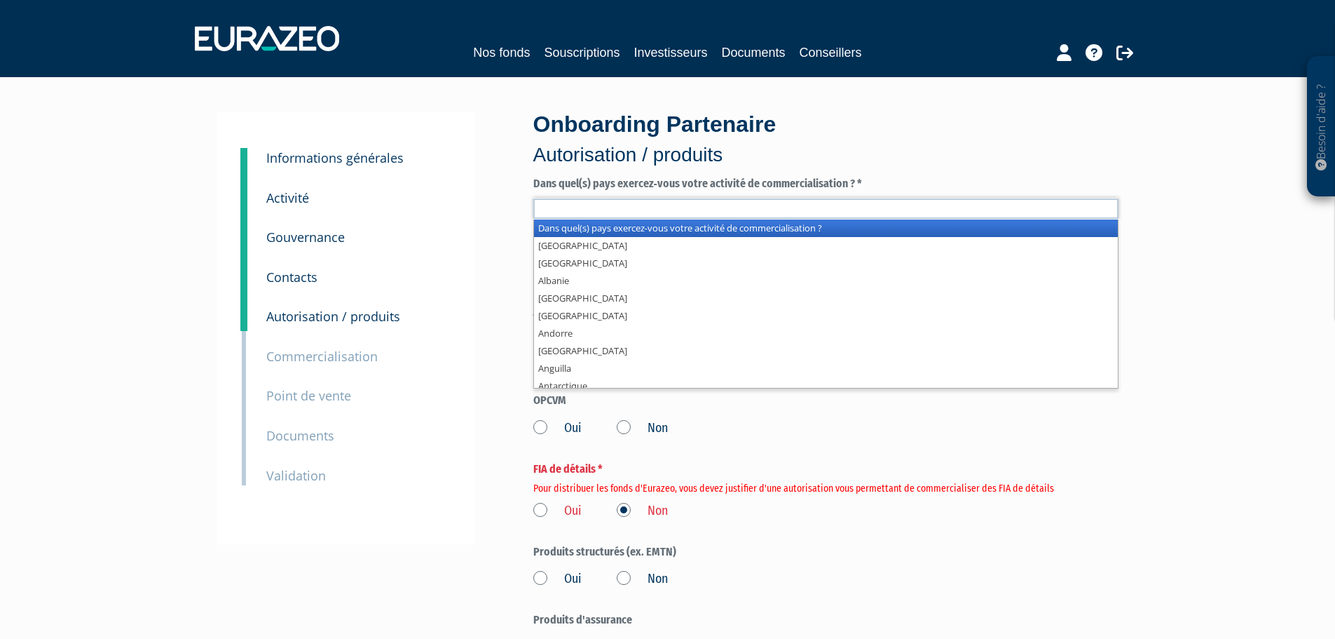
click at [684, 213] on input "text" at bounding box center [825, 208] width 585 height 20
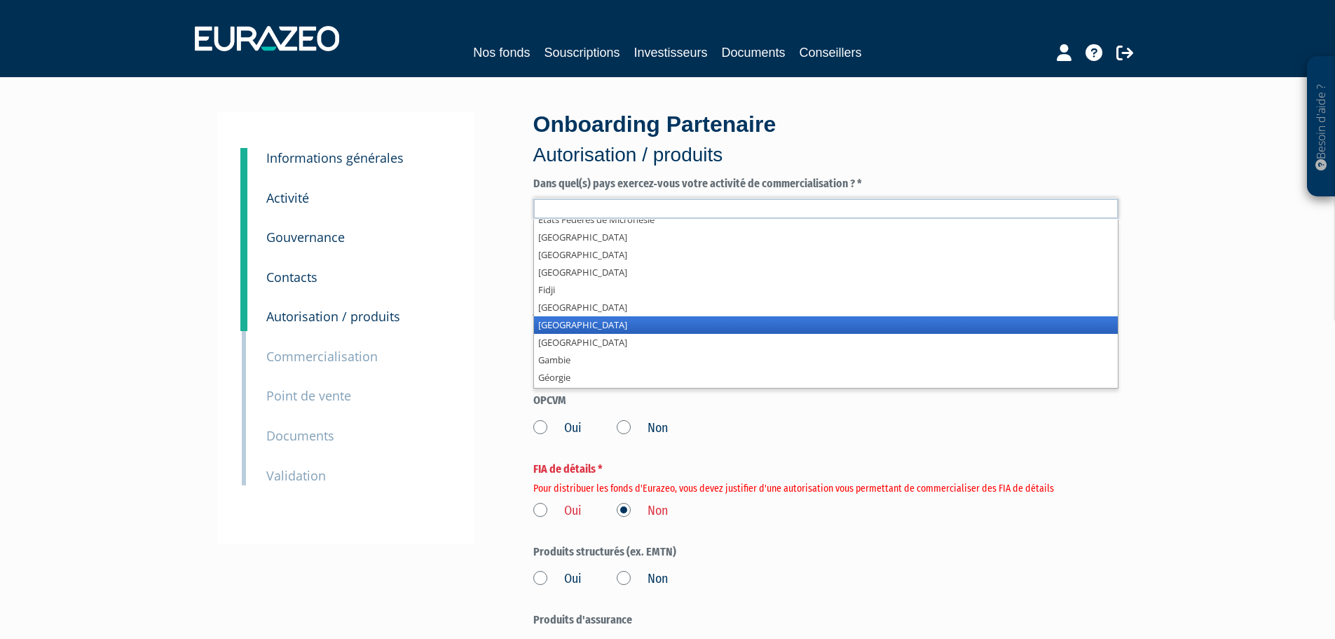
scroll to position [1078, 0]
click at [635, 320] on li "[GEOGRAPHIC_DATA]" at bounding box center [826, 324] width 584 height 18
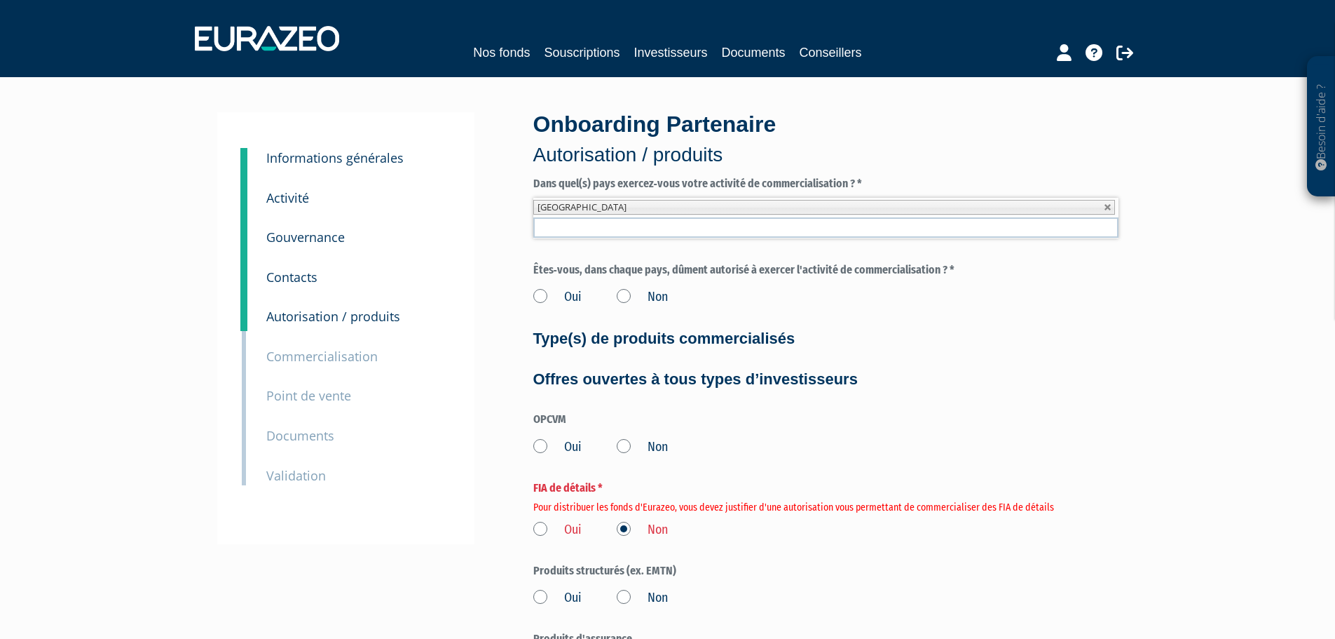
click at [705, 331] on h4 "Type(s) de produits commercialisés" at bounding box center [825, 338] width 585 height 17
click at [543, 297] on label "Oui" at bounding box center [557, 297] width 48 height 18
click at [0, 0] on input "Oui" at bounding box center [0, 0] width 0 height 0
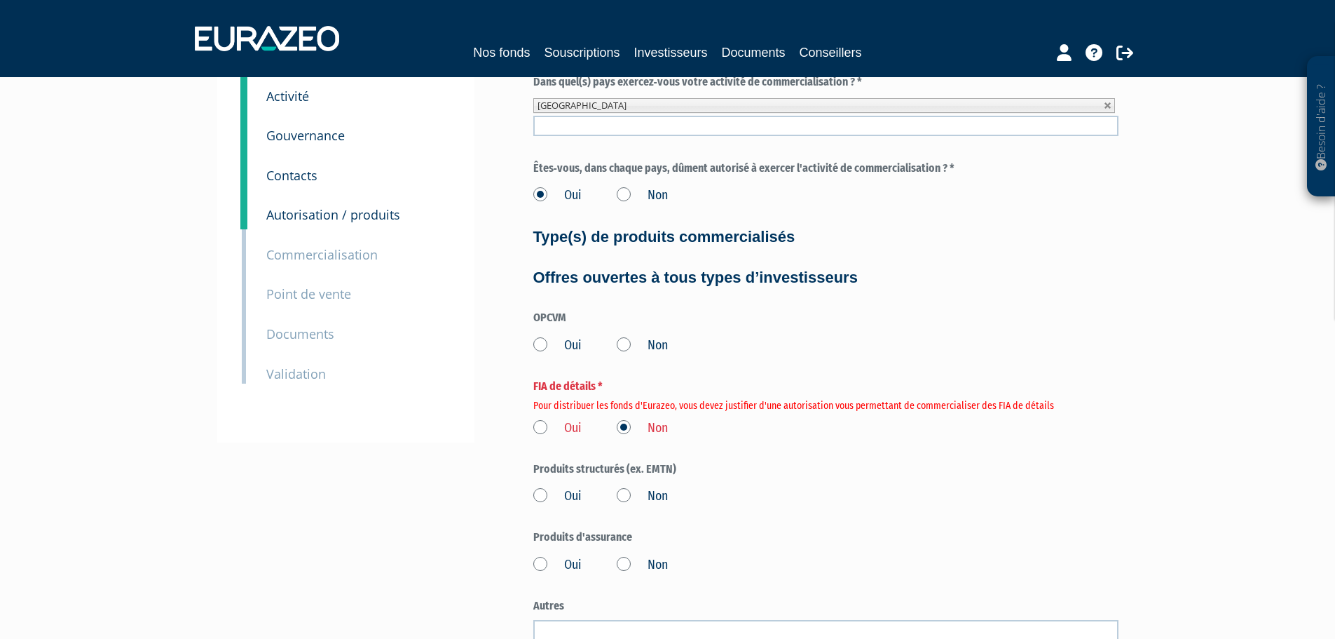
scroll to position [102, 0]
click at [531, 339] on div "Onboarding Partenaire Autorisation / produits Dans quel(s) pays exercez‐vous vo…" at bounding box center [826, 528] width 606 height 1037
click at [538, 341] on label "Oui" at bounding box center [557, 345] width 48 height 18
click at [0, 0] on input "Oui" at bounding box center [0, 0] width 0 height 0
click at [539, 491] on label "Oui" at bounding box center [557, 496] width 48 height 18
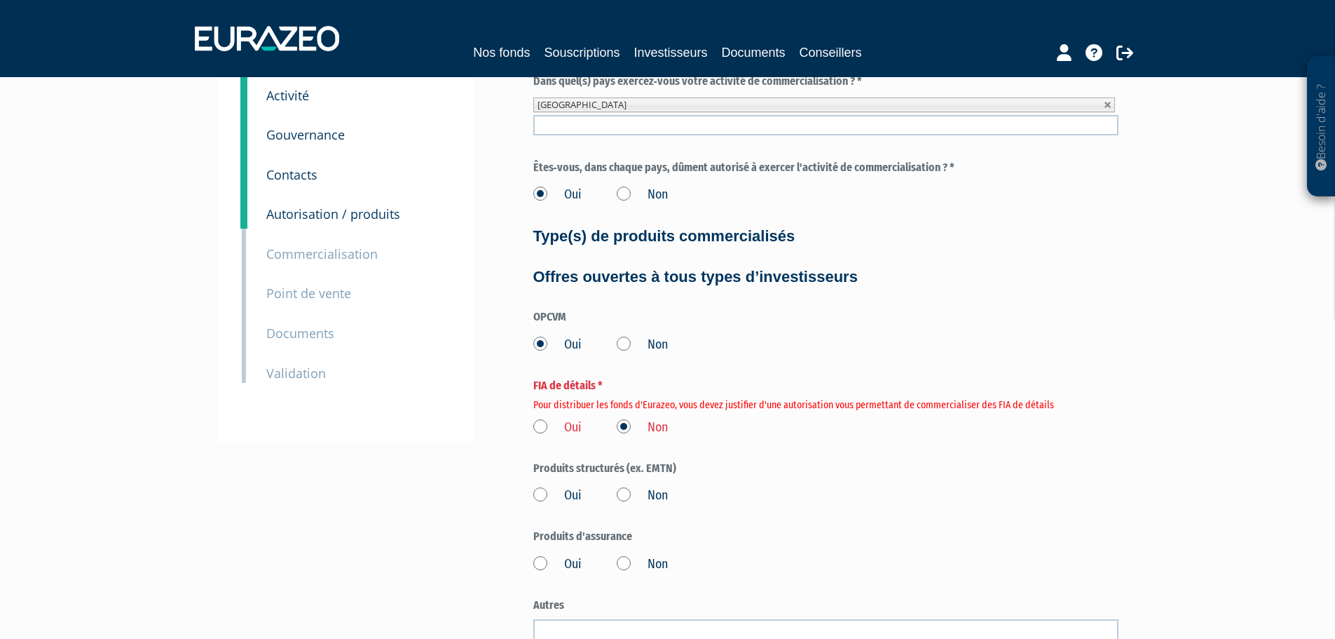
click at [0, 0] on input "Oui" at bounding box center [0, 0] width 0 height 0
click at [539, 552] on div "Oui Non" at bounding box center [825, 561] width 585 height 23
click at [538, 564] on label "Oui" at bounding box center [557, 564] width 48 height 18
click at [0, 0] on input "Oui" at bounding box center [0, 0] width 0 height 0
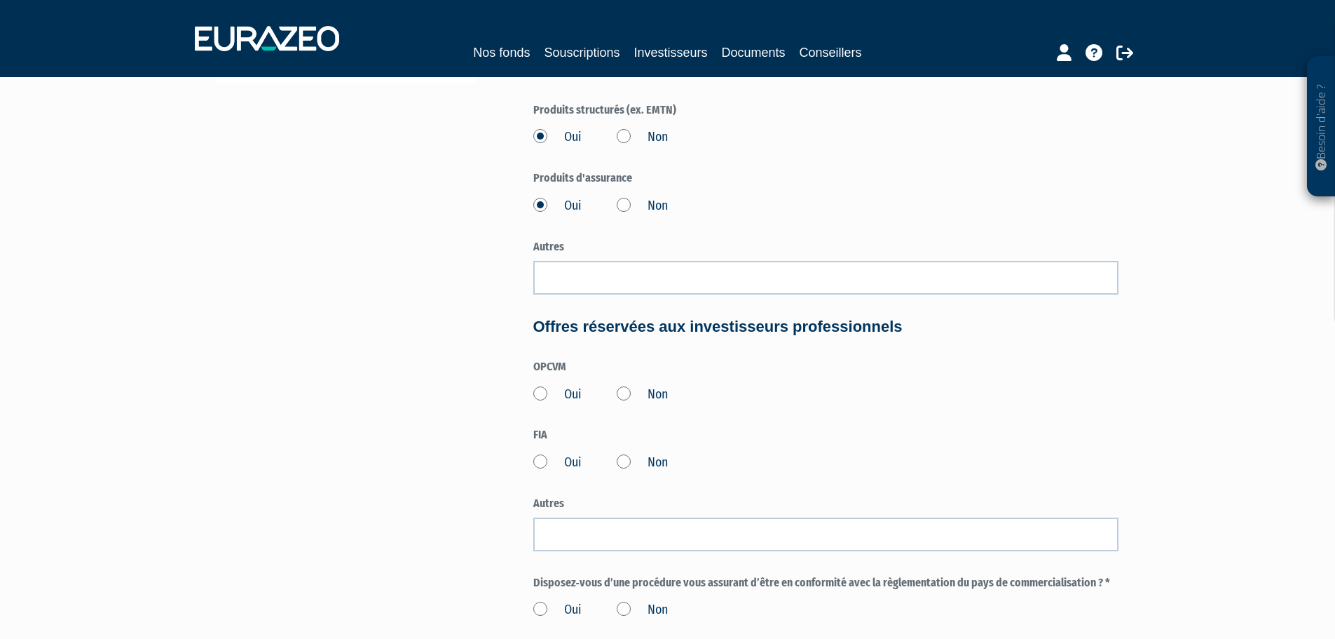
scroll to position [462, 0]
click at [548, 392] on label "Oui" at bounding box center [557, 393] width 48 height 18
click at [0, 0] on input "Oui" at bounding box center [0, 0] width 0 height 0
click at [625, 461] on label "Non" at bounding box center [642, 461] width 51 height 18
click at [0, 0] on input "Non" at bounding box center [0, 0] width 0 height 0
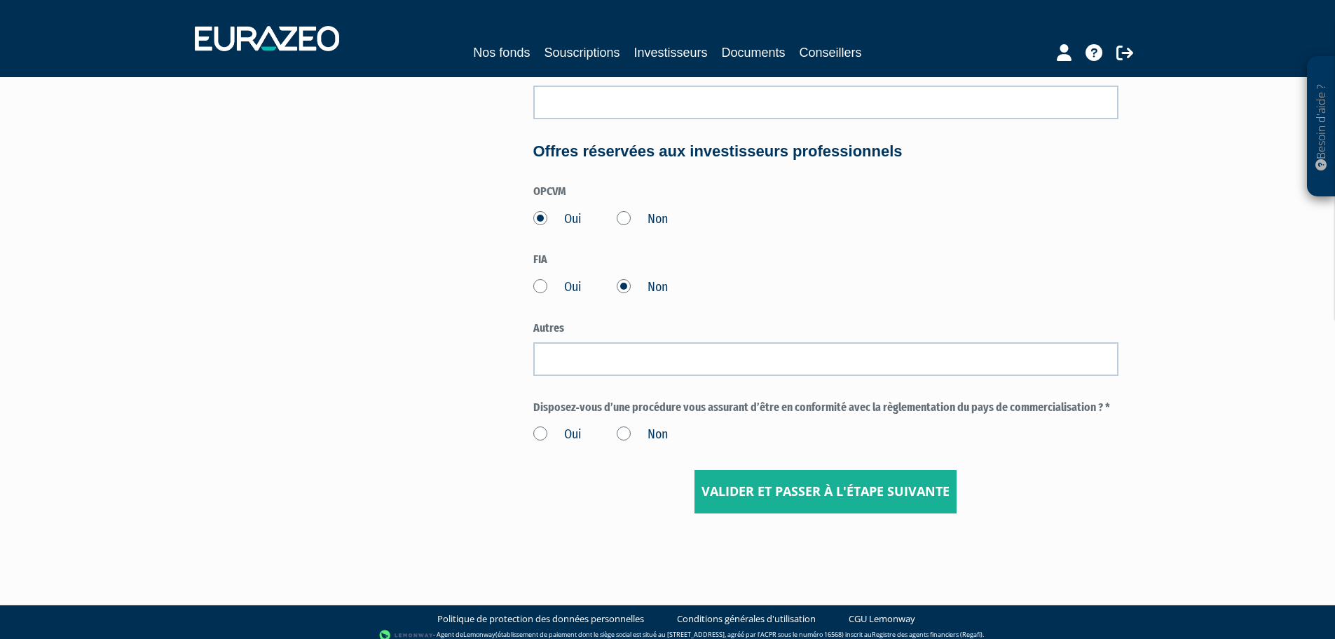
scroll to position [646, 0]
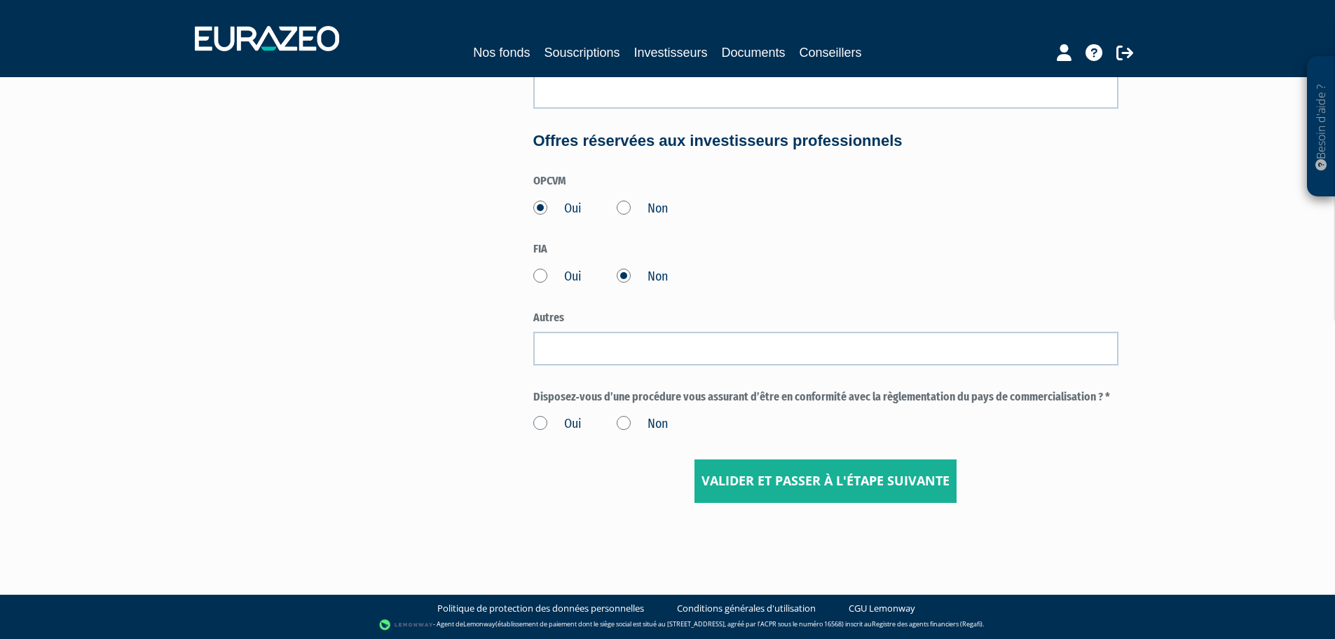
click at [555, 423] on label "Oui" at bounding box center [557, 424] width 48 height 18
click at [0, 0] on input "Oui" at bounding box center [0, 0] width 0 height 0
click at [805, 484] on input "Valider et passer à l'étape suivante" at bounding box center [826, 480] width 262 height 43
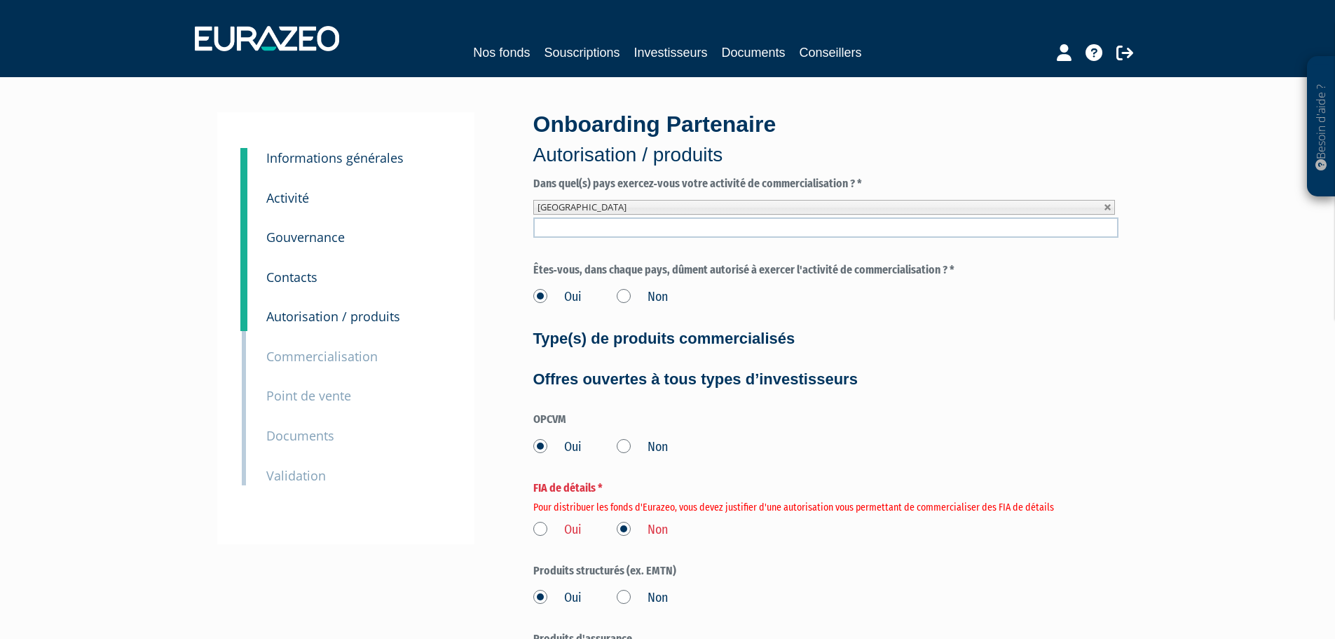
click at [556, 536] on label "Oui" at bounding box center [557, 530] width 48 height 18
click at [0, 0] on input "Oui" at bounding box center [0, 0] width 0 height 0
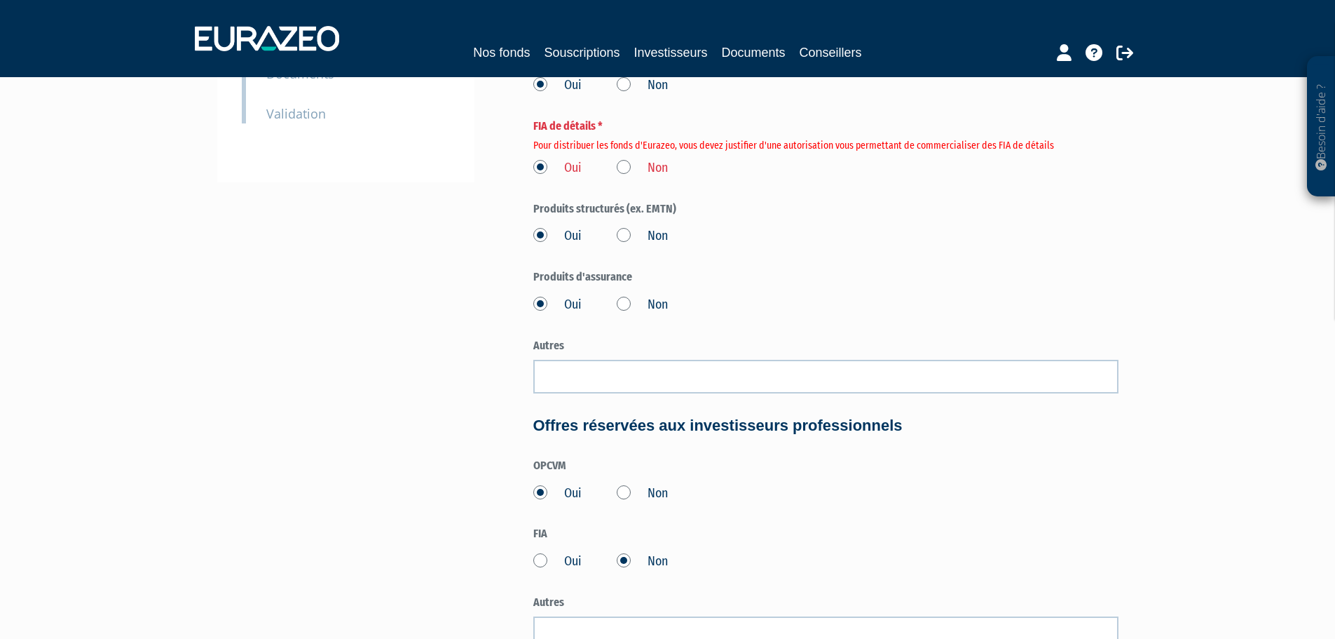
scroll to position [646, 0]
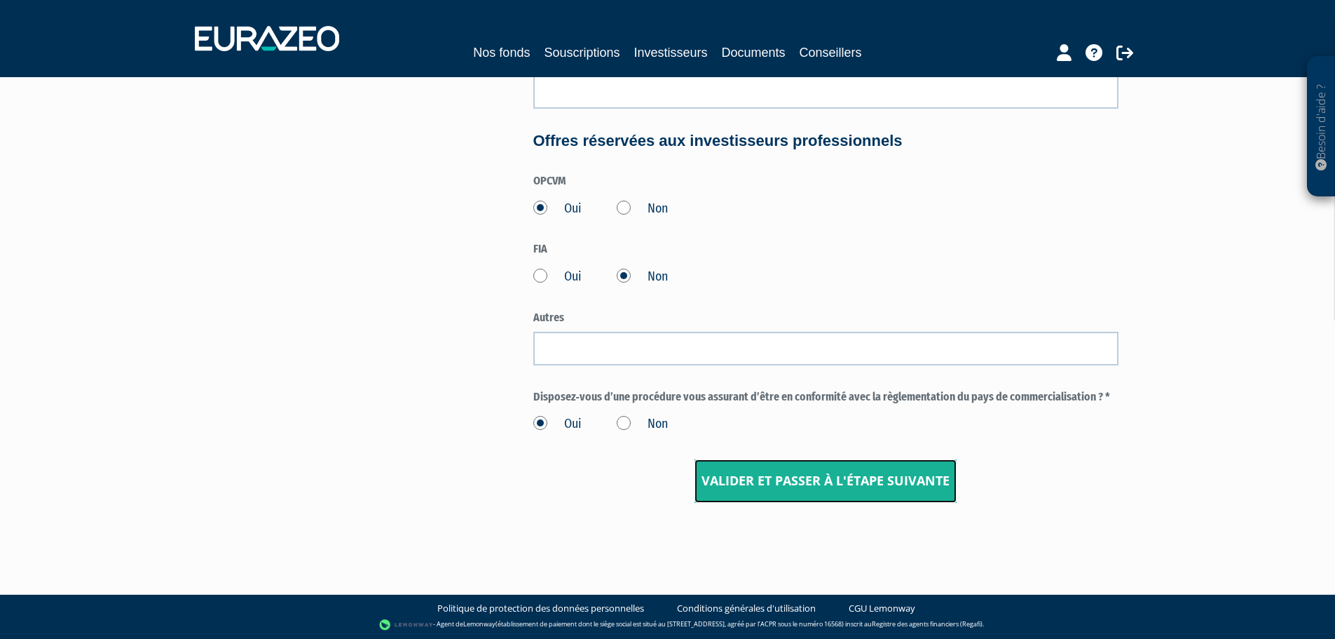
click at [788, 484] on input "Valider et passer à l'étape suivante" at bounding box center [826, 480] width 262 height 43
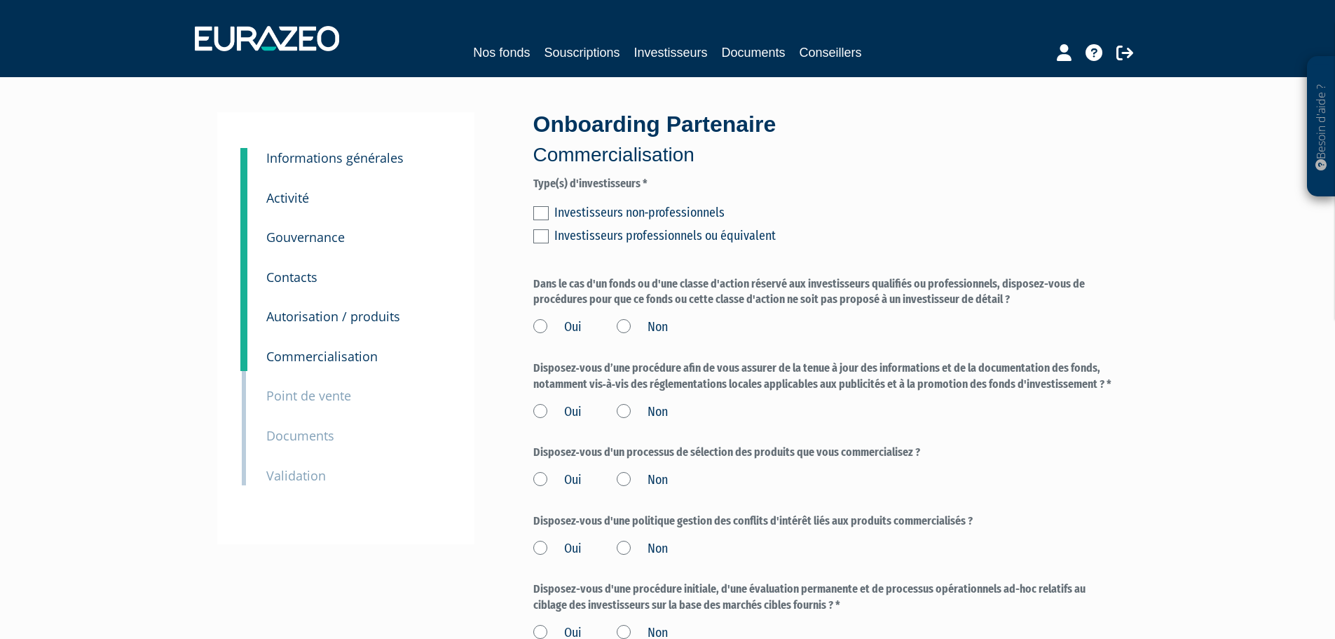
click at [541, 217] on label at bounding box center [540, 213] width 15 height 14
click at [0, 0] on input "checkbox" at bounding box center [0, 0] width 0 height 0
click at [543, 239] on label at bounding box center [540, 236] width 15 height 14
click at [0, 0] on input "checkbox" at bounding box center [0, 0] width 0 height 0
click at [543, 327] on label "Oui" at bounding box center [557, 327] width 48 height 18
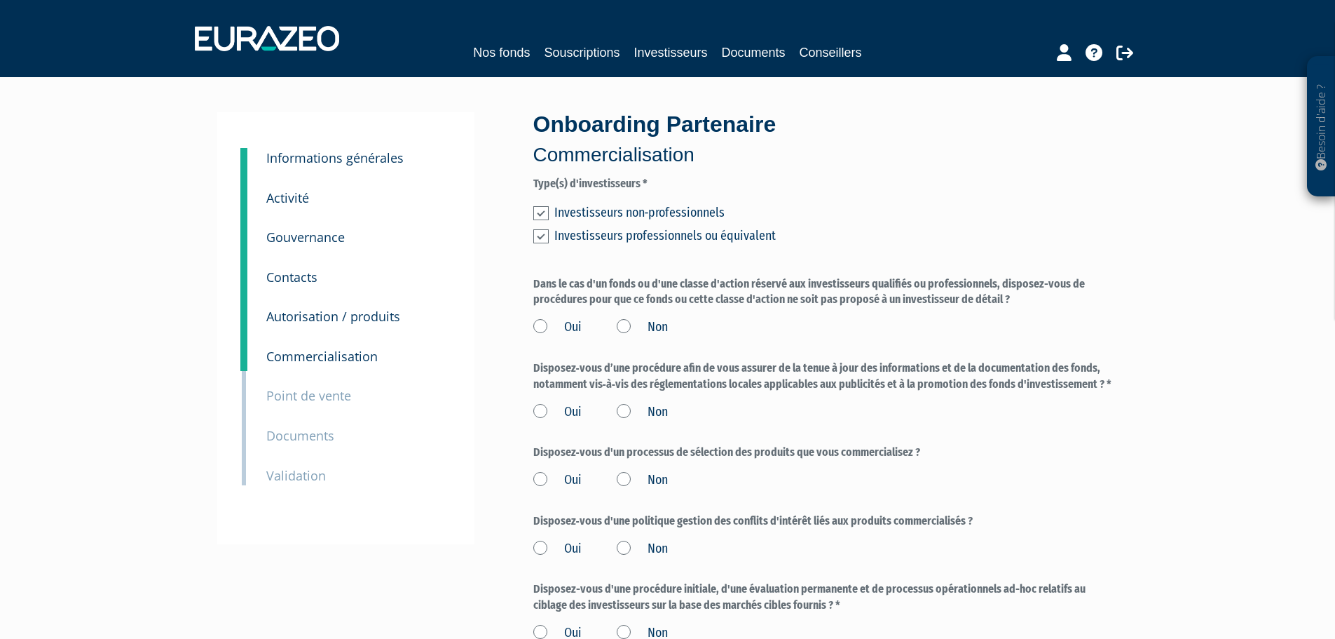
click at [0, 0] on input "Oui" at bounding box center [0, 0] width 0 height 0
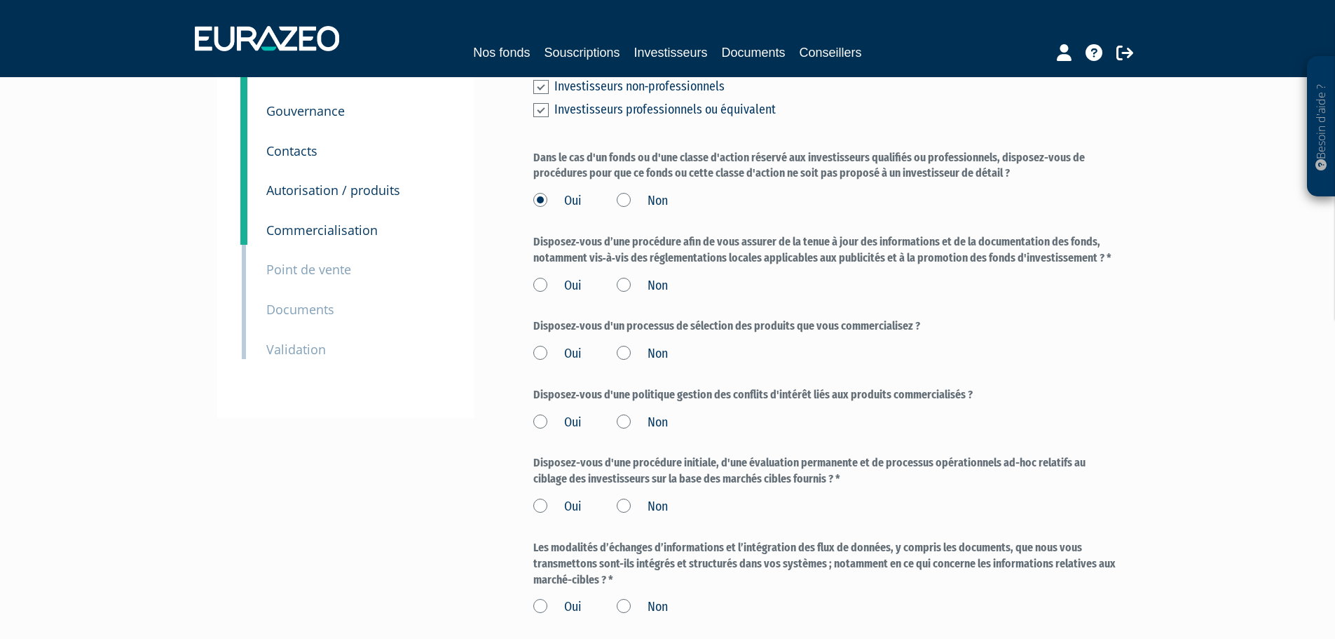
scroll to position [127, 0]
click at [548, 285] on label "Oui" at bounding box center [557, 285] width 48 height 18
click at [0, 0] on input "Oui" at bounding box center [0, 0] width 0 height 0
click at [545, 355] on label "Oui" at bounding box center [557, 353] width 48 height 18
click at [0, 0] on input "Oui" at bounding box center [0, 0] width 0 height 0
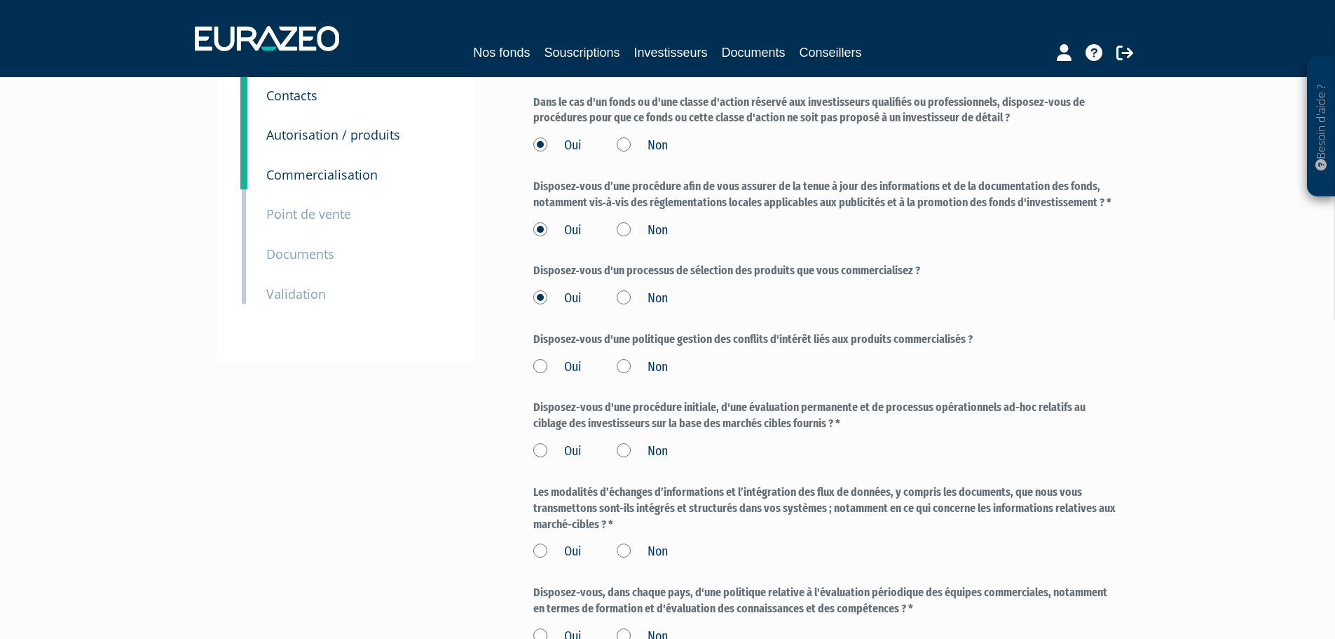
scroll to position [220, 0]
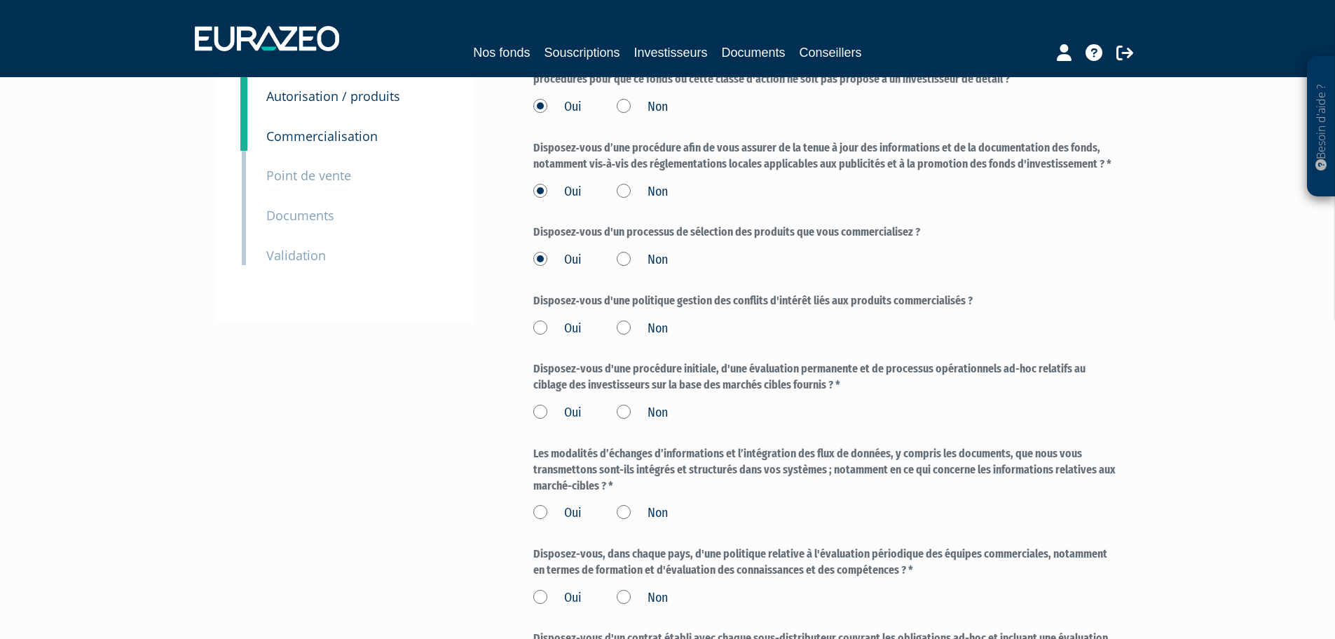
click at [540, 327] on label "Oui" at bounding box center [557, 329] width 48 height 18
click at [0, 0] on input "Oui" at bounding box center [0, 0] width 0 height 0
click at [540, 412] on label "Oui" at bounding box center [557, 413] width 48 height 18
click at [0, 0] on input "Oui" at bounding box center [0, 0] width 0 height 0
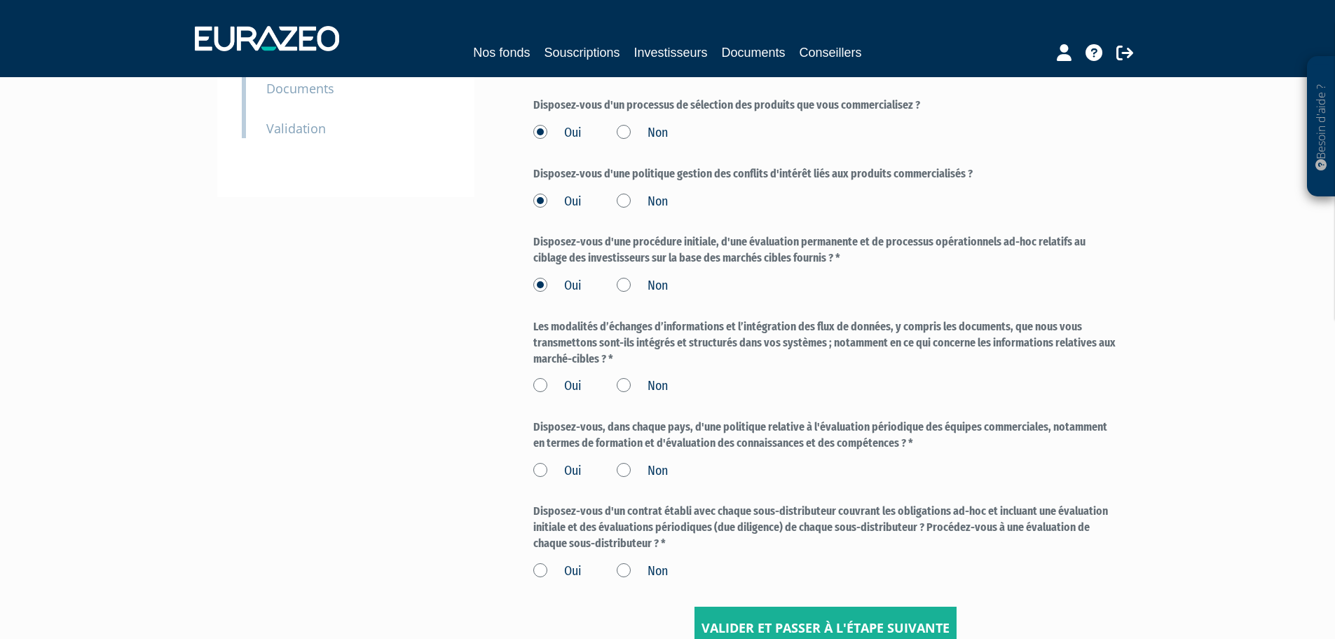
scroll to position [358, 0]
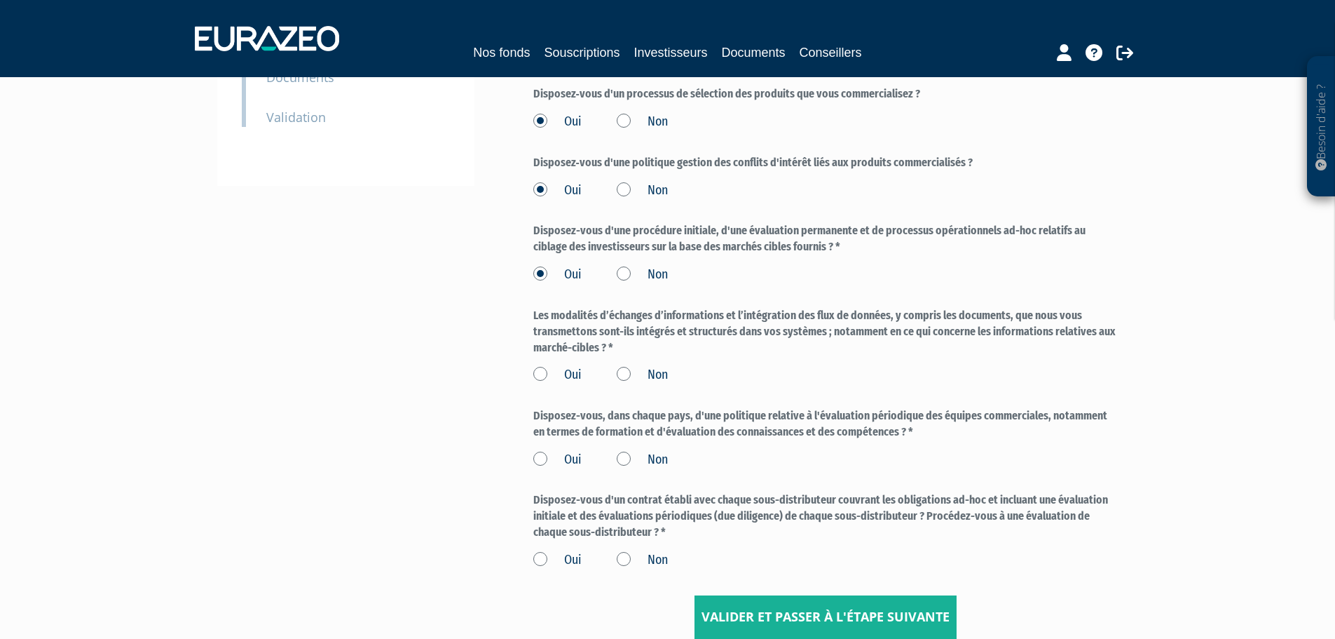
click at [540, 376] on label "Oui" at bounding box center [557, 375] width 48 height 18
click at [0, 0] on input "Oui" at bounding box center [0, 0] width 0 height 0
click at [540, 459] on label "Oui" at bounding box center [557, 460] width 48 height 18
click at [0, 0] on input "Oui" at bounding box center [0, 0] width 0 height 0
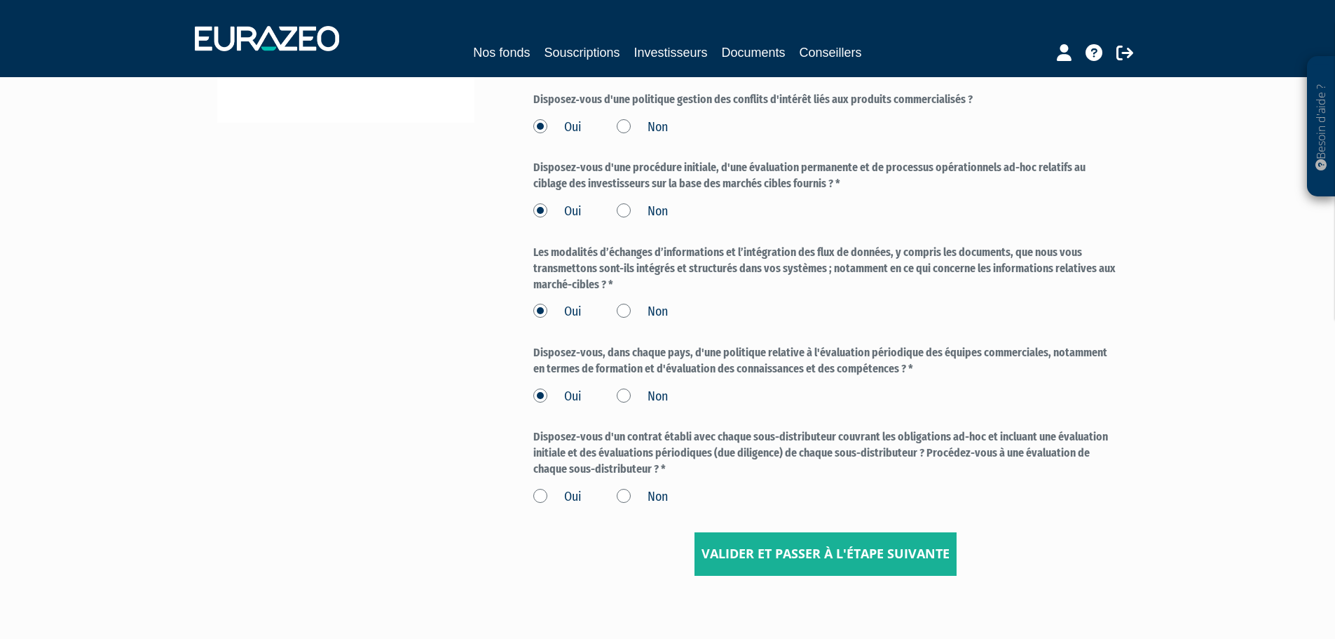
scroll to position [422, 0]
click at [539, 494] on label "Oui" at bounding box center [557, 496] width 48 height 18
click at [0, 0] on input "Oui" at bounding box center [0, 0] width 0 height 0
click at [777, 558] on input "Valider et passer à l'étape suivante" at bounding box center [826, 552] width 262 height 43
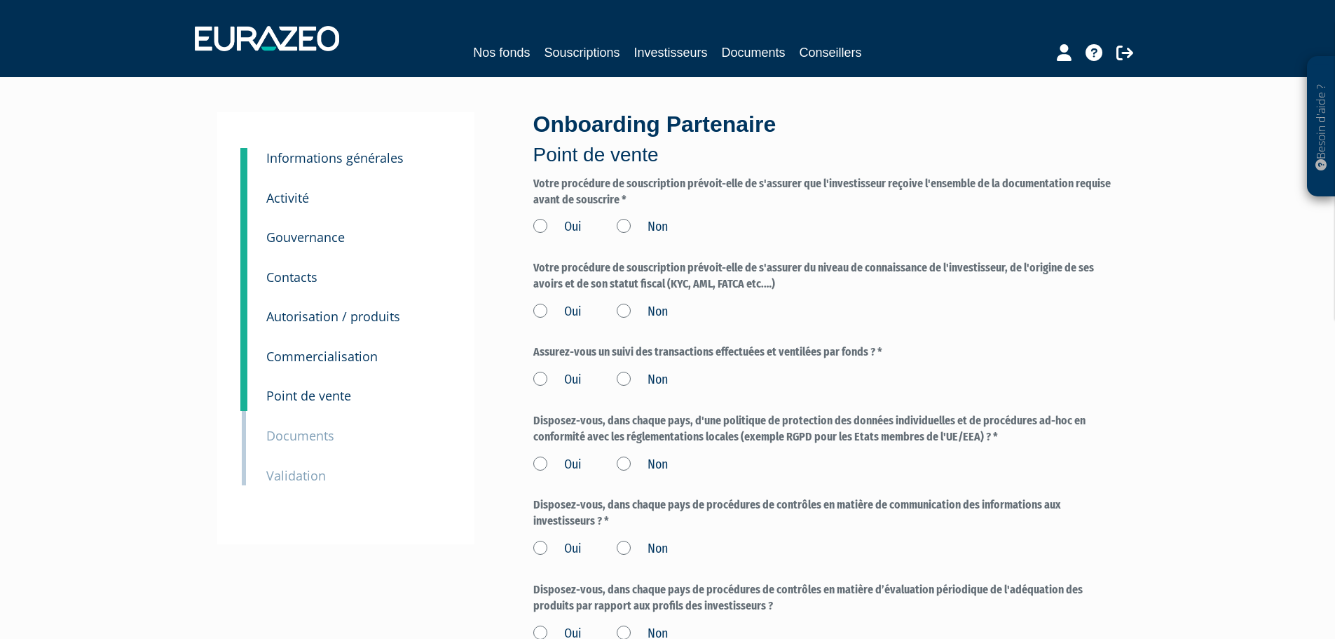
click at [536, 227] on label "Oui" at bounding box center [557, 227] width 48 height 18
click at [0, 0] on input "Oui" at bounding box center [0, 0] width 0 height 0
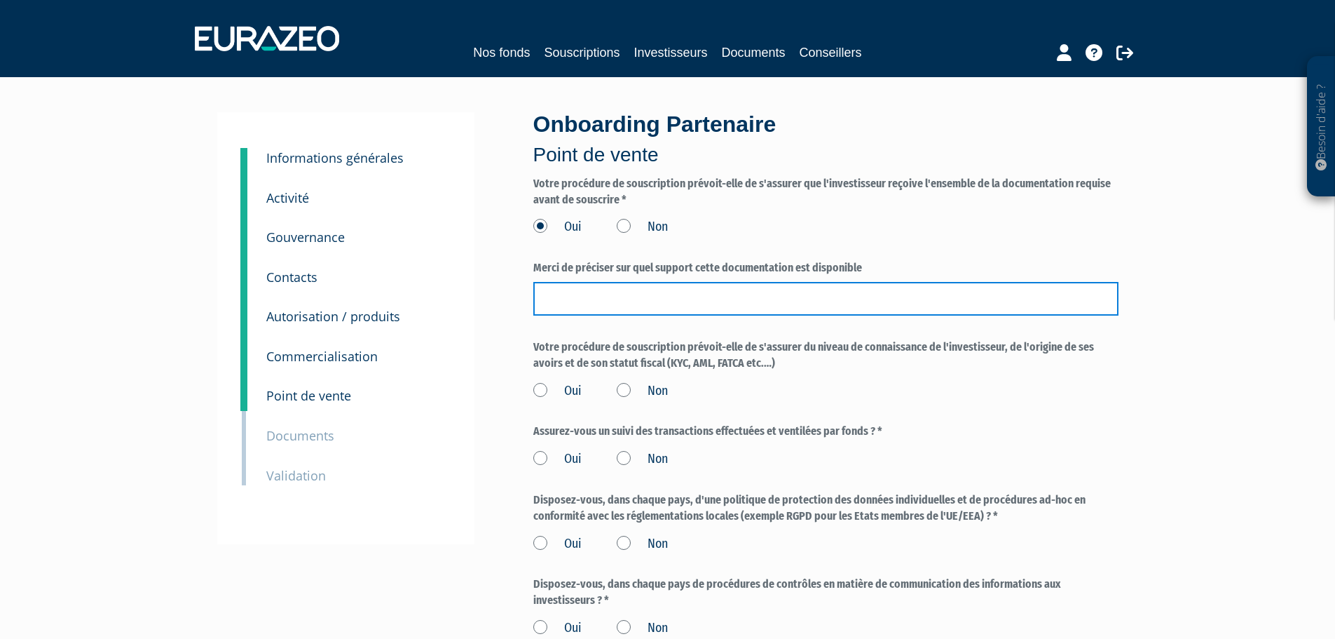
click at [614, 302] on input "text" at bounding box center [825, 299] width 585 height 34
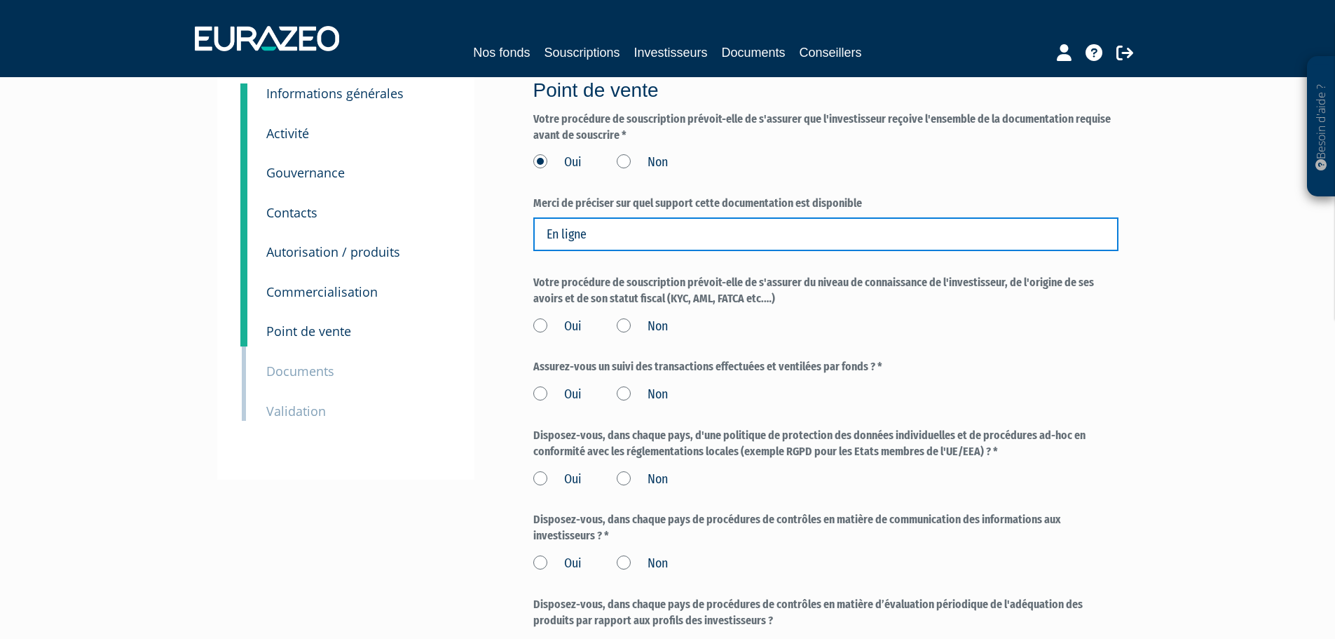
scroll to position [65, 0]
type input "En ligne"
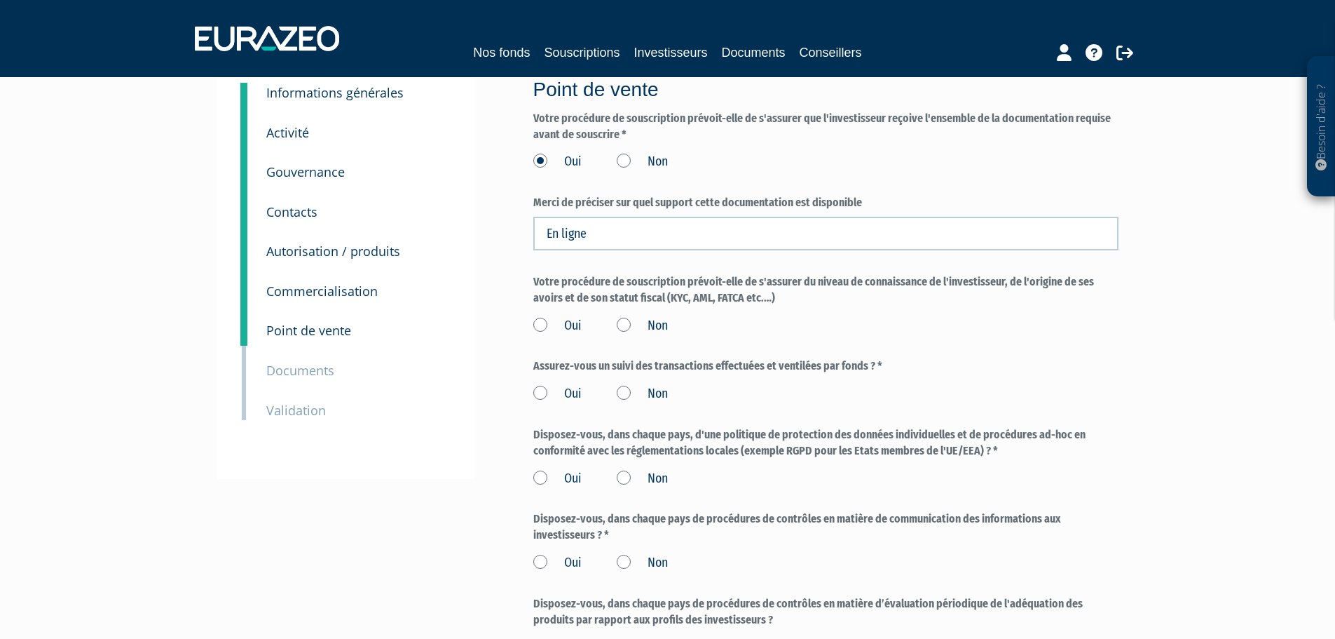
click at [533, 320] on label "Oui" at bounding box center [557, 326] width 48 height 18
click at [0, 0] on input "Oui" at bounding box center [0, 0] width 0 height 0
click at [539, 393] on label "Oui" at bounding box center [557, 394] width 48 height 18
click at [0, 0] on input "Oui" at bounding box center [0, 0] width 0 height 0
click at [540, 470] on label "Oui" at bounding box center [557, 479] width 48 height 18
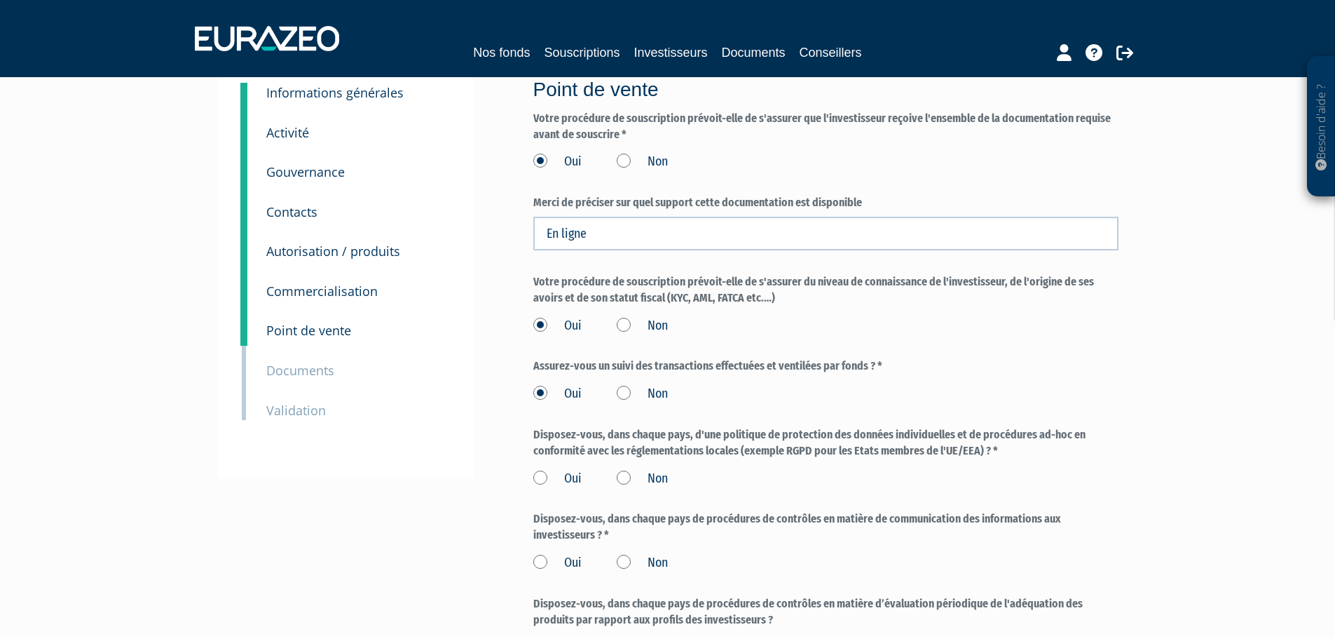
click at [0, 0] on input "Oui" at bounding box center [0, 0] width 0 height 0
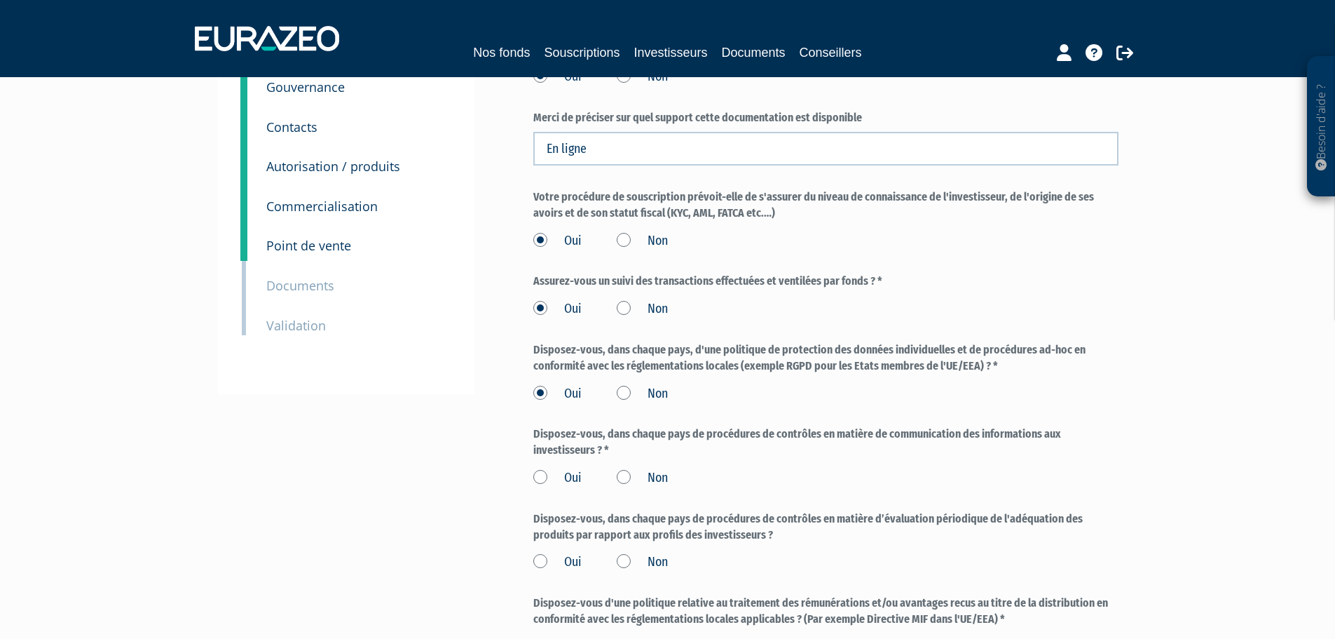
scroll to position [151, 0]
click at [540, 470] on label "Oui" at bounding box center [557, 477] width 48 height 18
click at [0, 0] on input "Oui" at bounding box center [0, 0] width 0 height 0
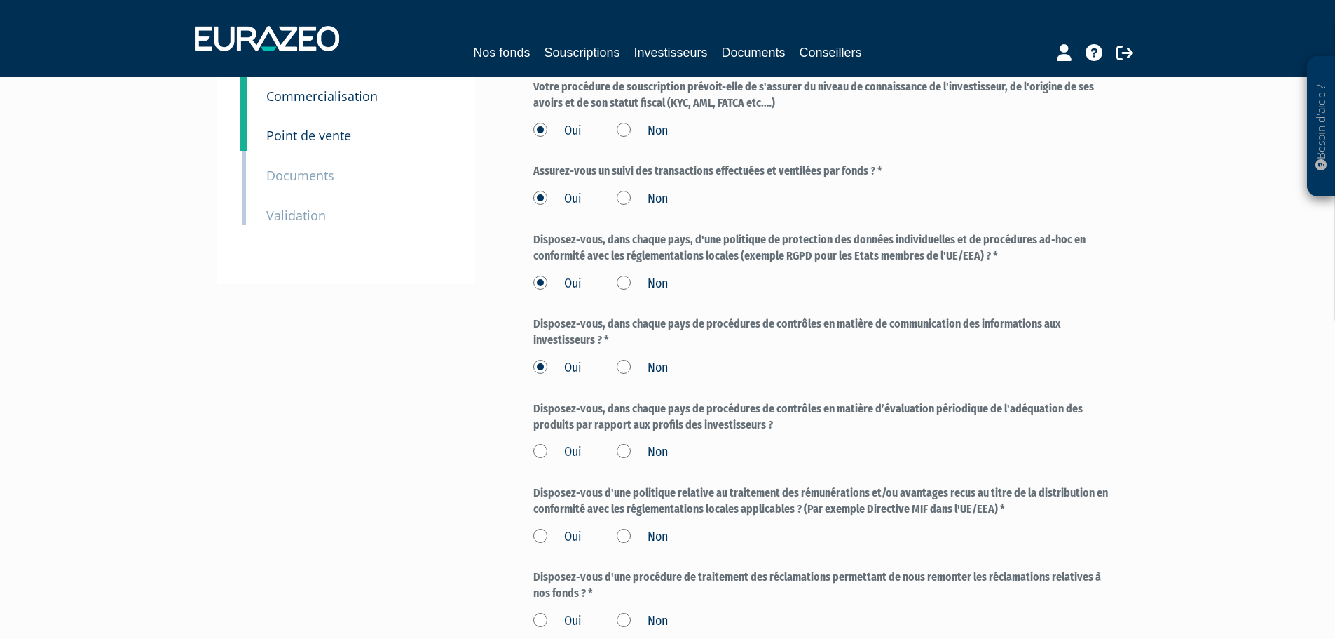
scroll to position [264, 0]
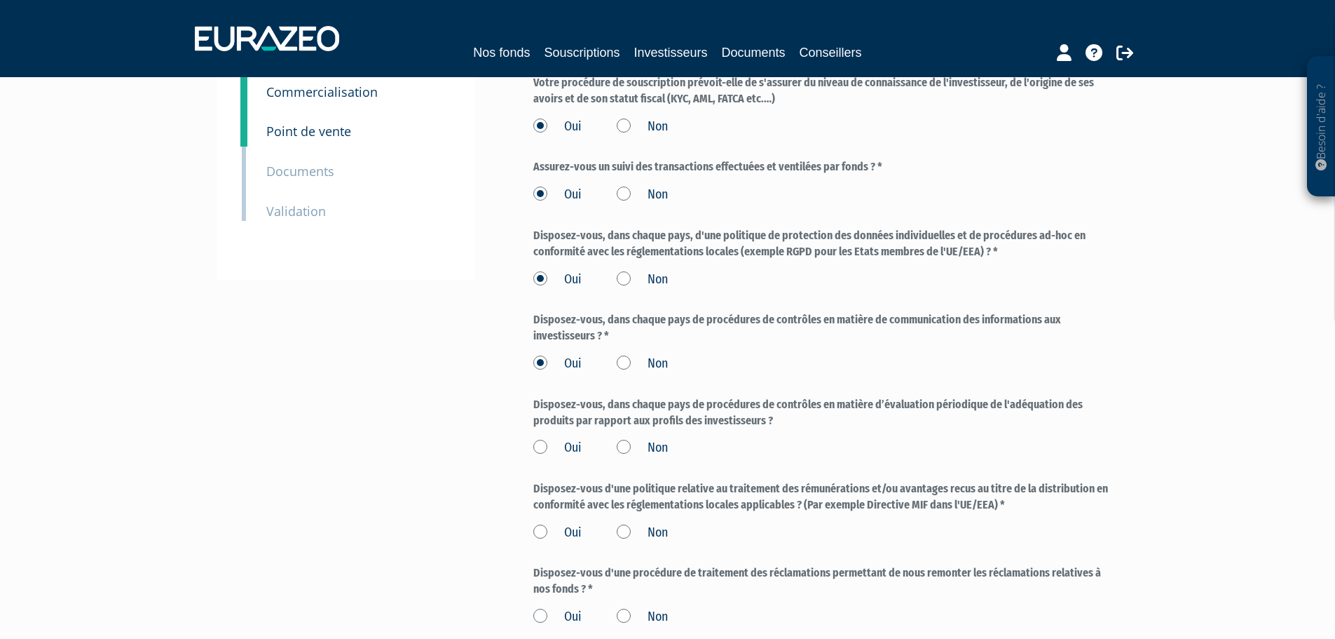
click at [546, 451] on label "Oui" at bounding box center [557, 448] width 48 height 18
click at [0, 0] on input "Oui" at bounding box center [0, 0] width 0 height 0
click at [543, 528] on label "Oui" at bounding box center [557, 533] width 48 height 18
click at [0, 0] on input "Oui" at bounding box center [0, 0] width 0 height 0
click at [541, 622] on label "Oui" at bounding box center [557, 617] width 48 height 18
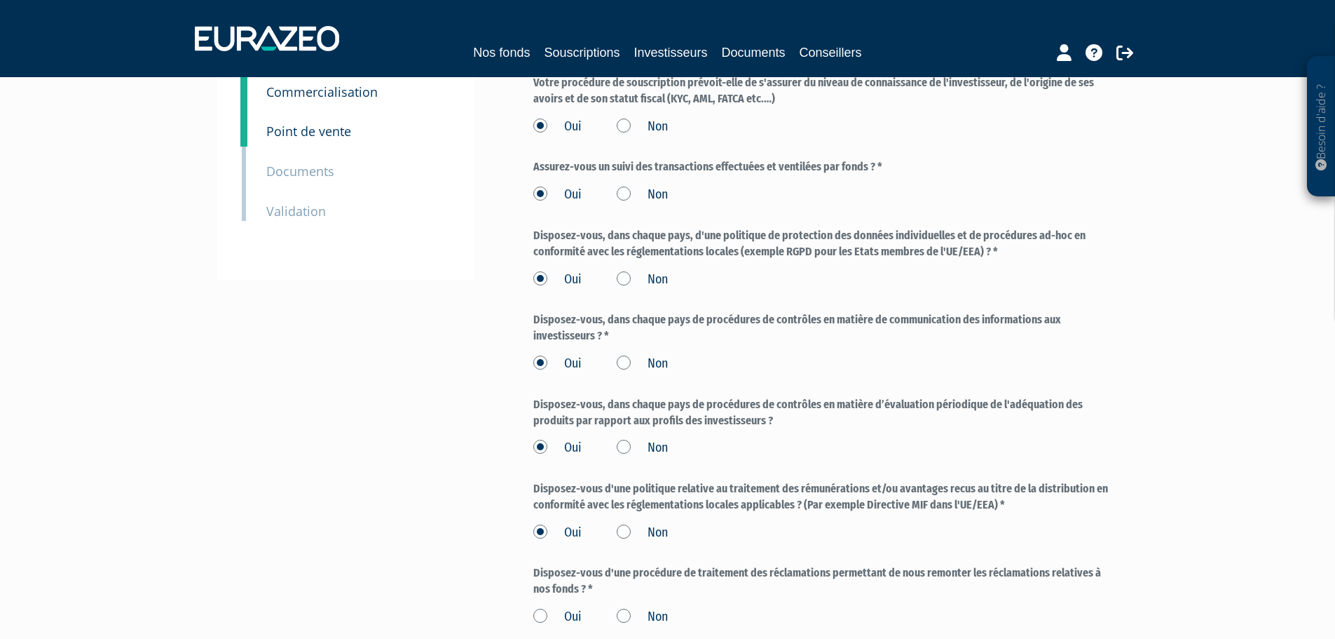
click at [0, 0] on input "Oui" at bounding box center [0, 0] width 0 height 0
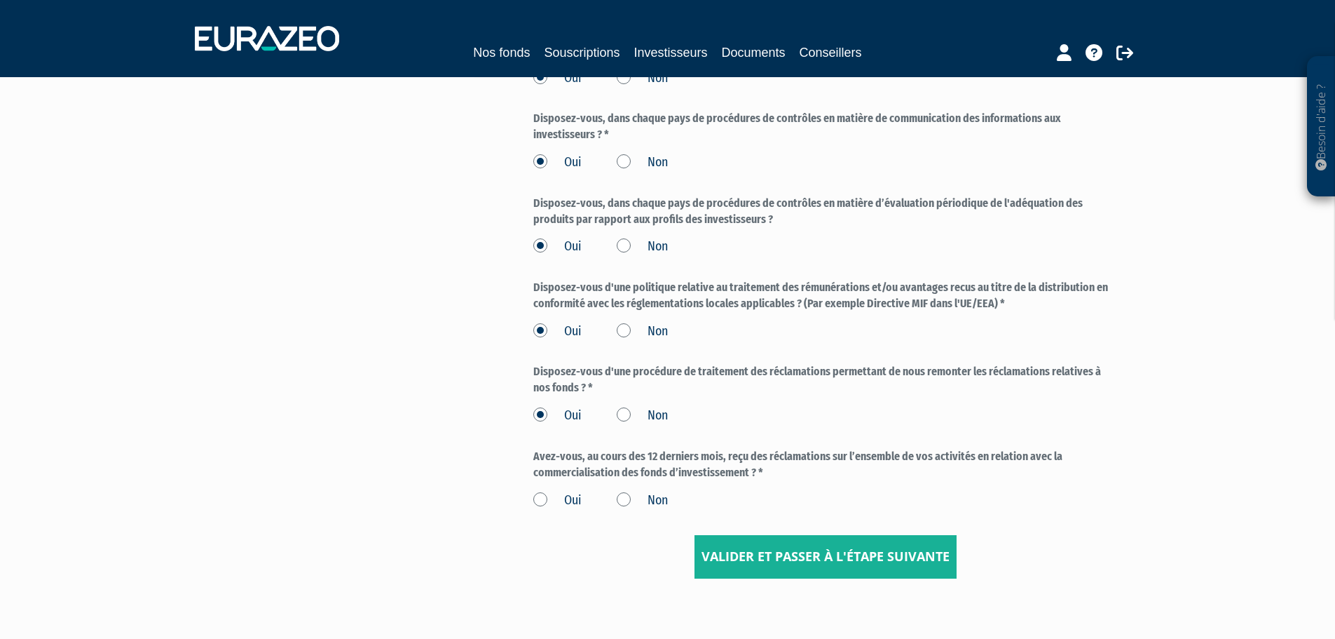
scroll to position [472, 0]
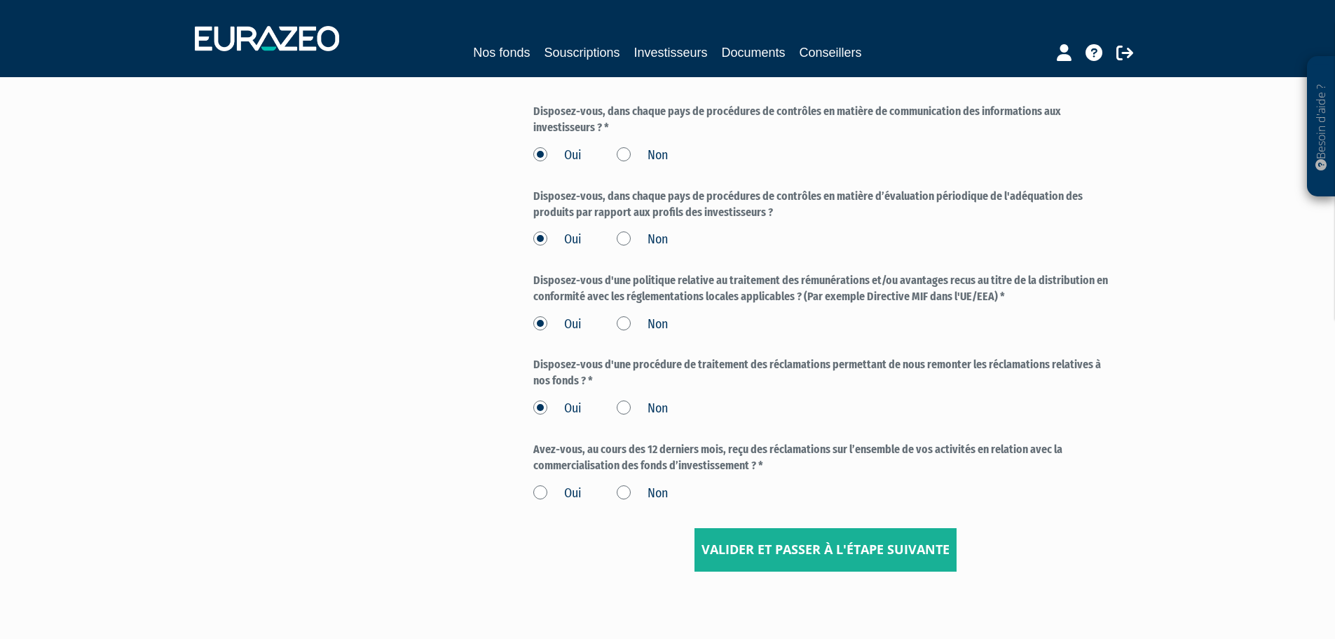
click at [543, 493] on label "Oui" at bounding box center [557, 493] width 48 height 18
click at [0, 0] on input "Oui" at bounding box center [0, 0] width 0 height 0
click at [622, 491] on label "Non" at bounding box center [642, 493] width 51 height 18
click at [0, 0] on input "Non" at bounding box center [0, 0] width 0 height 0
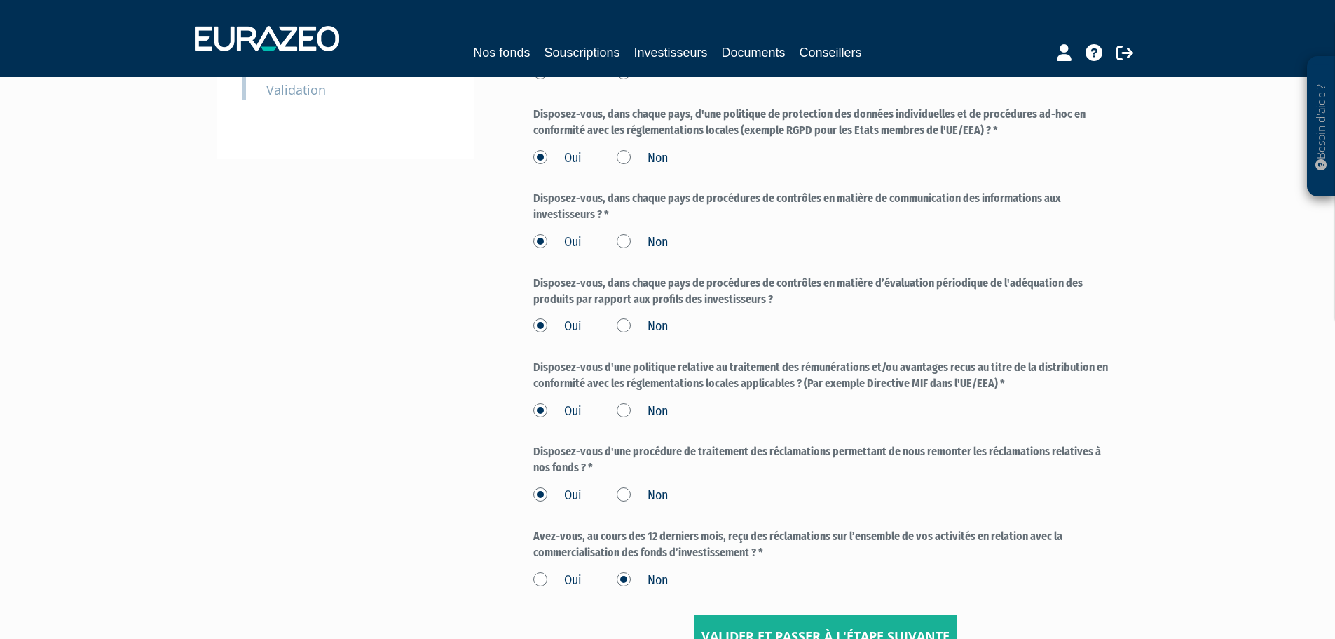
scroll to position [541, 0]
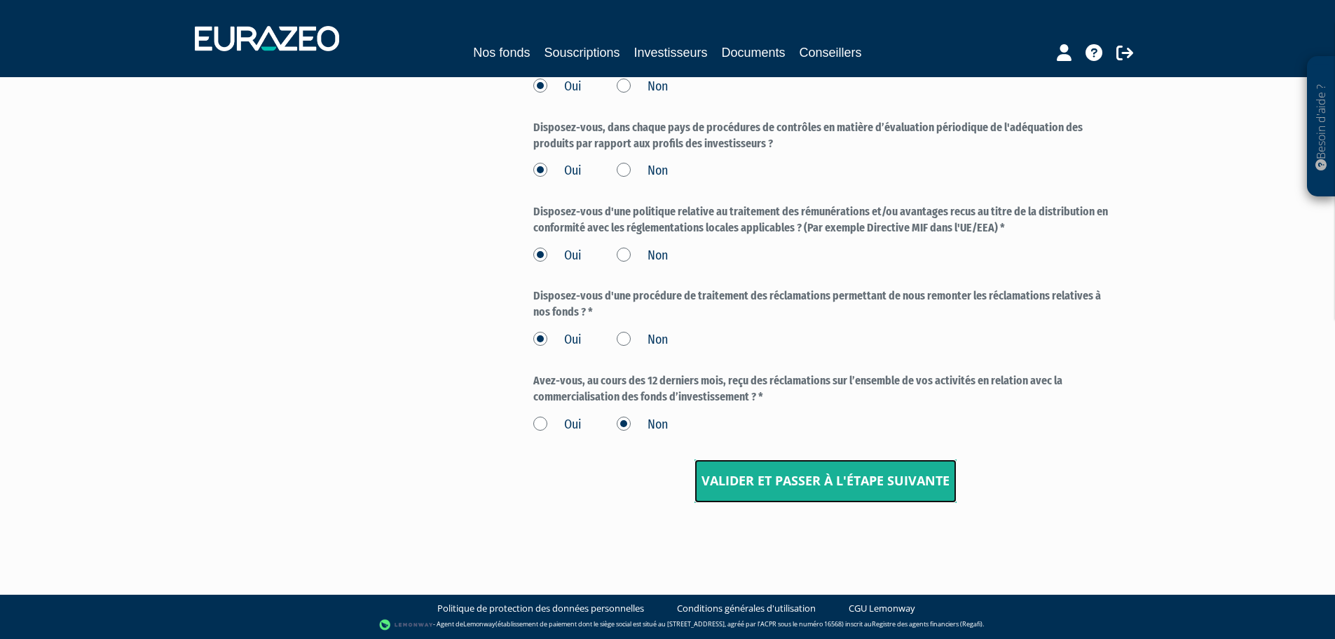
click at [776, 488] on input "Valider et passer à l'étape suivante" at bounding box center [826, 480] width 262 height 43
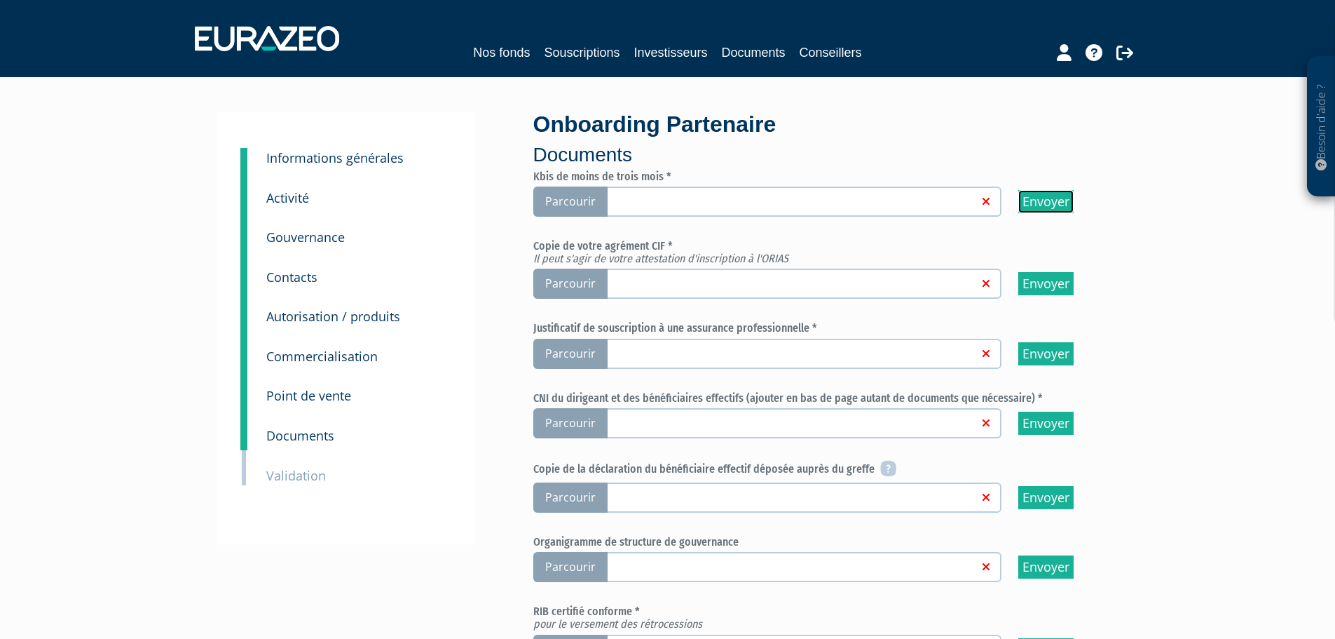
click at [1042, 200] on input "Envoyer" at bounding box center [1046, 201] width 55 height 23
click at [576, 200] on span "Parcourir" at bounding box center [570, 201] width 74 height 30
click at [0, 0] on input "Parcourir" at bounding box center [0, 0] width 0 height 0
click at [570, 288] on span "Parcourir" at bounding box center [570, 283] width 74 height 30
click at [0, 0] on input "Parcourir" at bounding box center [0, 0] width 0 height 0
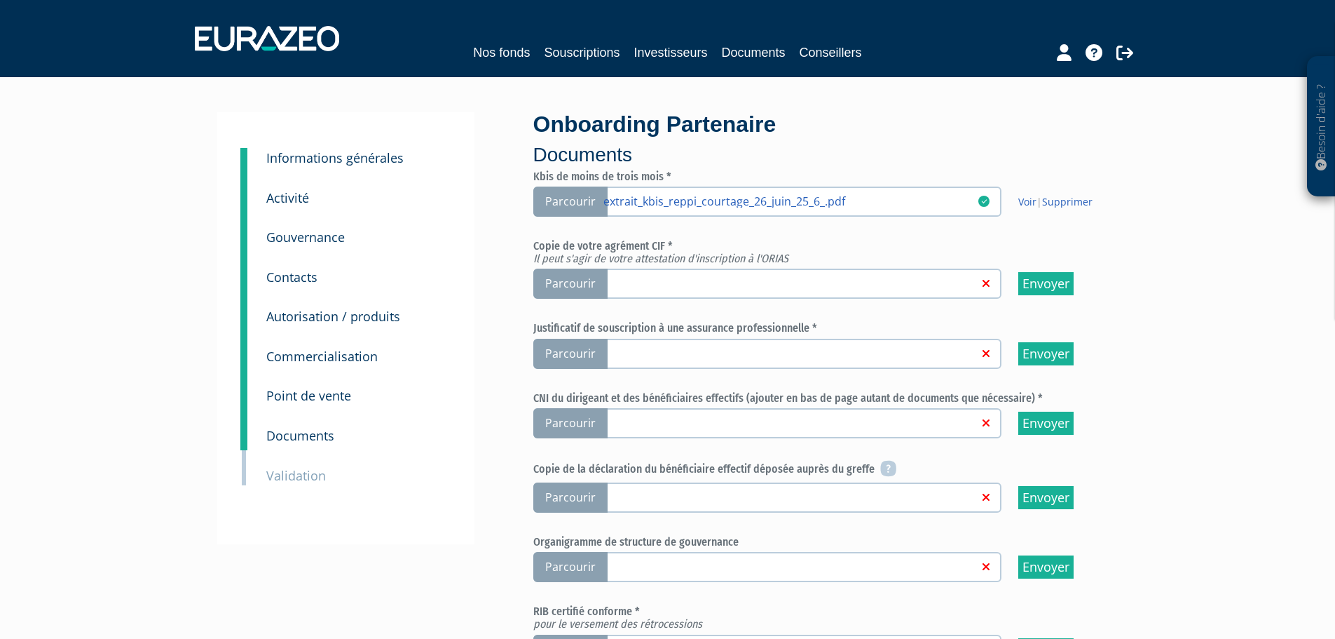
click at [589, 282] on span "Parcourir" at bounding box center [570, 283] width 74 height 30
click at [0, 0] on input "Parcourir" at bounding box center [0, 0] width 0 height 0
click at [560, 365] on span "Parcourir" at bounding box center [570, 354] width 74 height 30
click at [0, 0] on input "Parcourir" at bounding box center [0, 0] width 0 height 0
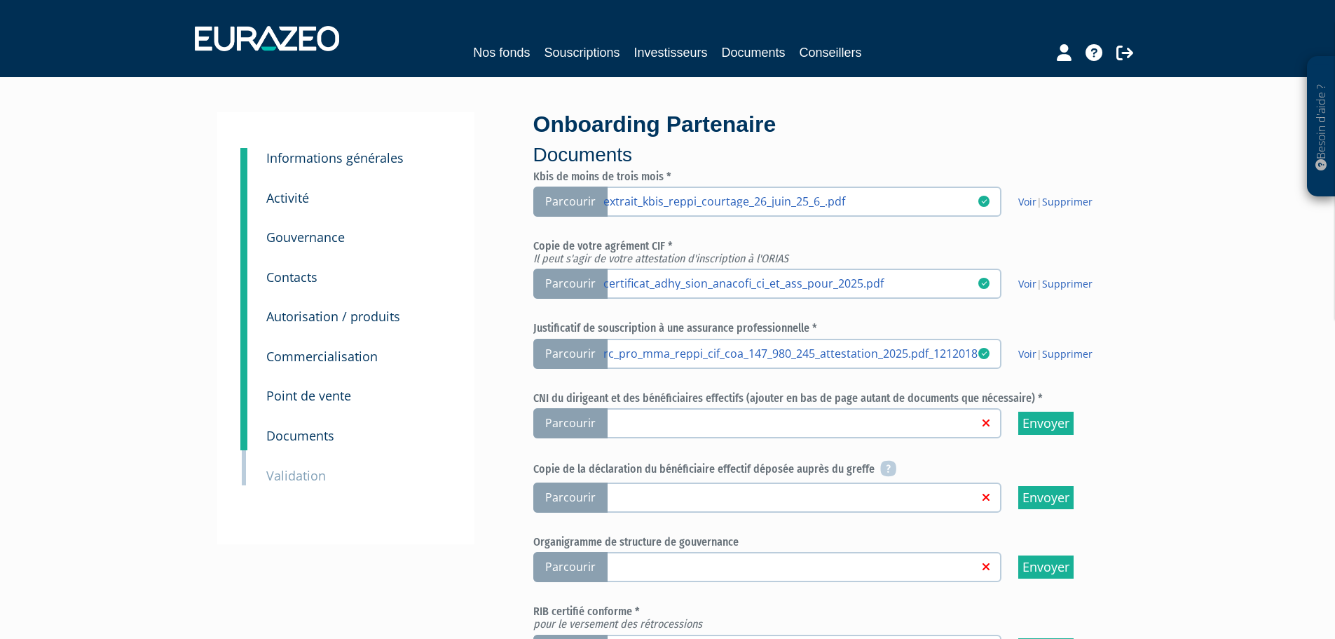
click at [573, 423] on span "Parcourir" at bounding box center [570, 423] width 74 height 30
click at [0, 0] on input "Parcourir" at bounding box center [0, 0] width 0 height 0
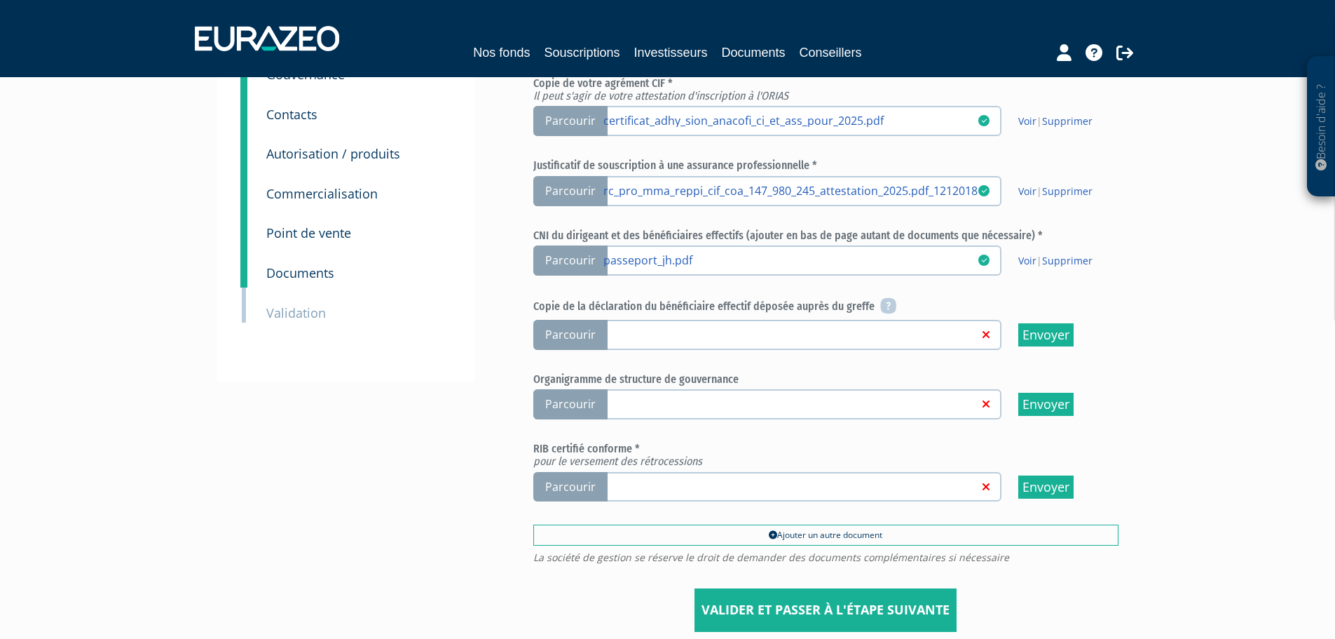
scroll to position [163, 0]
click at [888, 301] on icon at bounding box center [888, 305] width 16 height 17
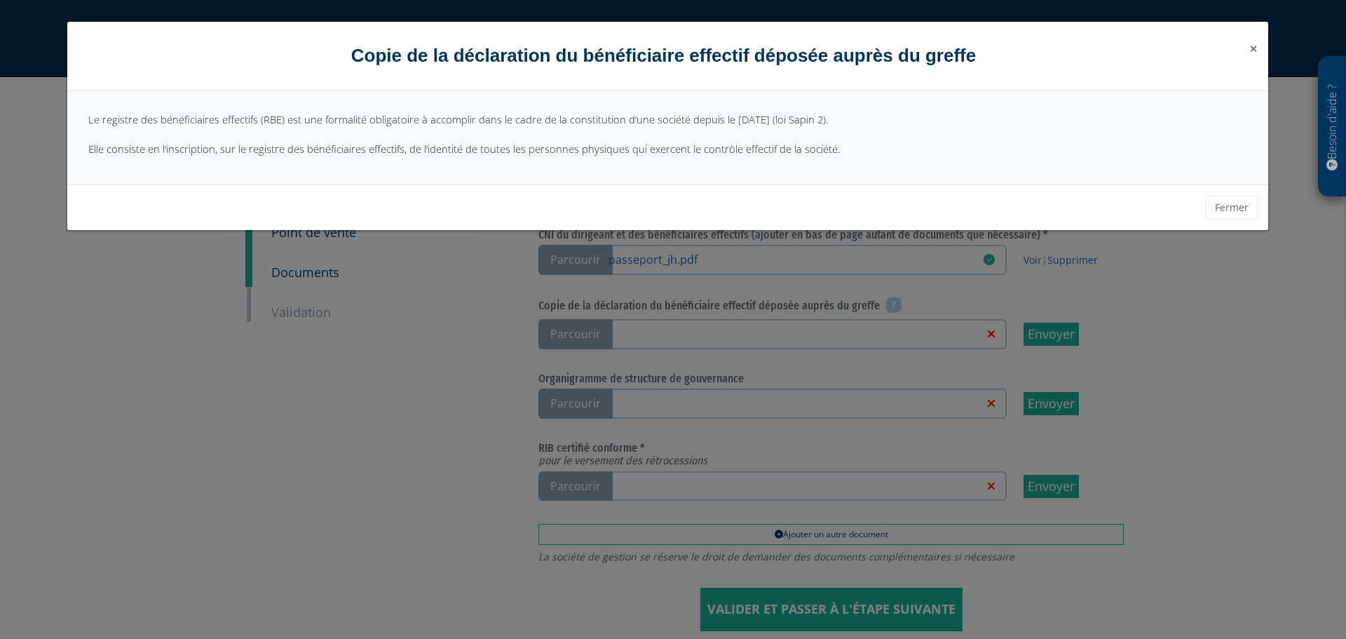
click at [1256, 49] on span "×" at bounding box center [1253, 49] width 8 height 20
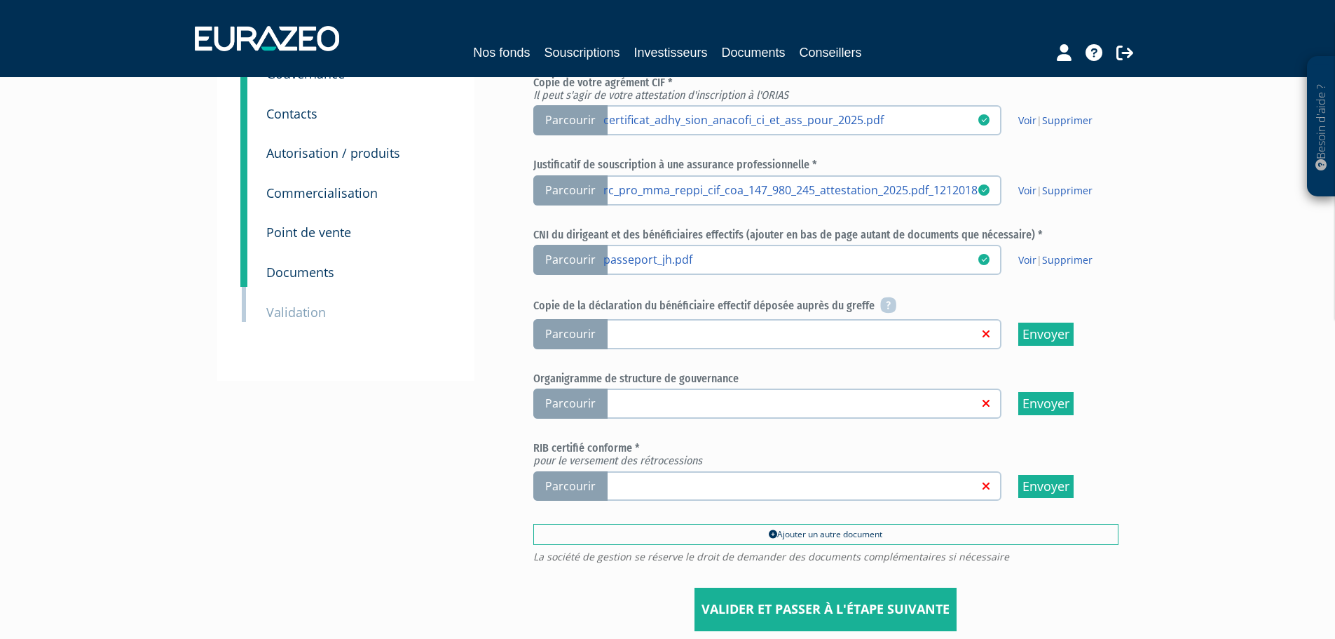
click at [588, 336] on span "Parcourir" at bounding box center [570, 334] width 74 height 30
click at [0, 0] on input "Parcourir" at bounding box center [0, 0] width 0 height 0
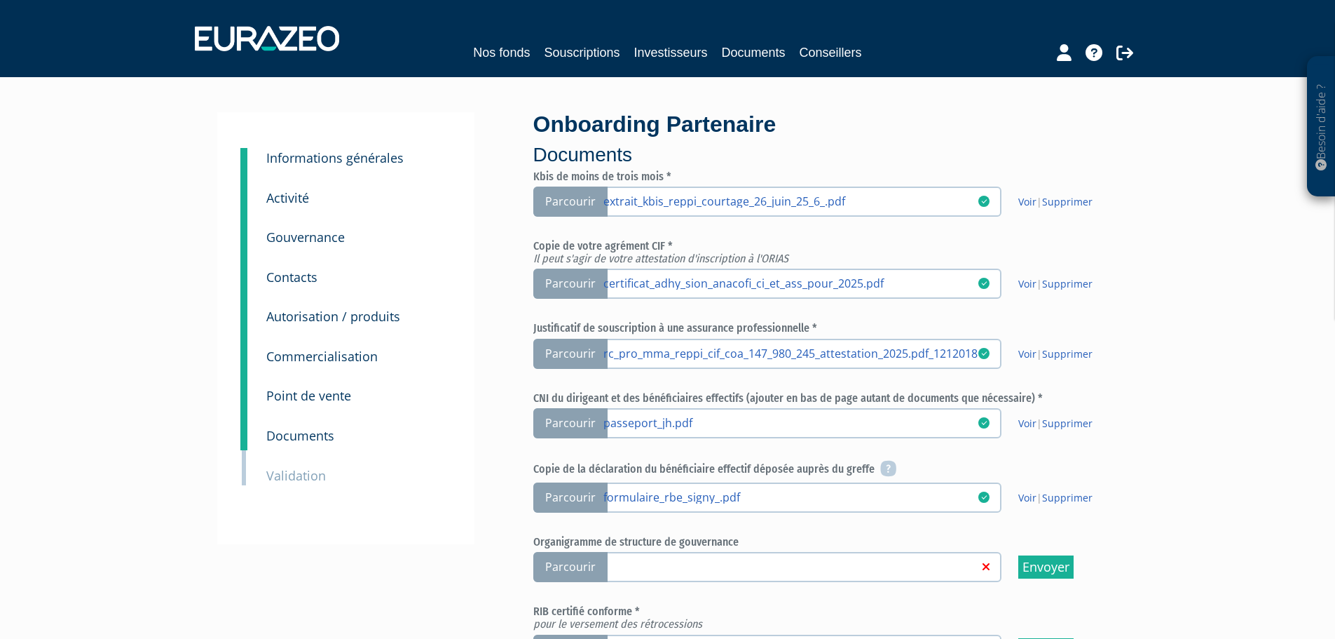
scroll to position [292, 0]
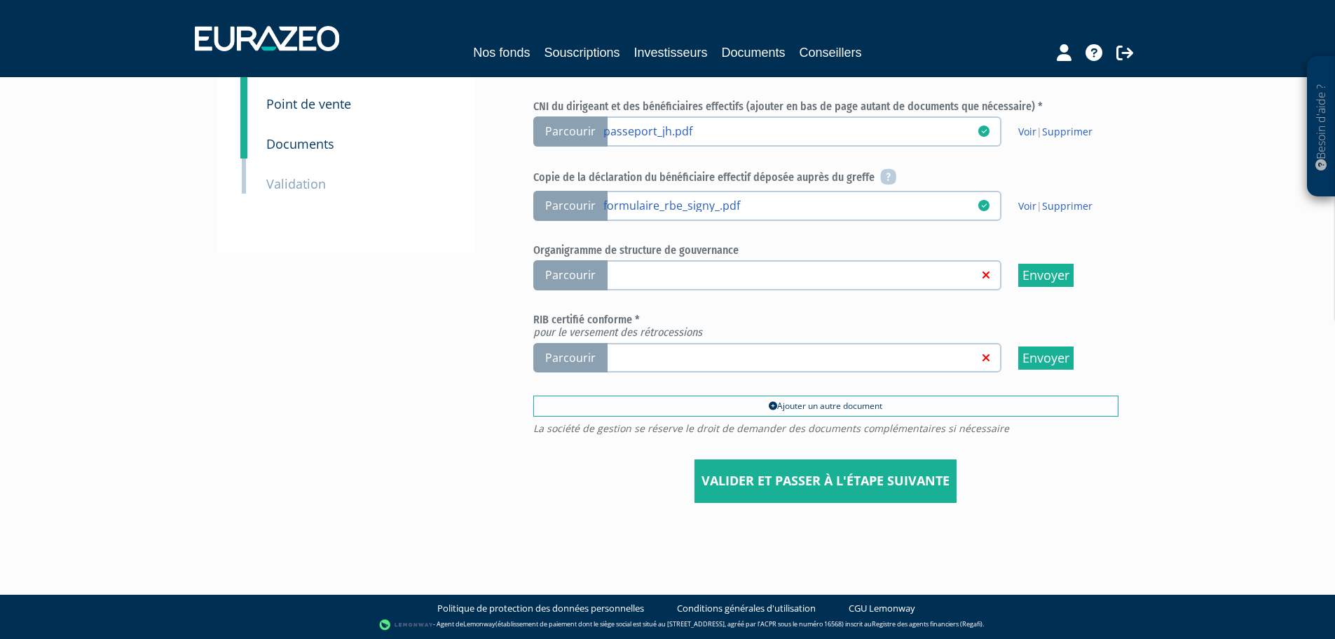
click at [576, 278] on span "Parcourir" at bounding box center [570, 275] width 74 height 30
click at [0, 0] on input "Parcourir" at bounding box center [0, 0] width 0 height 0
drag, startPoint x: 245, startPoint y: 285, endPoint x: 257, endPoint y: 292, distance: 13.8
click at [245, 285] on div "3 Informations générales 4 Activité 5 Gouvernance 6 Contacts 7 Autorisation / p…" at bounding box center [668, 162] width 880 height 682
click at [567, 271] on span "Parcourir" at bounding box center [570, 275] width 74 height 30
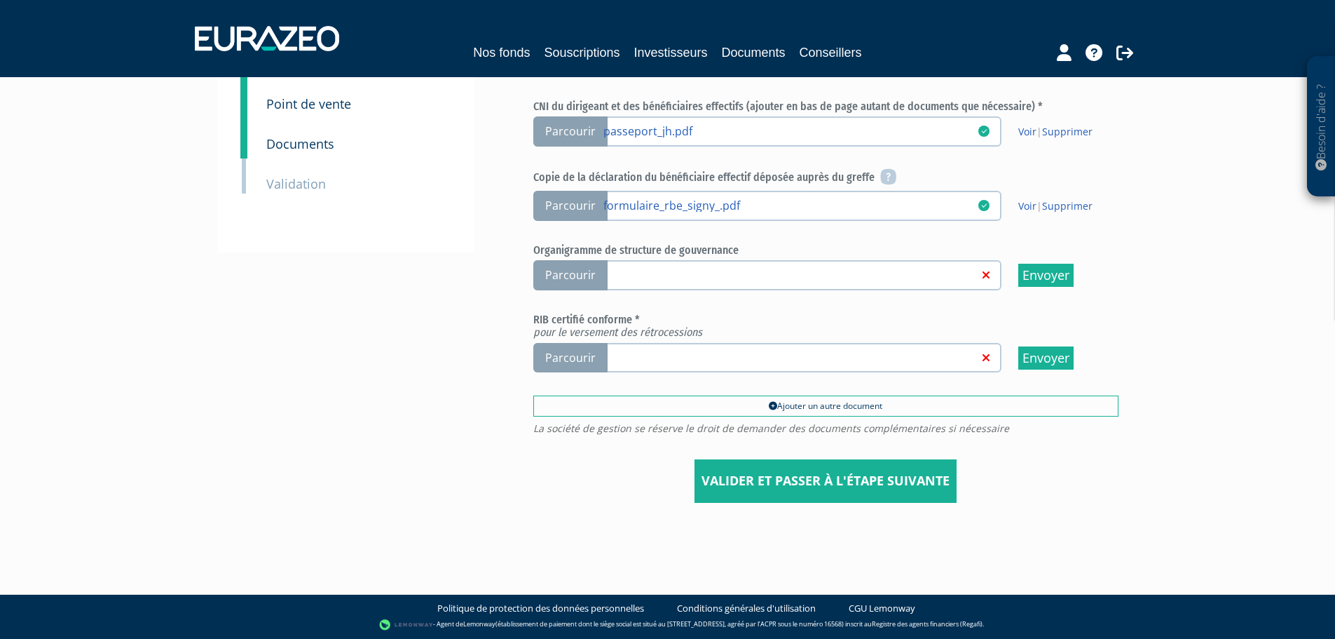
click at [0, 0] on input "Parcourir" at bounding box center [0, 0] width 0 height 0
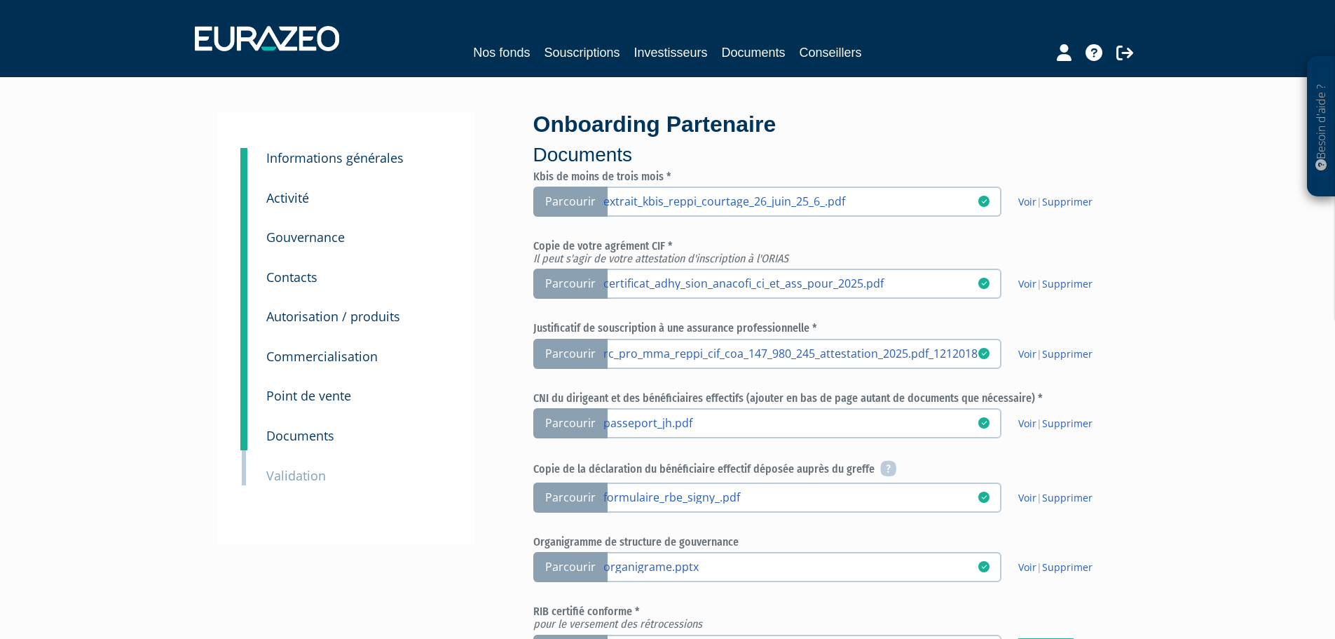
scroll to position [292, 0]
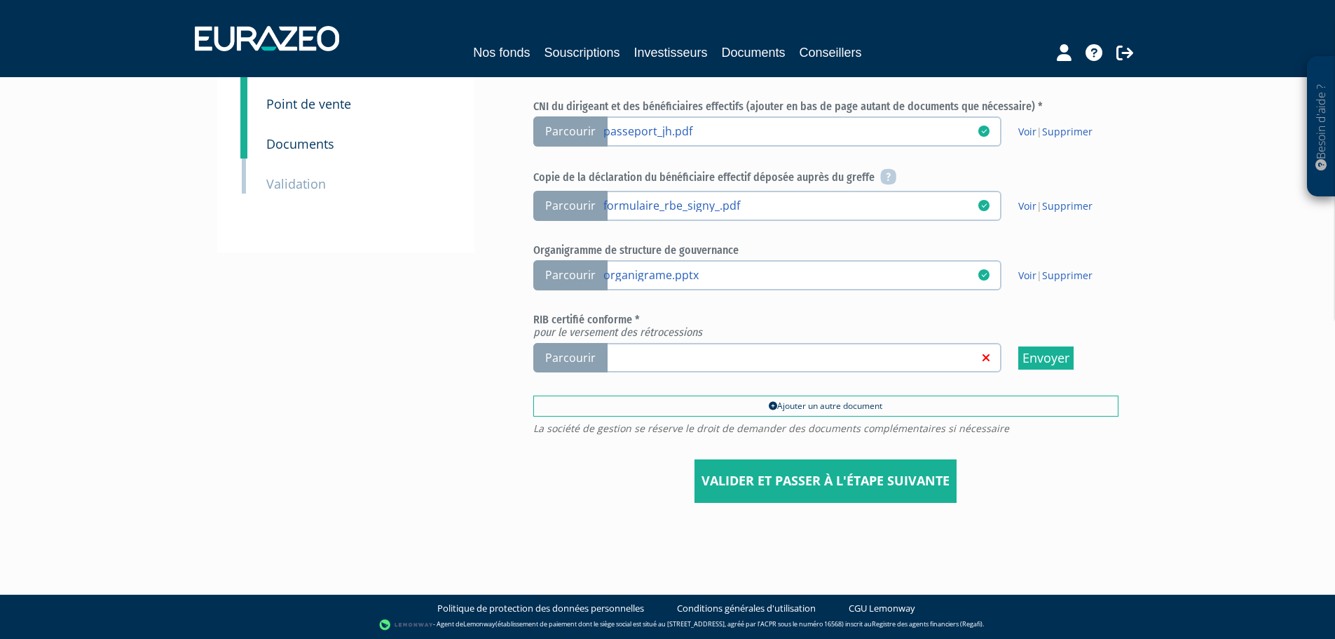
click at [585, 353] on span "Parcourir" at bounding box center [570, 358] width 74 height 30
click at [0, 0] on input "Parcourir" at bounding box center [0, 0] width 0 height 0
click at [803, 487] on input "Valider et passer à l'étape suivante" at bounding box center [826, 480] width 262 height 43
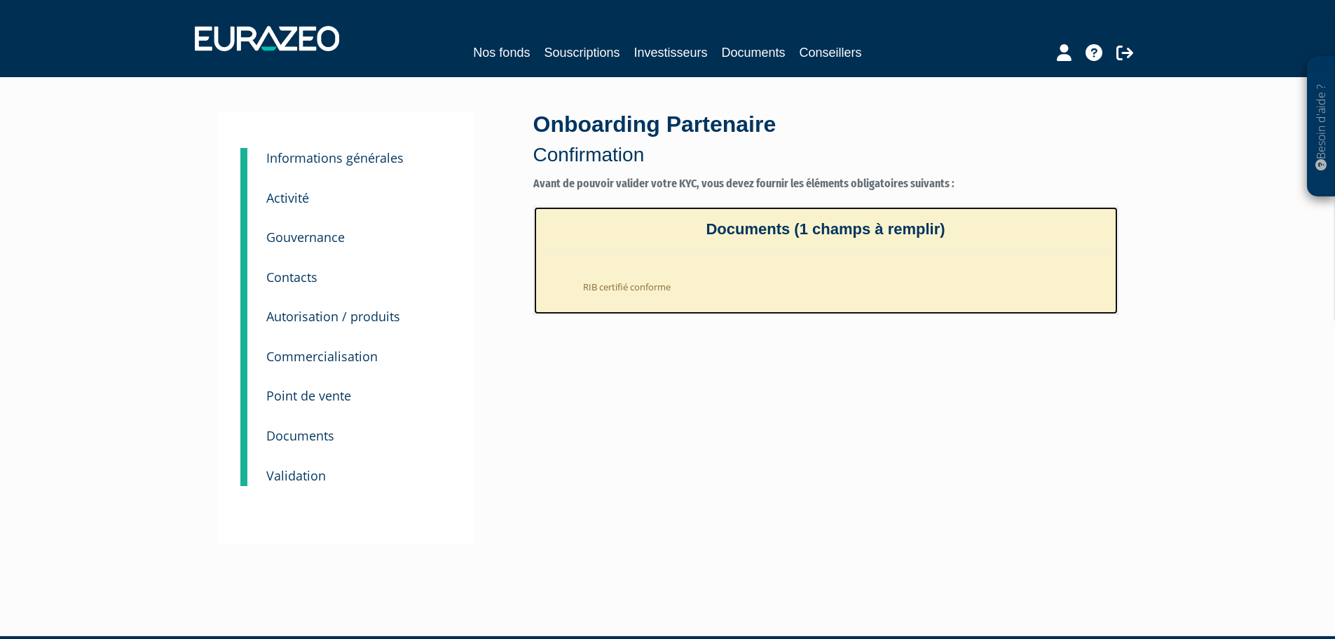
click at [623, 291] on li "RIB certifié conforme" at bounding box center [840, 283] width 535 height 34
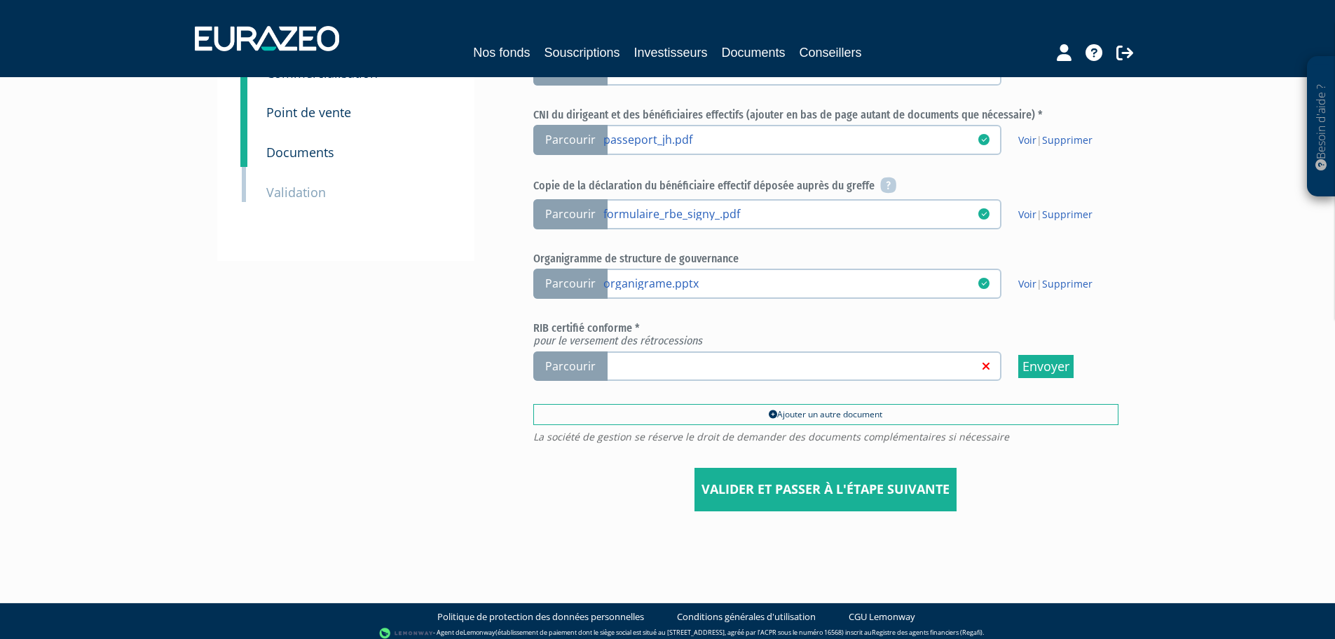
scroll to position [292, 0]
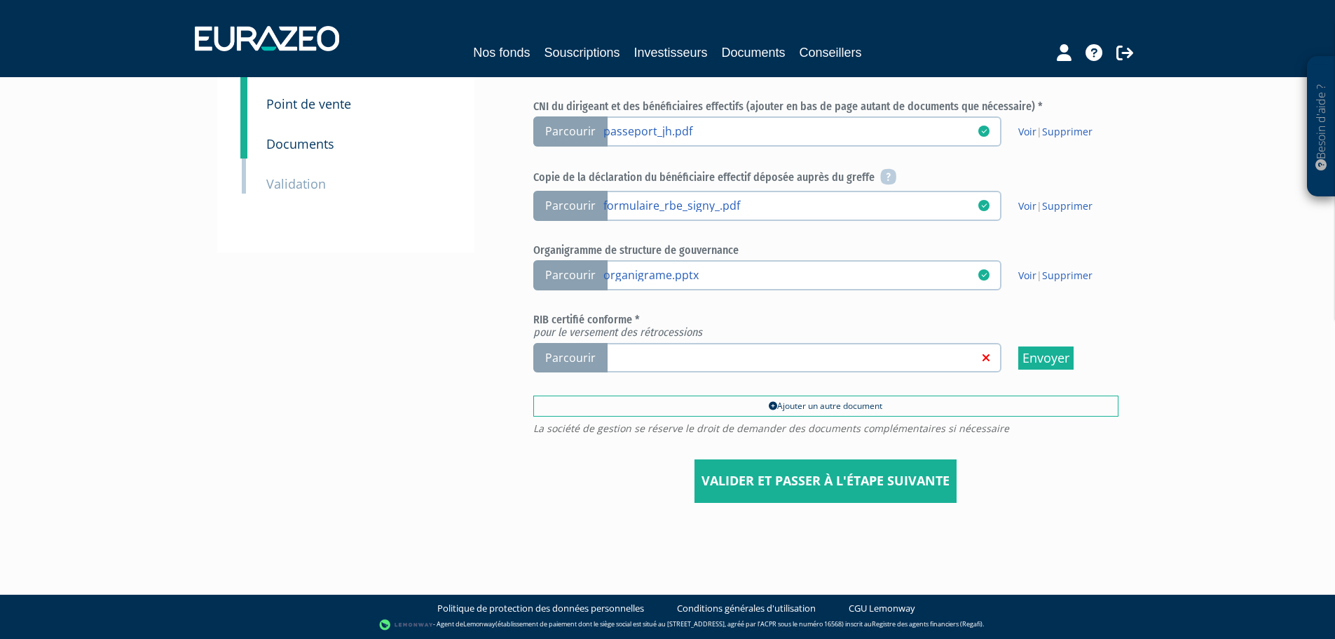
click at [582, 365] on span "Parcourir" at bounding box center [570, 358] width 74 height 30
click at [0, 0] on input "Parcourir" at bounding box center [0, 0] width 0 height 0
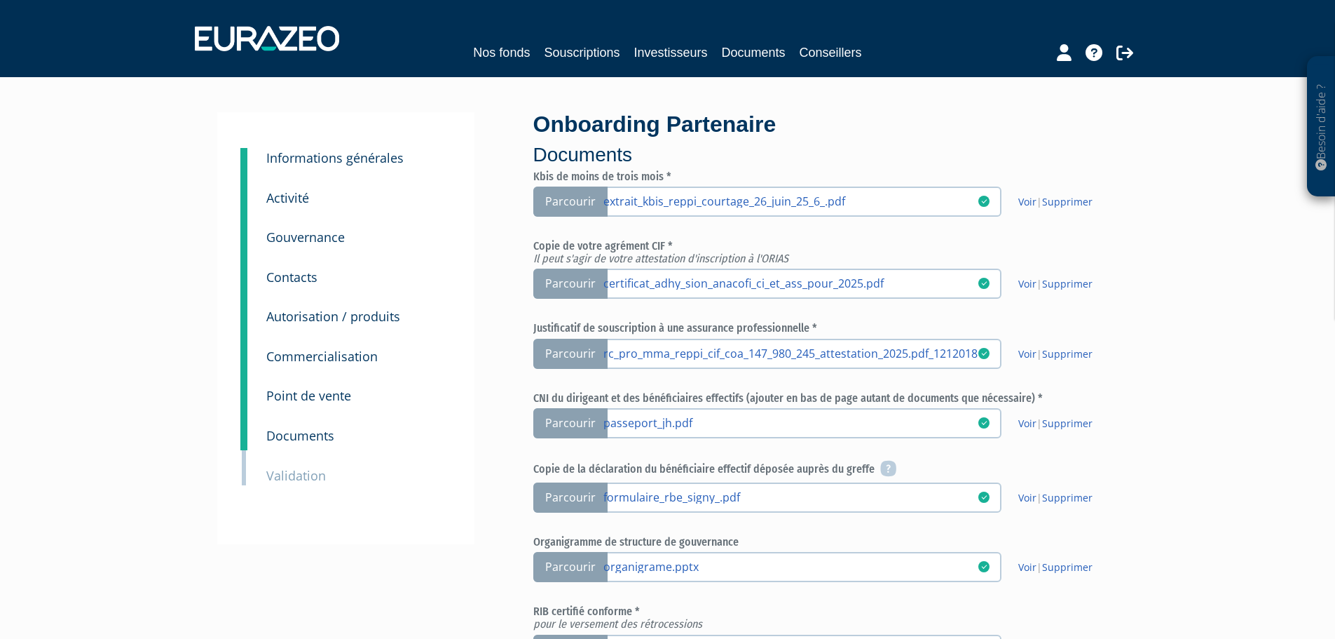
scroll to position [292, 0]
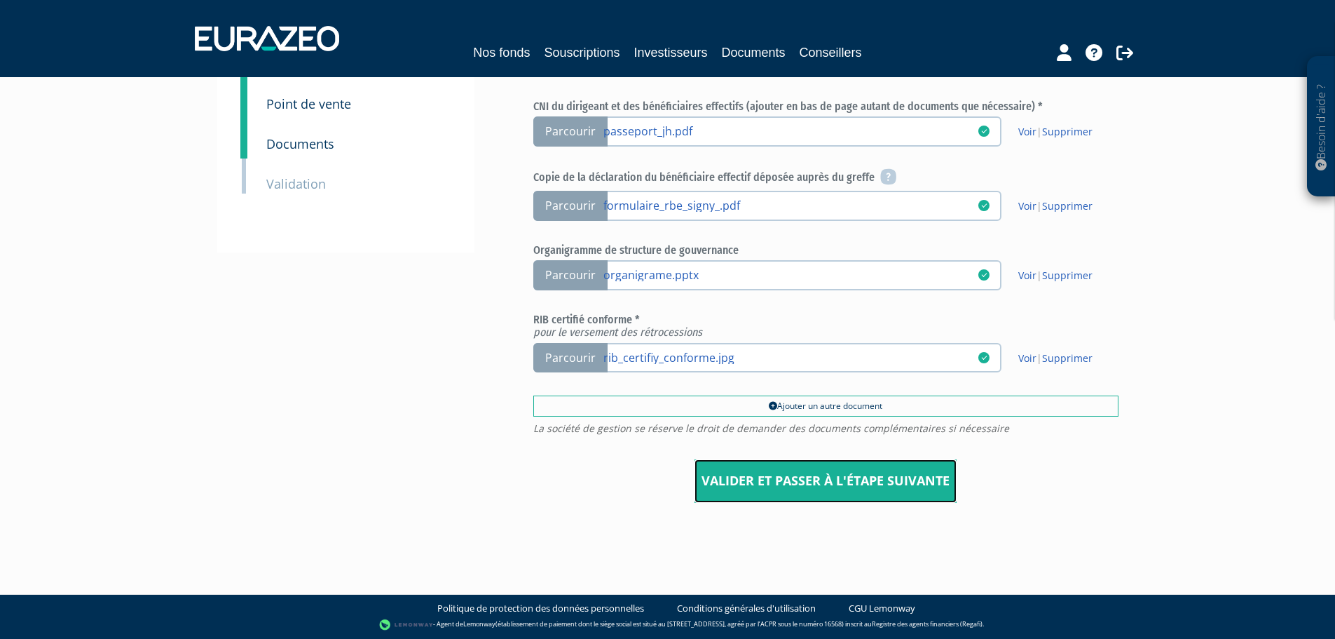
click at [729, 489] on input "Valider et passer à l'étape suivante" at bounding box center [826, 480] width 262 height 43
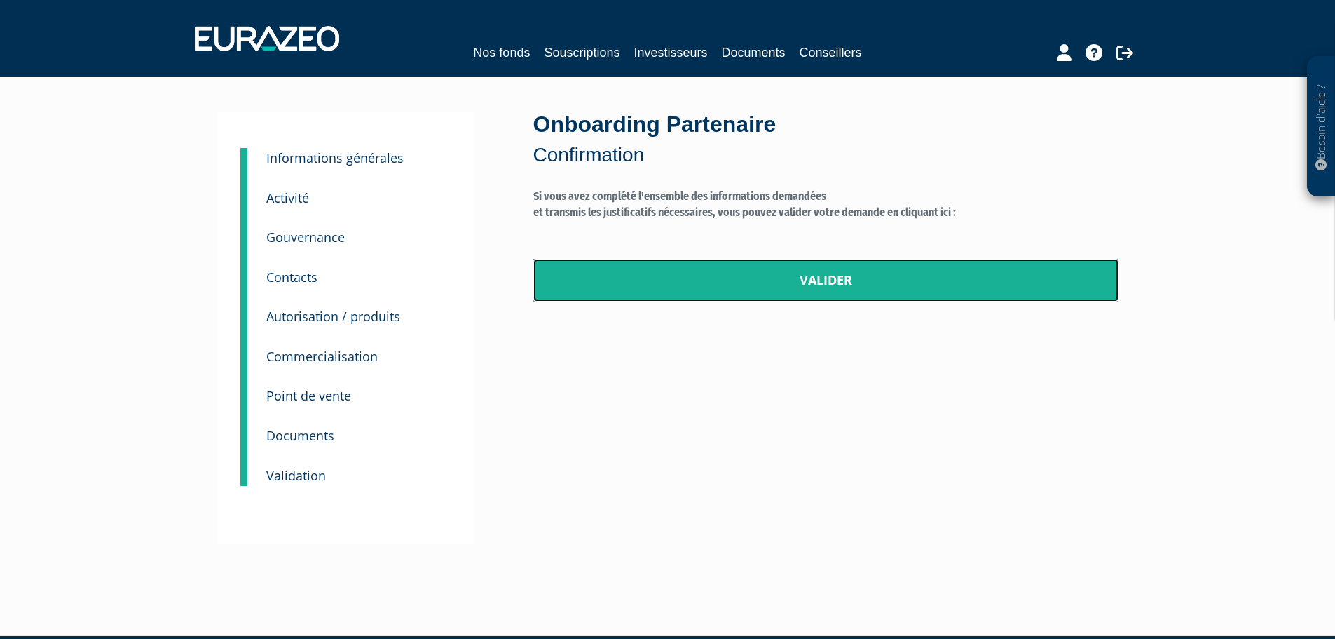
click at [785, 283] on link "Valider" at bounding box center [825, 280] width 585 height 43
